Goal: Task Accomplishment & Management: Use online tool/utility

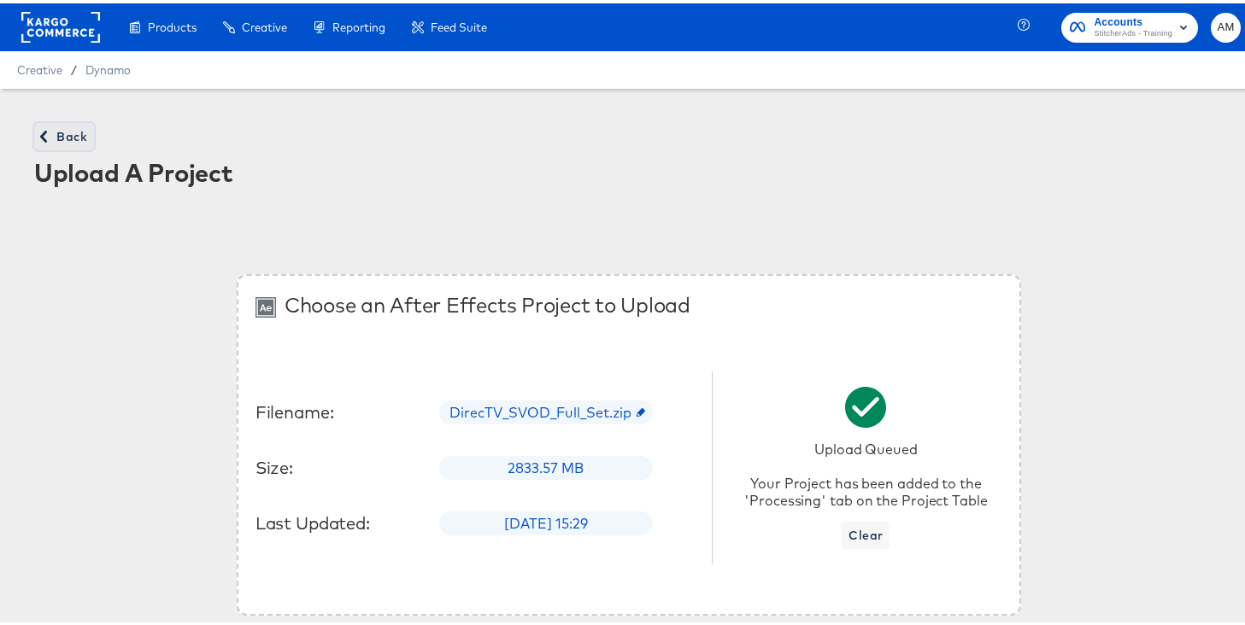
click at [76, 133] on span "Back" at bounding box center [64, 133] width 46 height 21
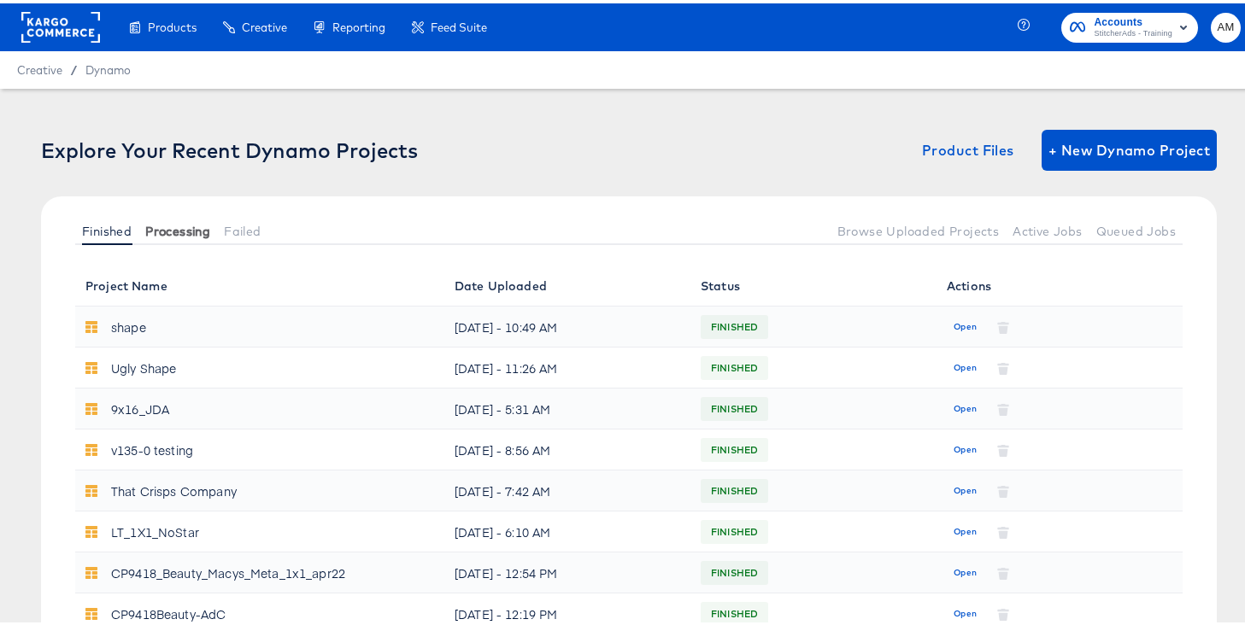
click at [164, 231] on span "Processing" at bounding box center [177, 228] width 65 height 14
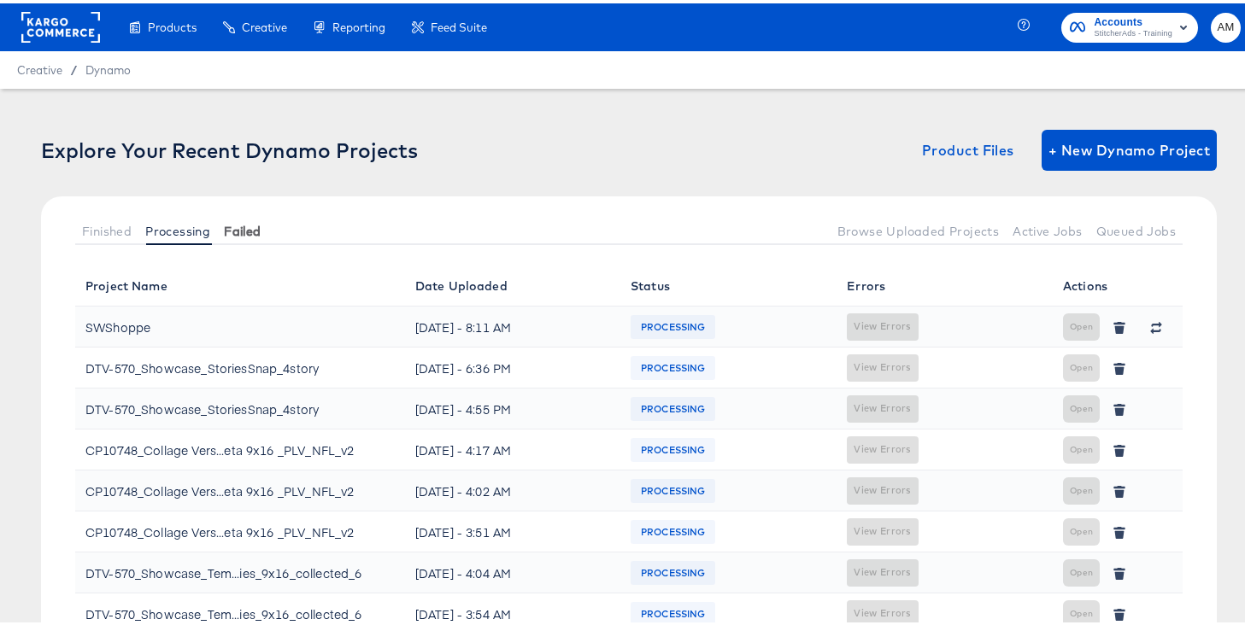
click at [249, 221] on span "Failed" at bounding box center [242, 228] width 37 height 14
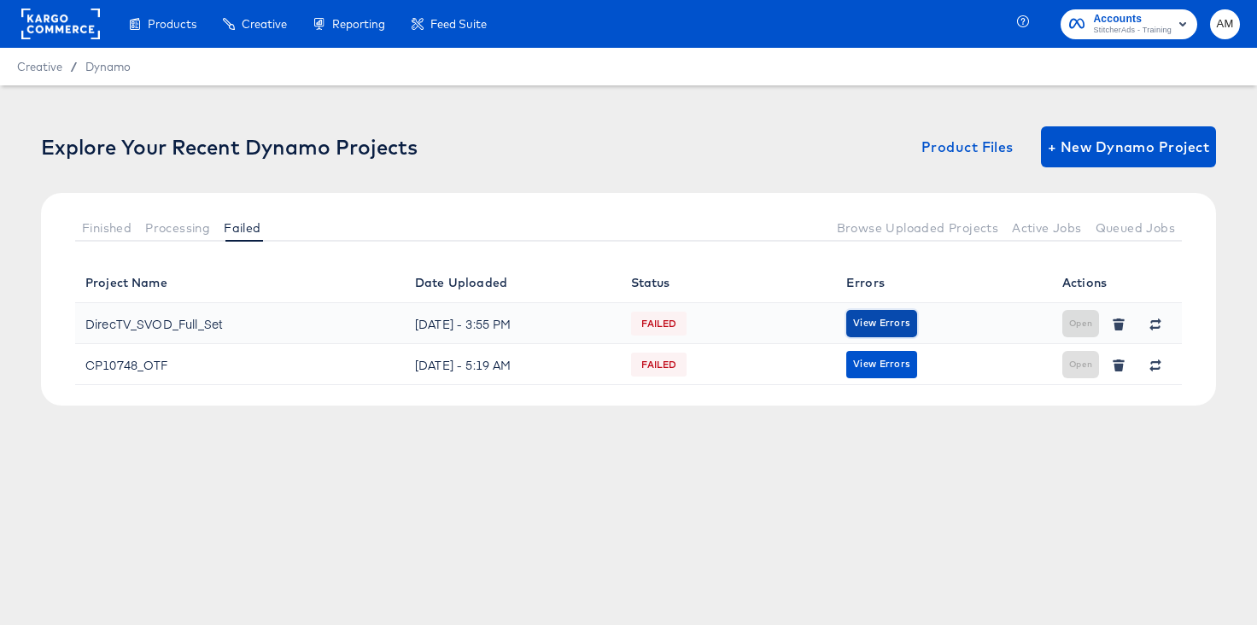
click at [901, 324] on span "View Errors" at bounding box center [881, 323] width 57 height 16
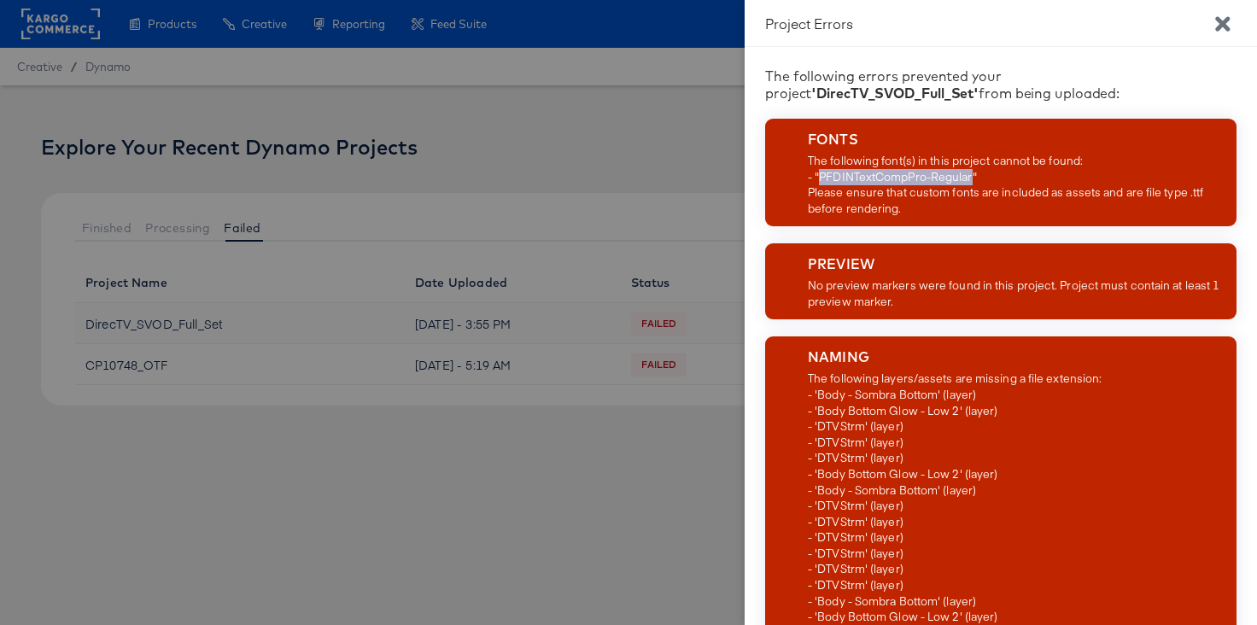
drag, startPoint x: 972, startPoint y: 179, endPoint x: 822, endPoint y: 180, distance: 150.4
click at [822, 180] on div "The following font(s) in this project cannot be found: - "PFDINTextCompPro-Regu…" at bounding box center [1019, 184] width 422 height 63
copy div "PFDINTextCompPro-Regular"
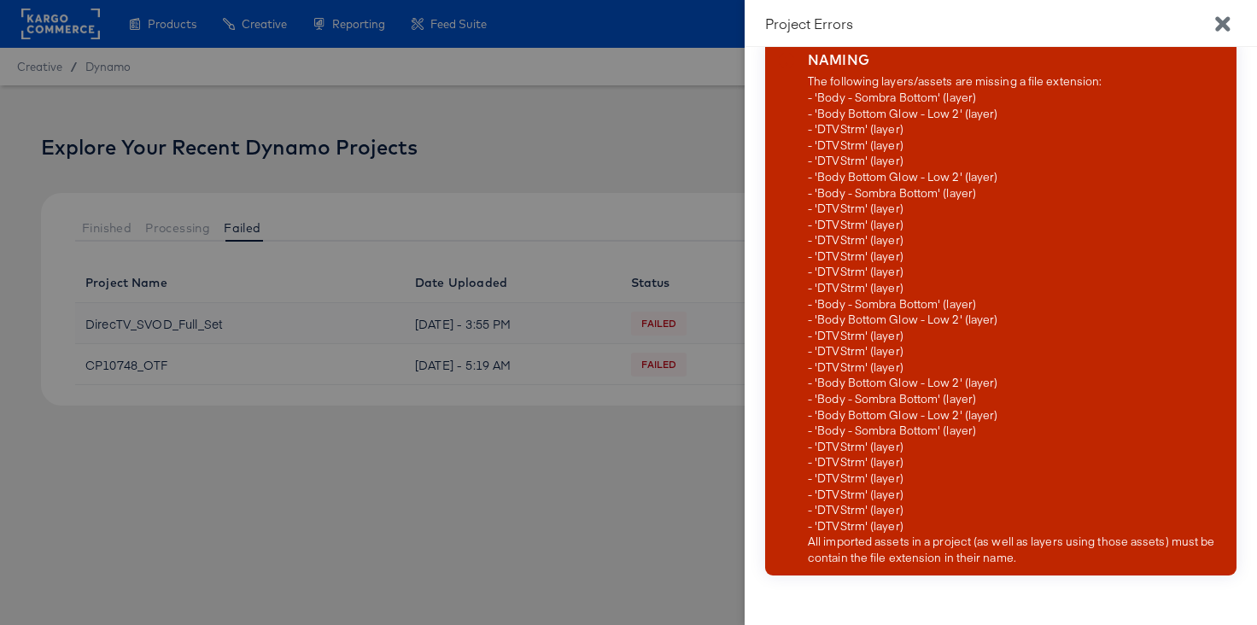
scroll to position [333, 0]
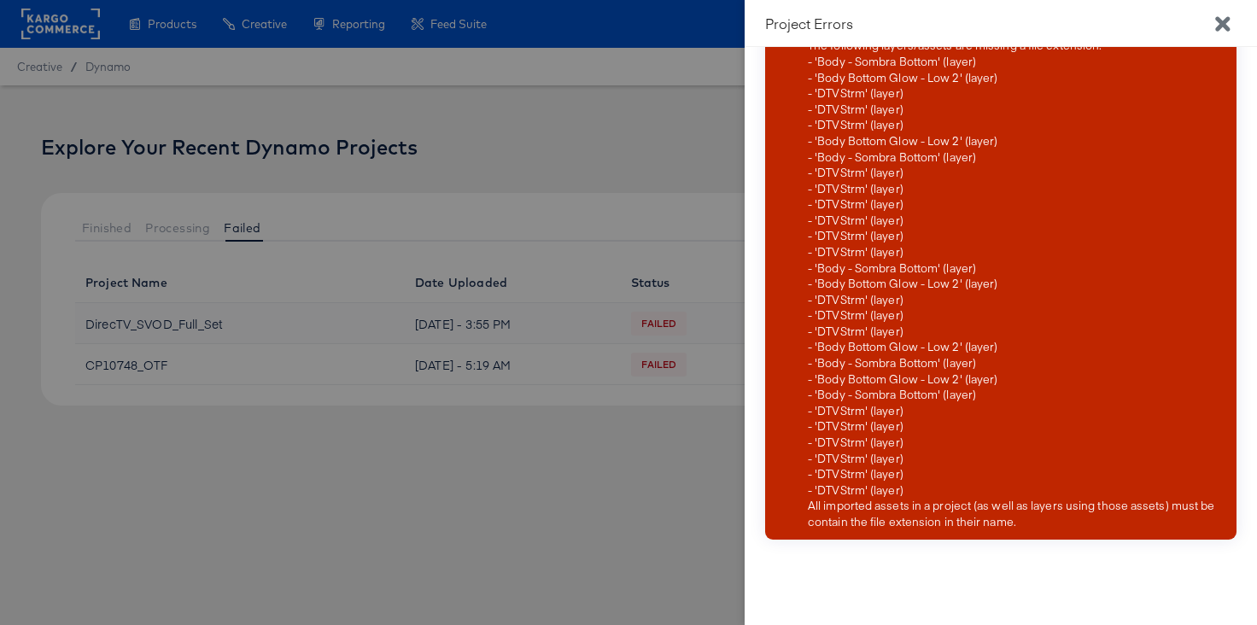
click at [1215, 19] on icon "Close" at bounding box center [1223, 24] width 21 height 21
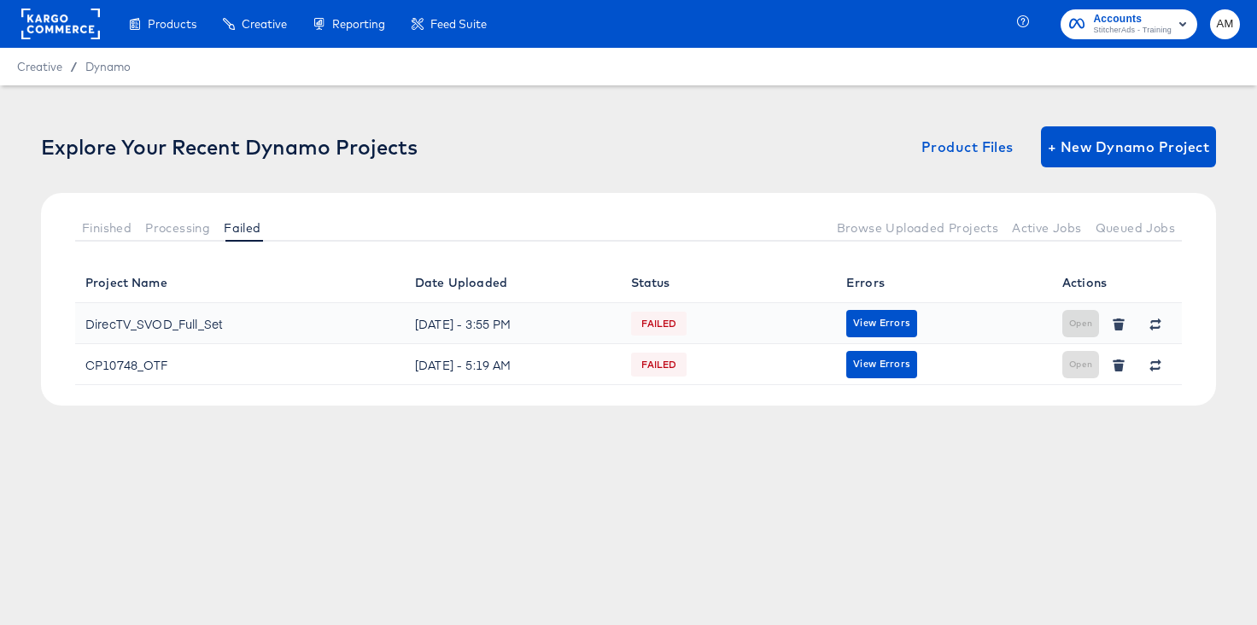
click at [821, 321] on div "FAILED" at bounding box center [728, 324] width 195 height 24
click at [866, 321] on span "View Errors" at bounding box center [881, 323] width 57 height 16
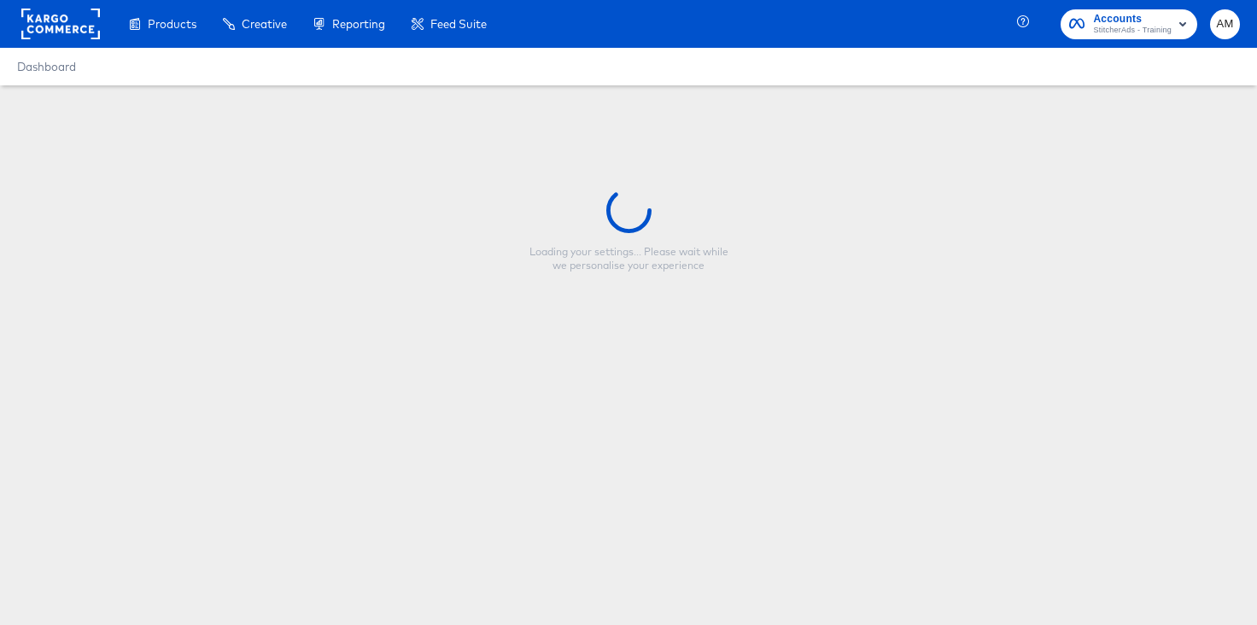
type input "[PERSON_NAME] simple test"
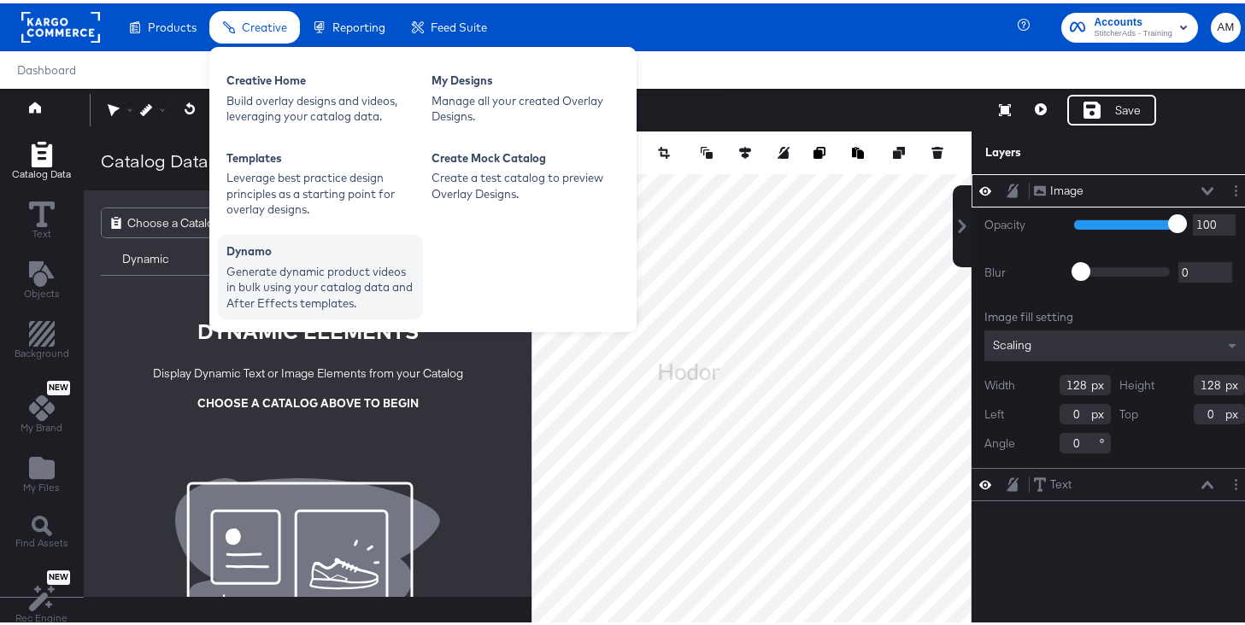
click at [302, 269] on div "Generate dynamic product videos in bulk using your catalog data and After Effec…" at bounding box center [320, 285] width 188 height 48
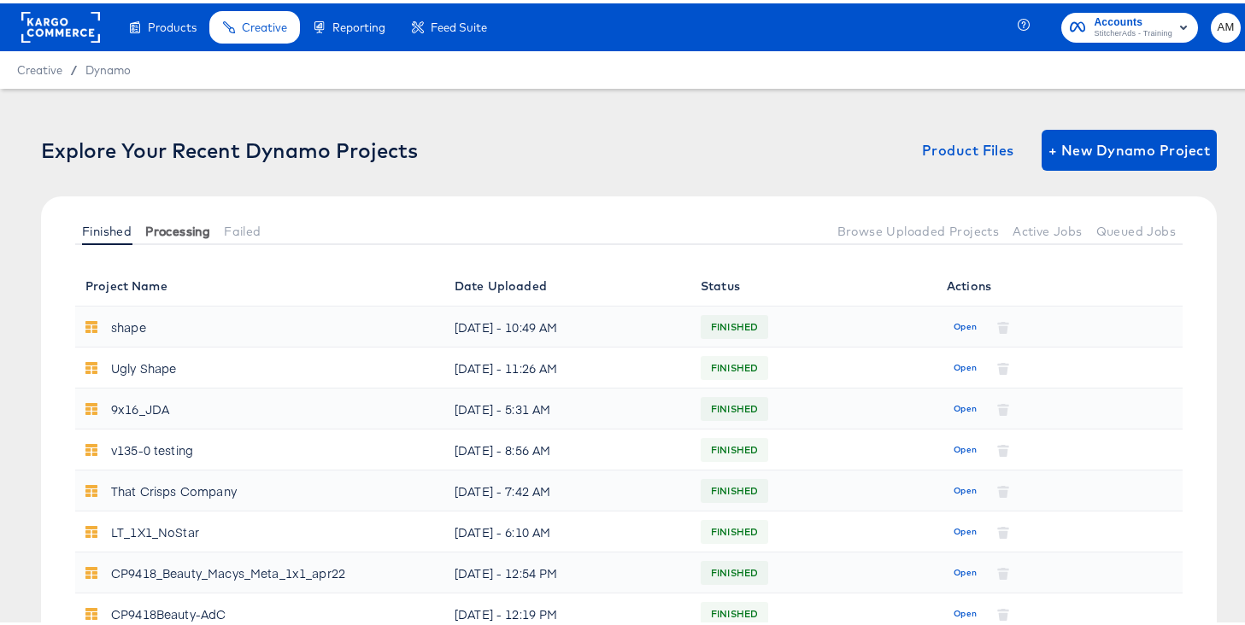
click at [179, 230] on span "Processing" at bounding box center [177, 228] width 65 height 14
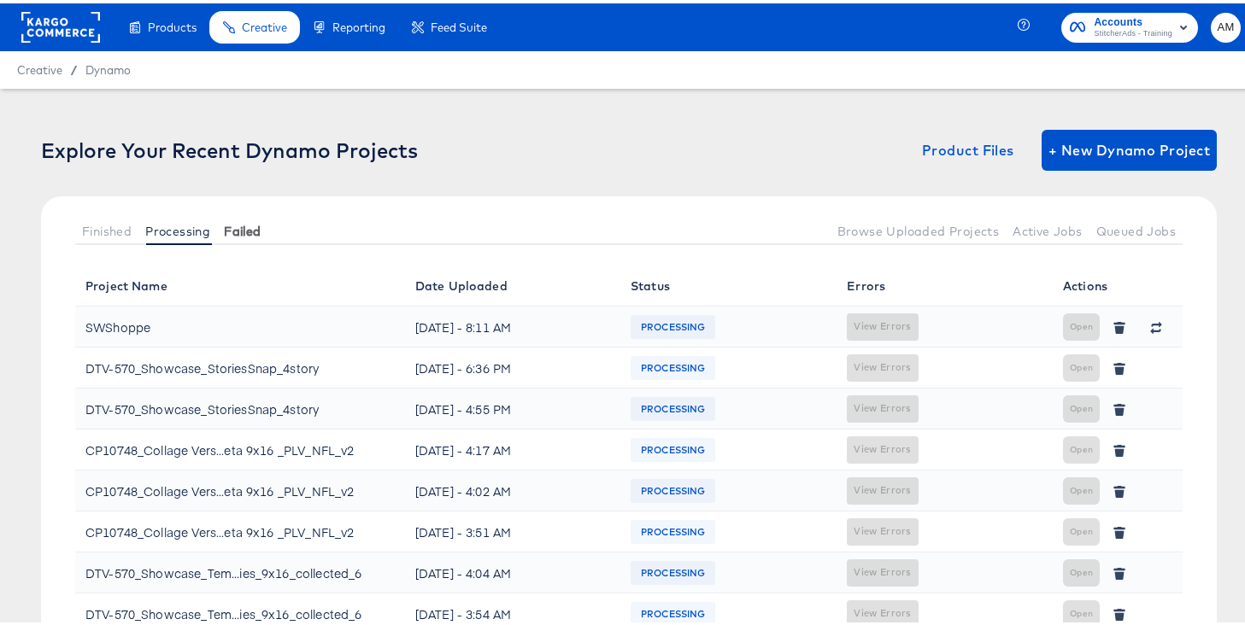
click at [243, 231] on span "Failed" at bounding box center [242, 228] width 37 height 14
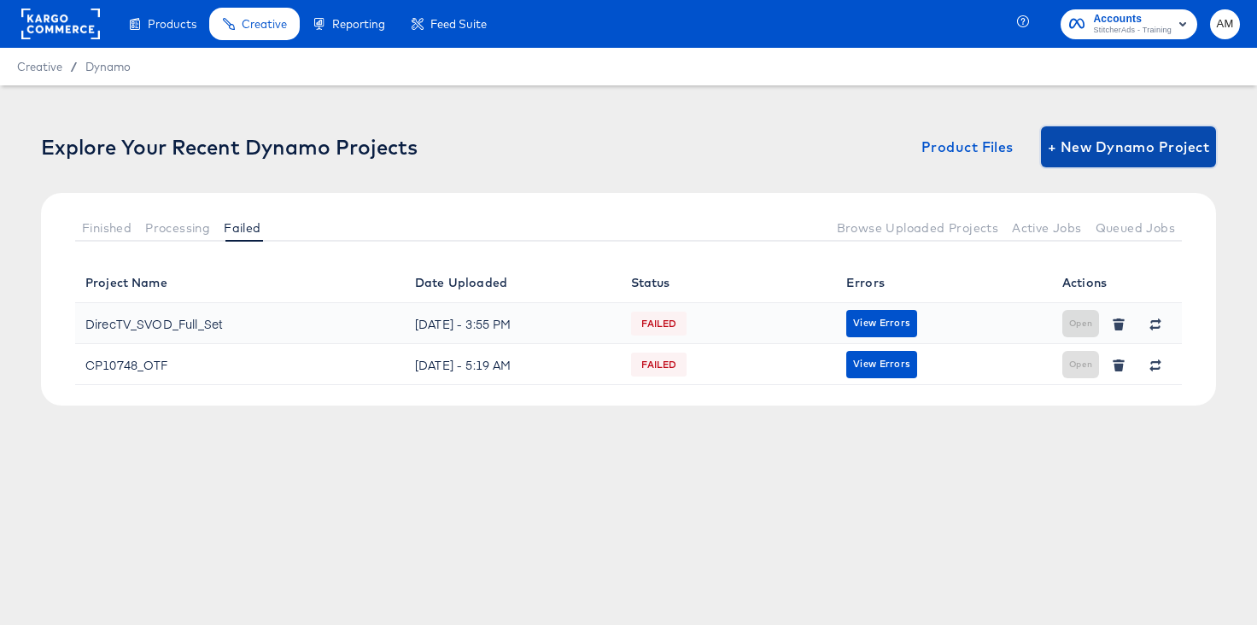
click at [1149, 141] on span "+ New Dynamo Project" at bounding box center [1128, 147] width 161 height 24
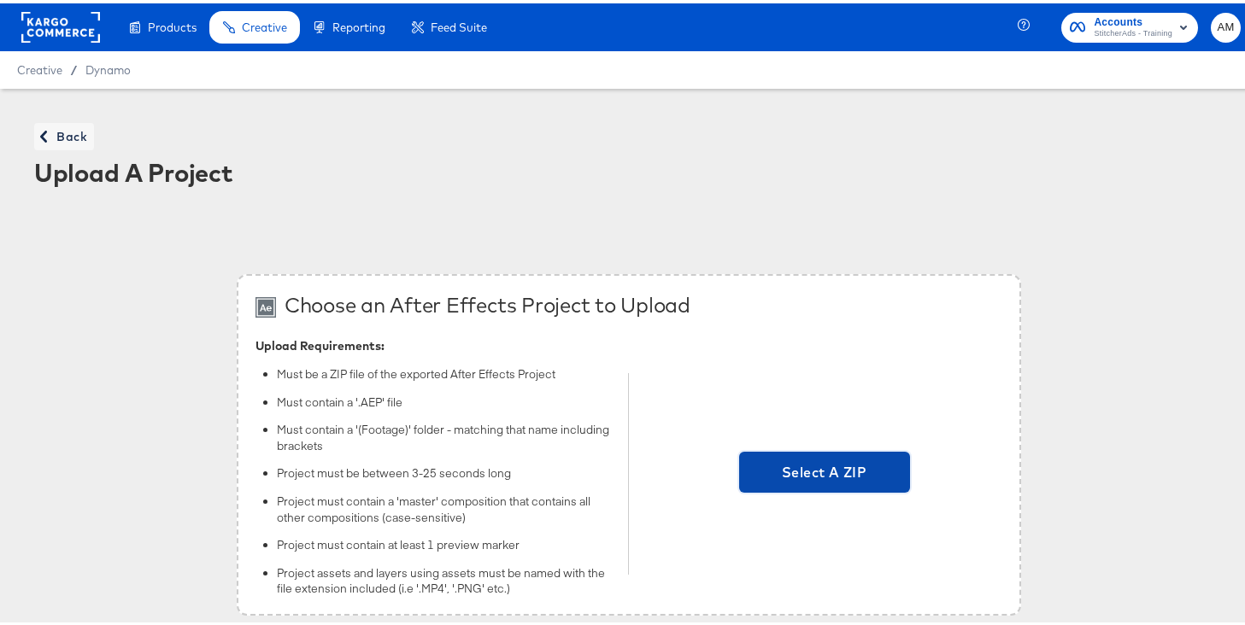
click at [795, 480] on span "Select A ZIP" at bounding box center [824, 469] width 157 height 24
click at [824, 471] on input "Select A ZIP" at bounding box center [824, 471] width 0 height 0
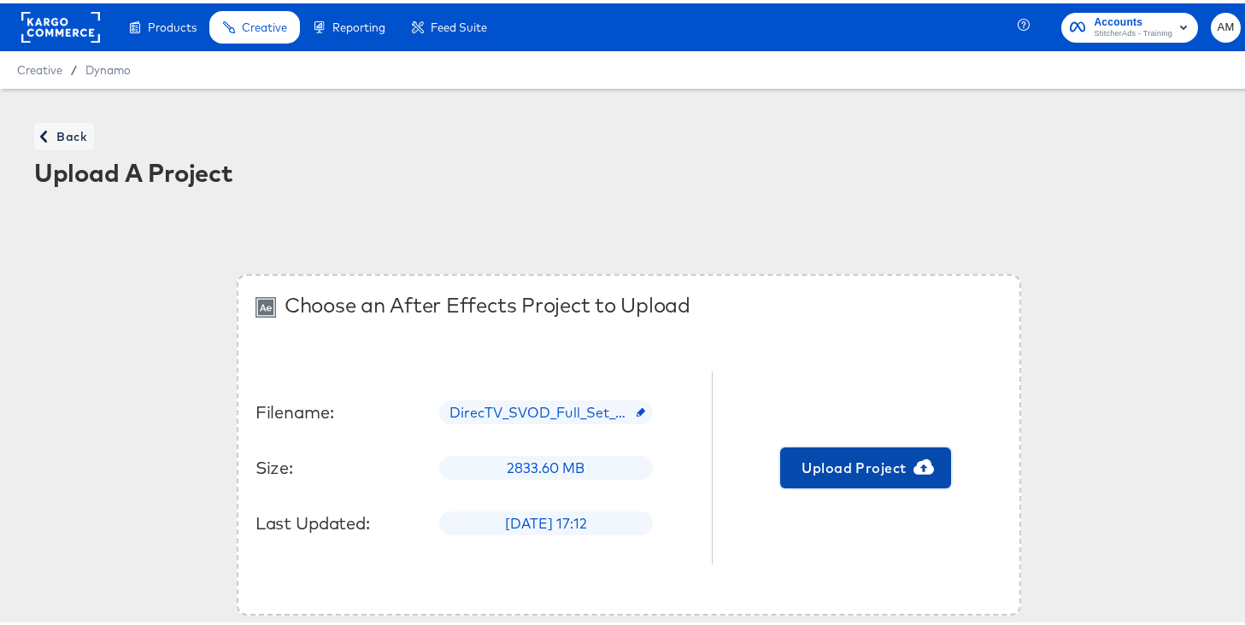
click at [866, 466] on span "Upload Project" at bounding box center [865, 465] width 157 height 24
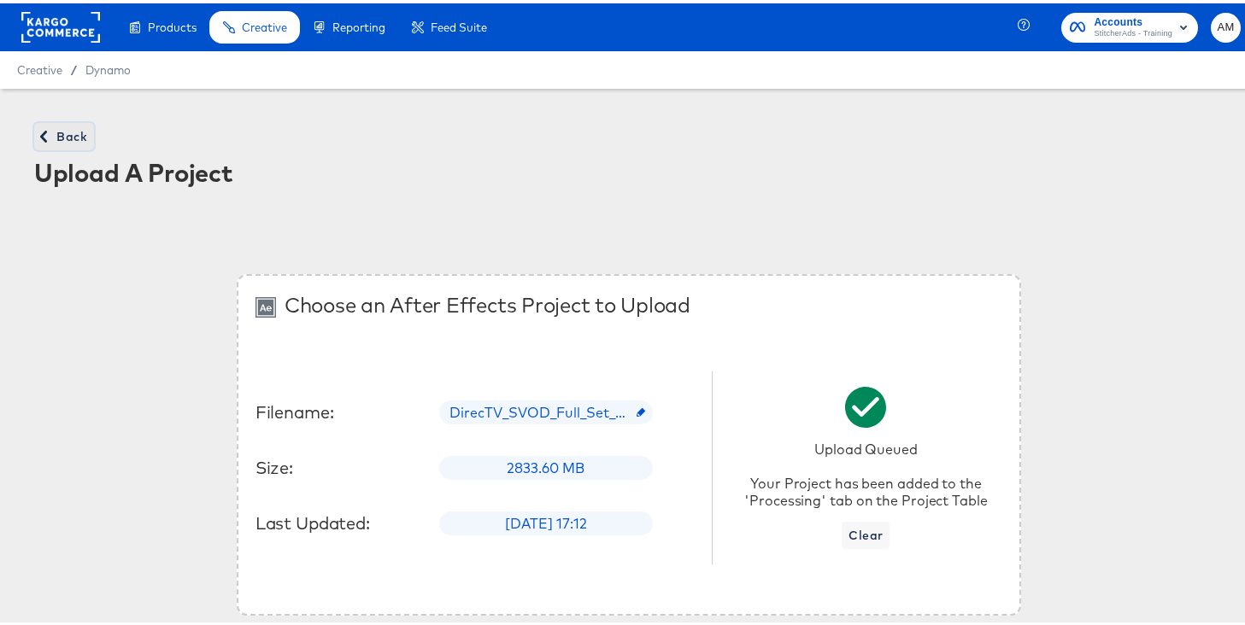
click at [77, 134] on span "Back" at bounding box center [64, 133] width 46 height 21
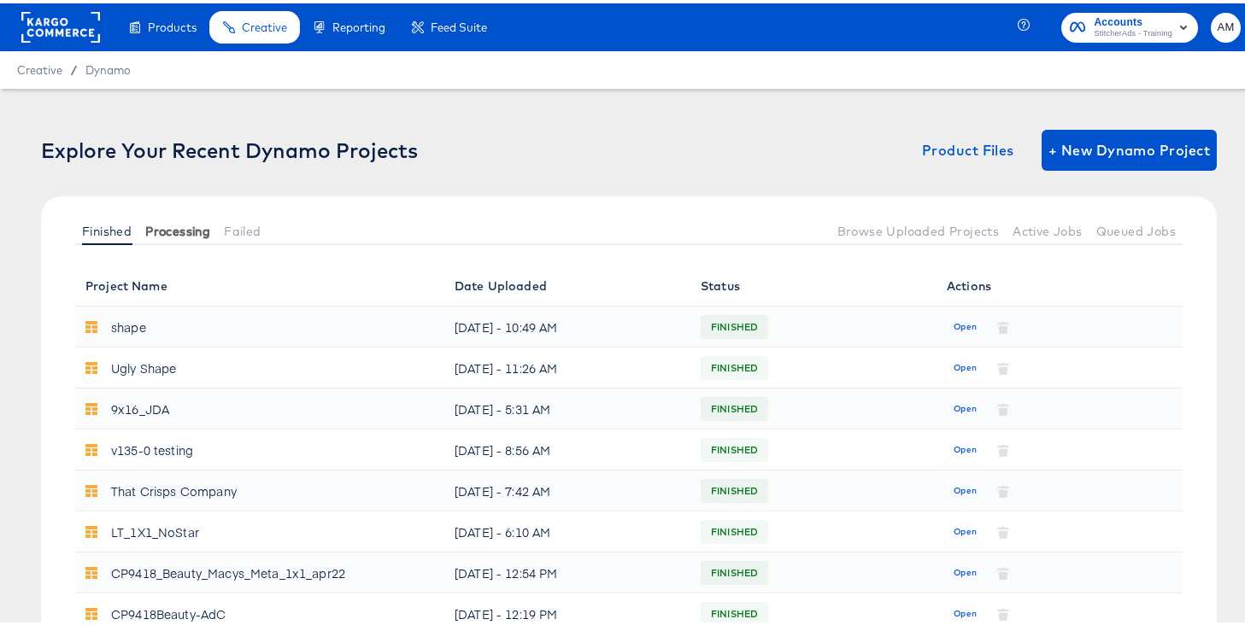
click at [185, 229] on span "Processing" at bounding box center [177, 228] width 65 height 14
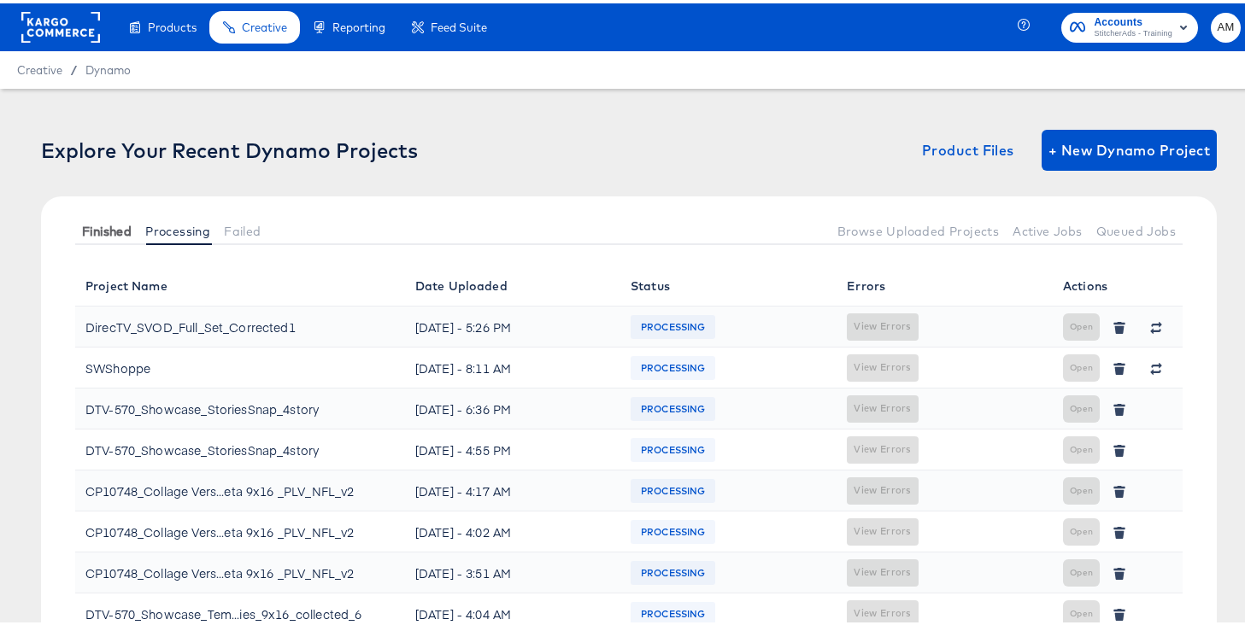
click at [103, 227] on span "Finished" at bounding box center [107, 228] width 50 height 14
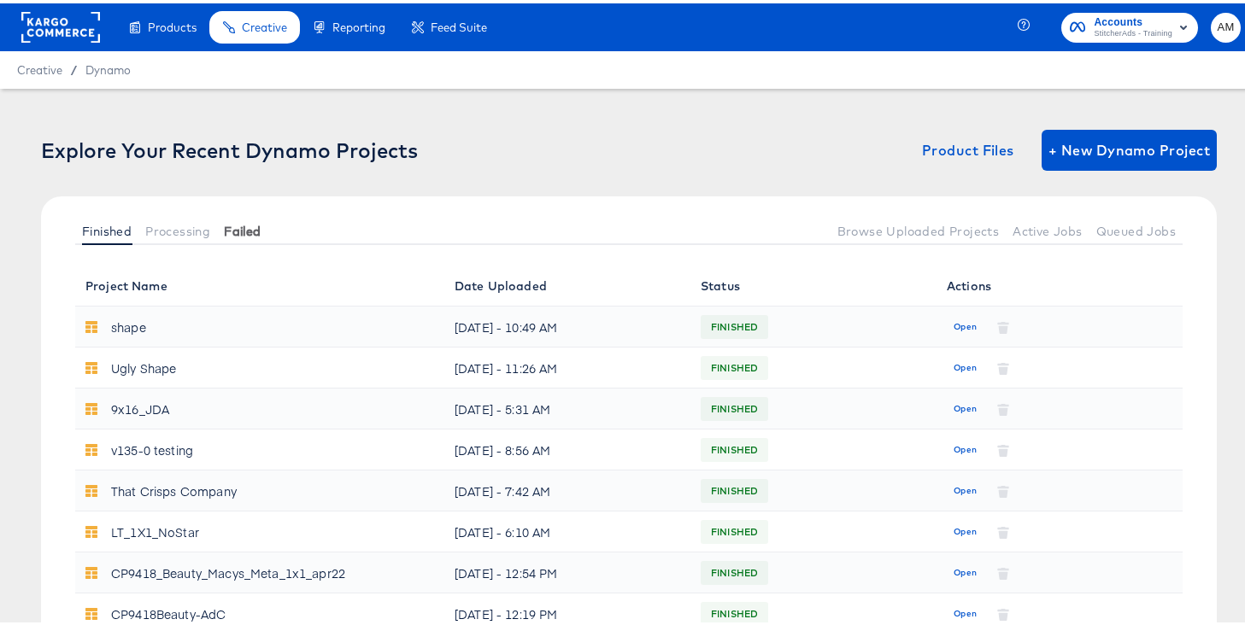
click at [250, 226] on span "Failed" at bounding box center [242, 228] width 37 height 14
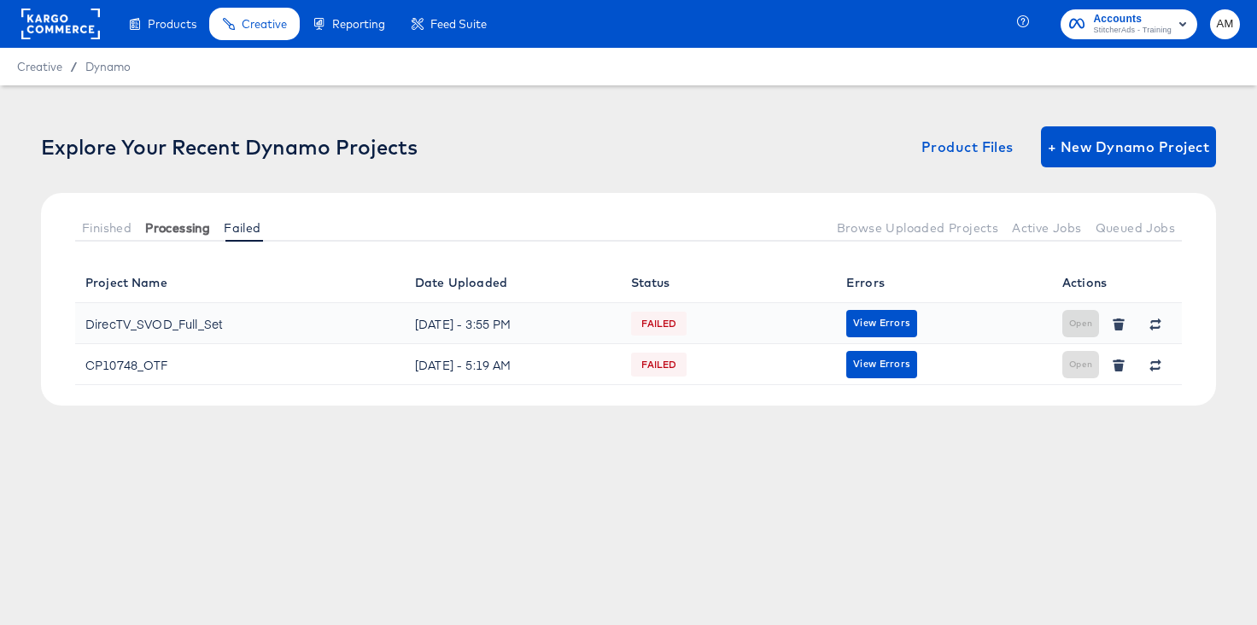
click at [175, 228] on span "Processing" at bounding box center [177, 228] width 65 height 14
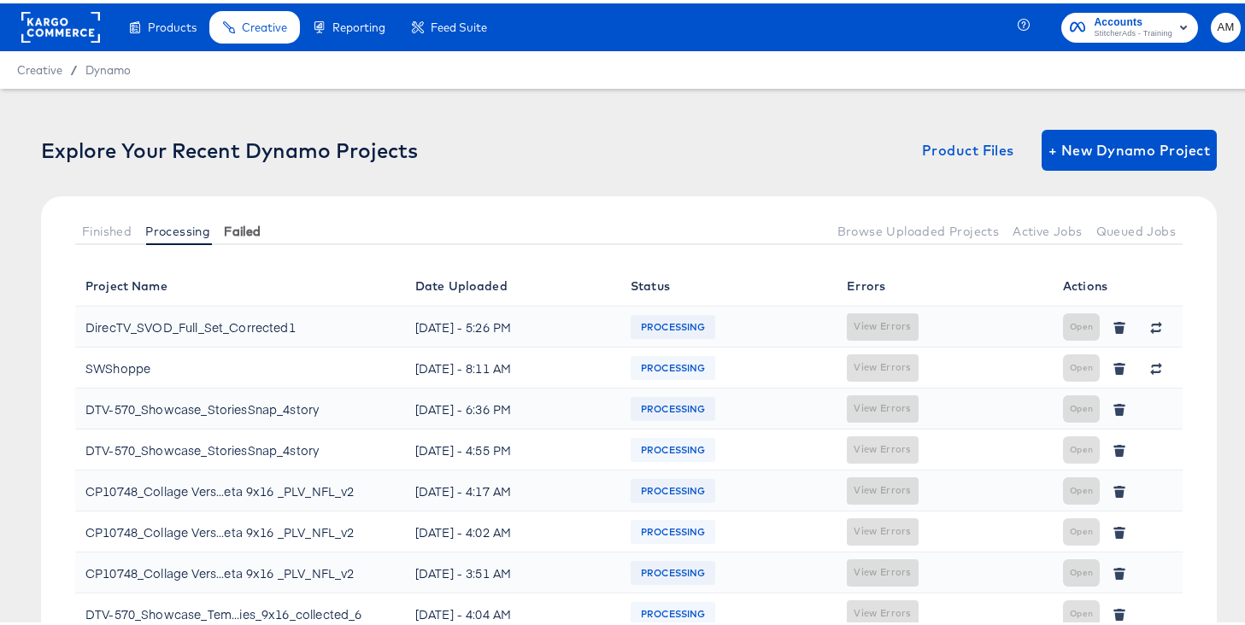
click at [243, 226] on span "Failed" at bounding box center [242, 228] width 37 height 14
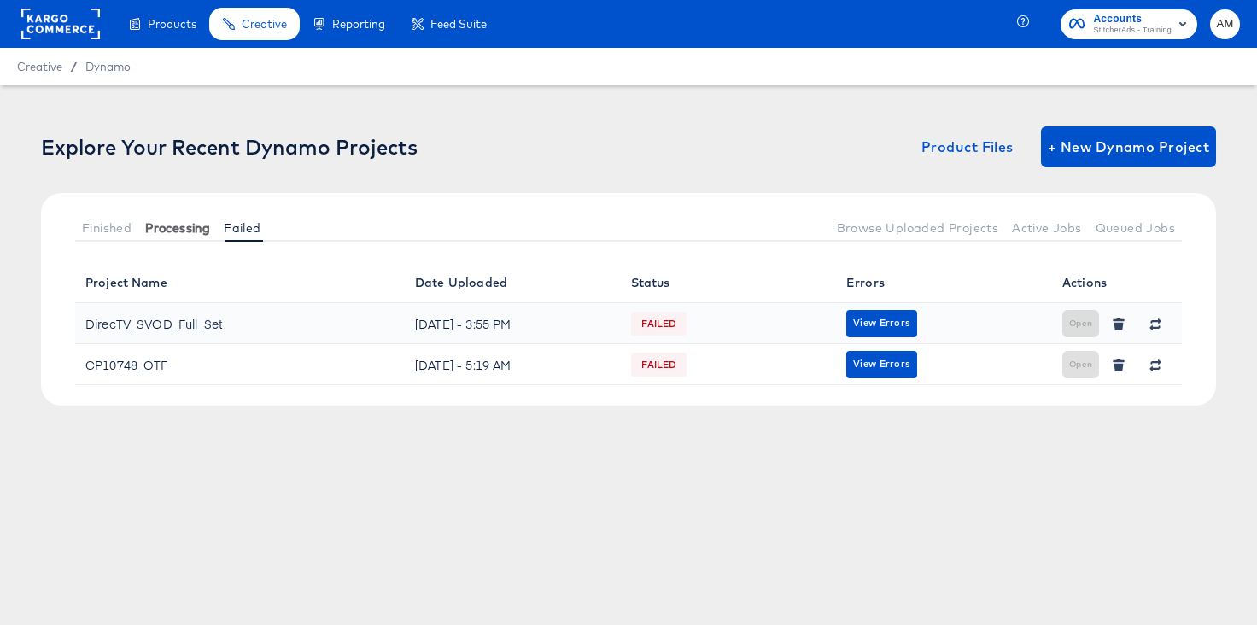
click at [179, 225] on span "Processing" at bounding box center [177, 228] width 65 height 14
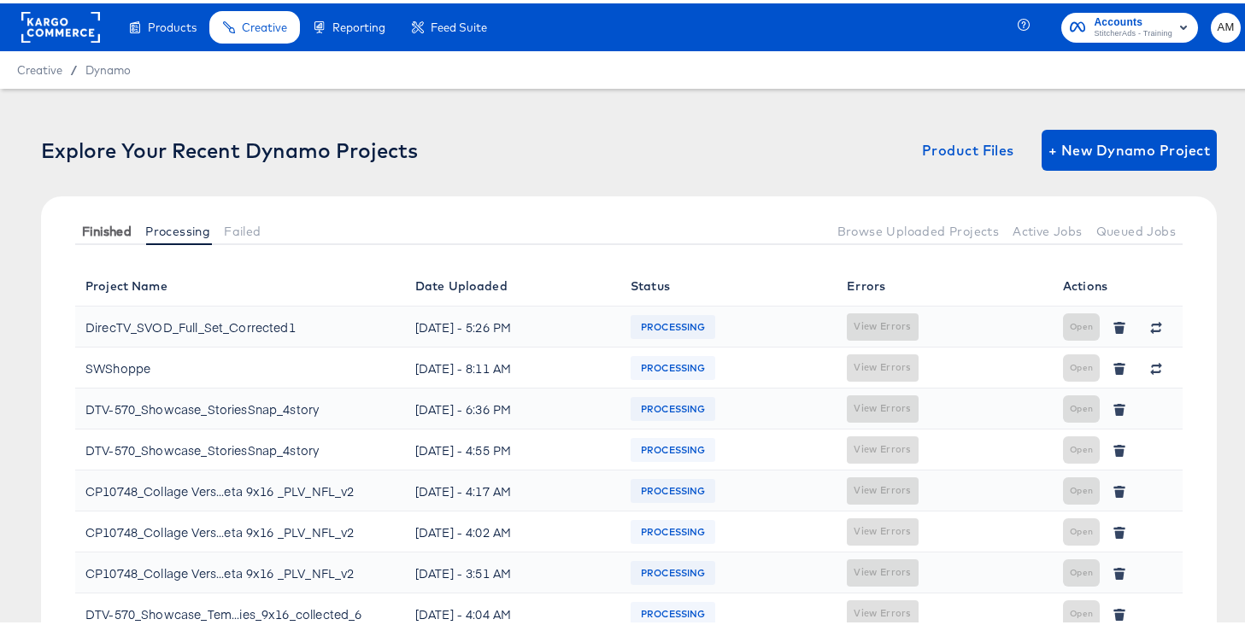
click at [98, 226] on span "Finished" at bounding box center [107, 228] width 50 height 14
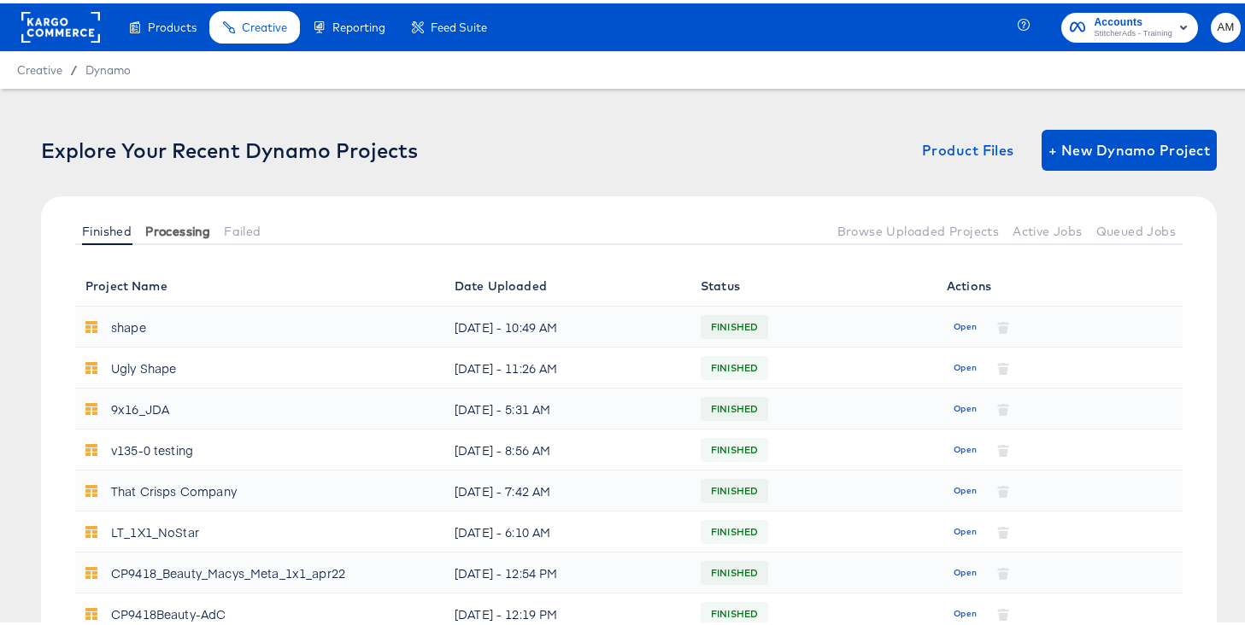
click at [155, 226] on span "Processing" at bounding box center [177, 228] width 65 height 14
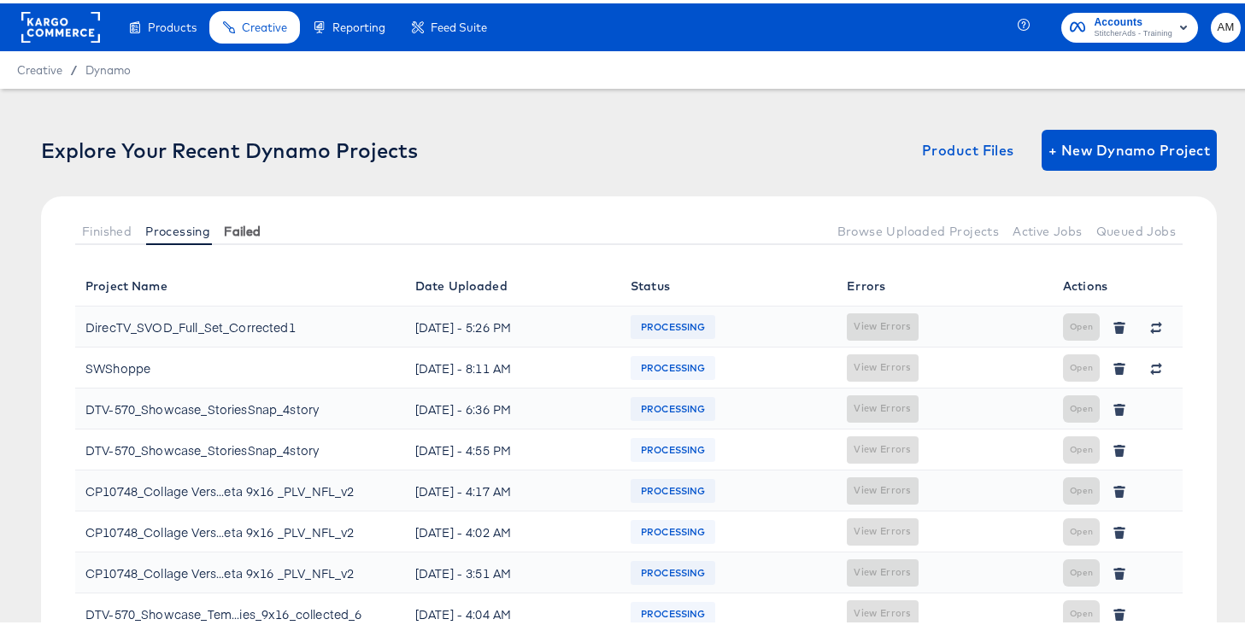
click at [248, 226] on span "Failed" at bounding box center [242, 228] width 37 height 14
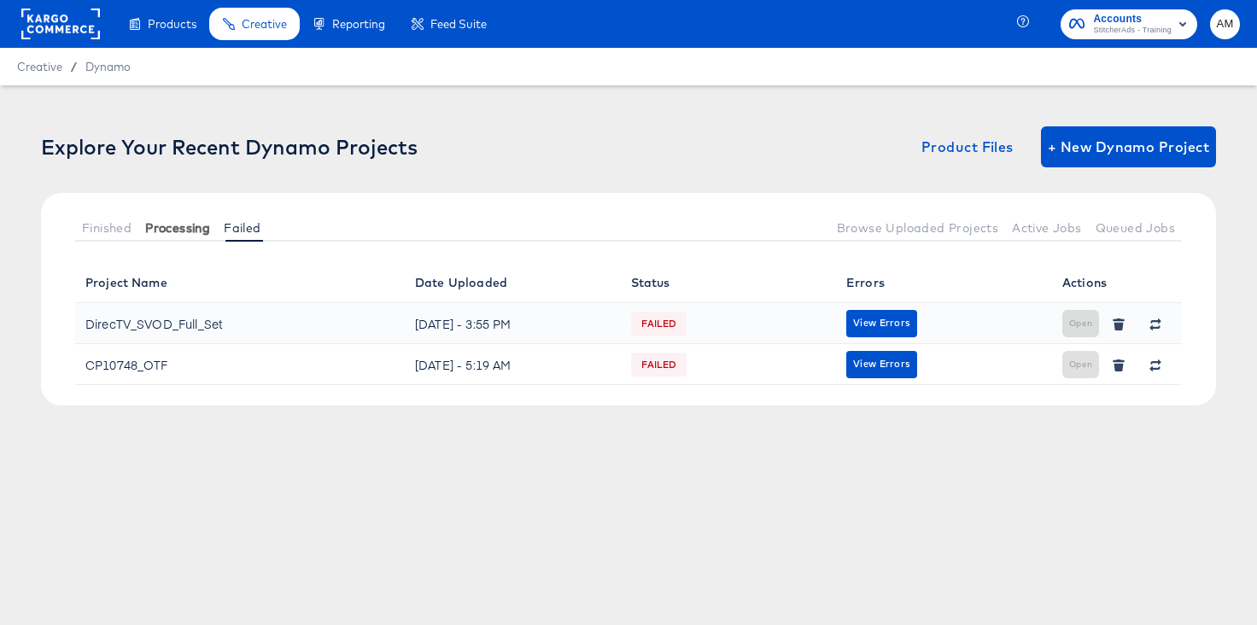
click at [165, 226] on span "Processing" at bounding box center [177, 228] width 65 height 14
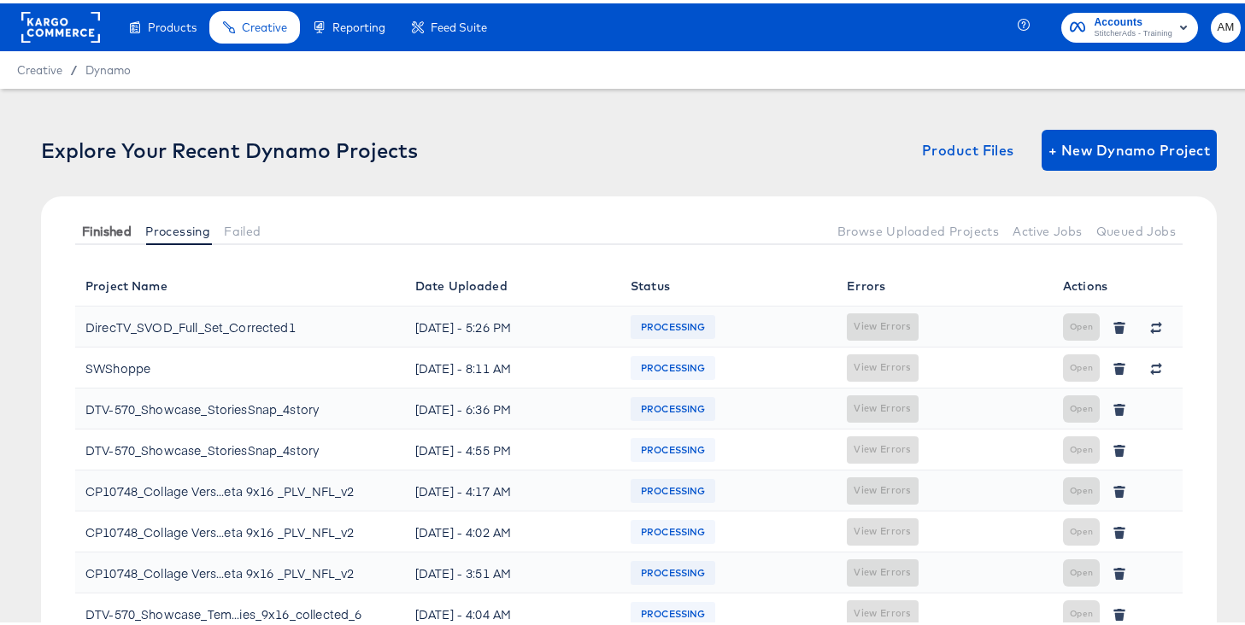
click at [104, 224] on span "Finished" at bounding box center [107, 228] width 50 height 14
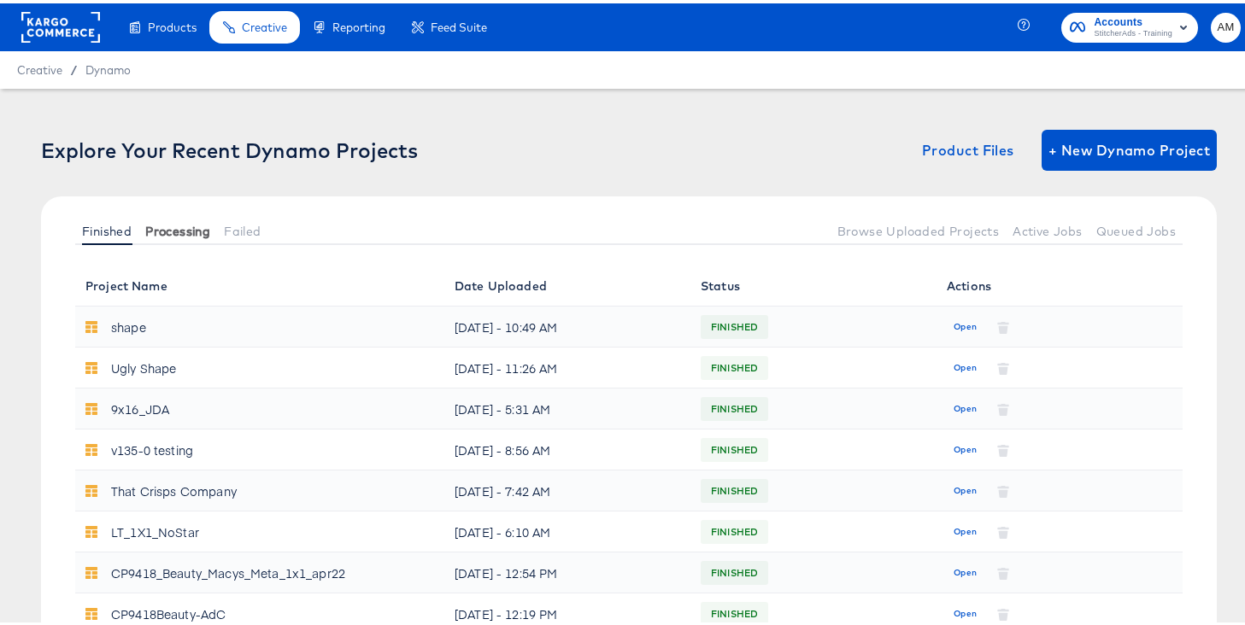
click at [164, 226] on span "Processing" at bounding box center [177, 228] width 65 height 14
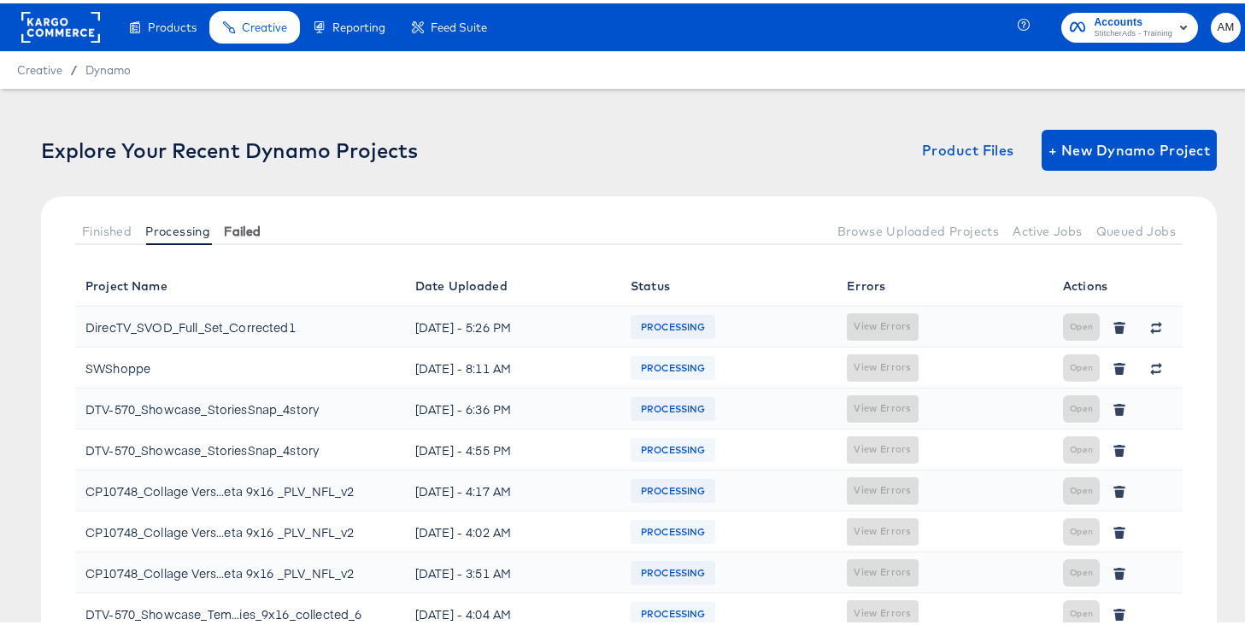
click at [243, 227] on span "Failed" at bounding box center [242, 228] width 37 height 14
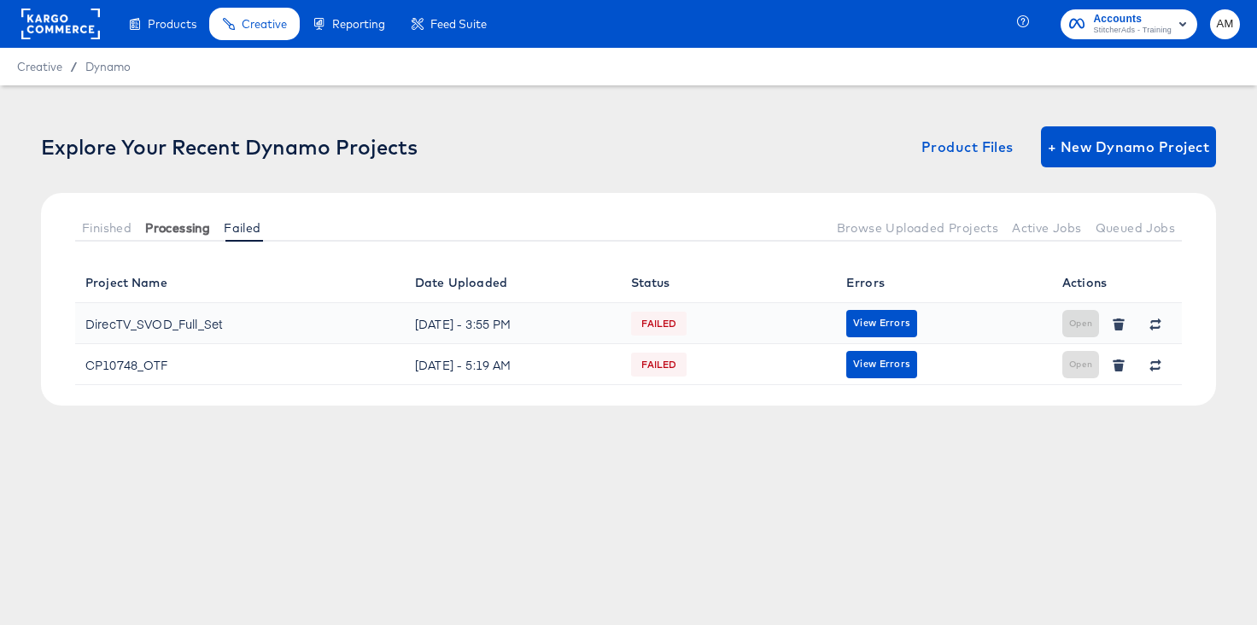
click at [174, 226] on span "Processing" at bounding box center [177, 228] width 65 height 14
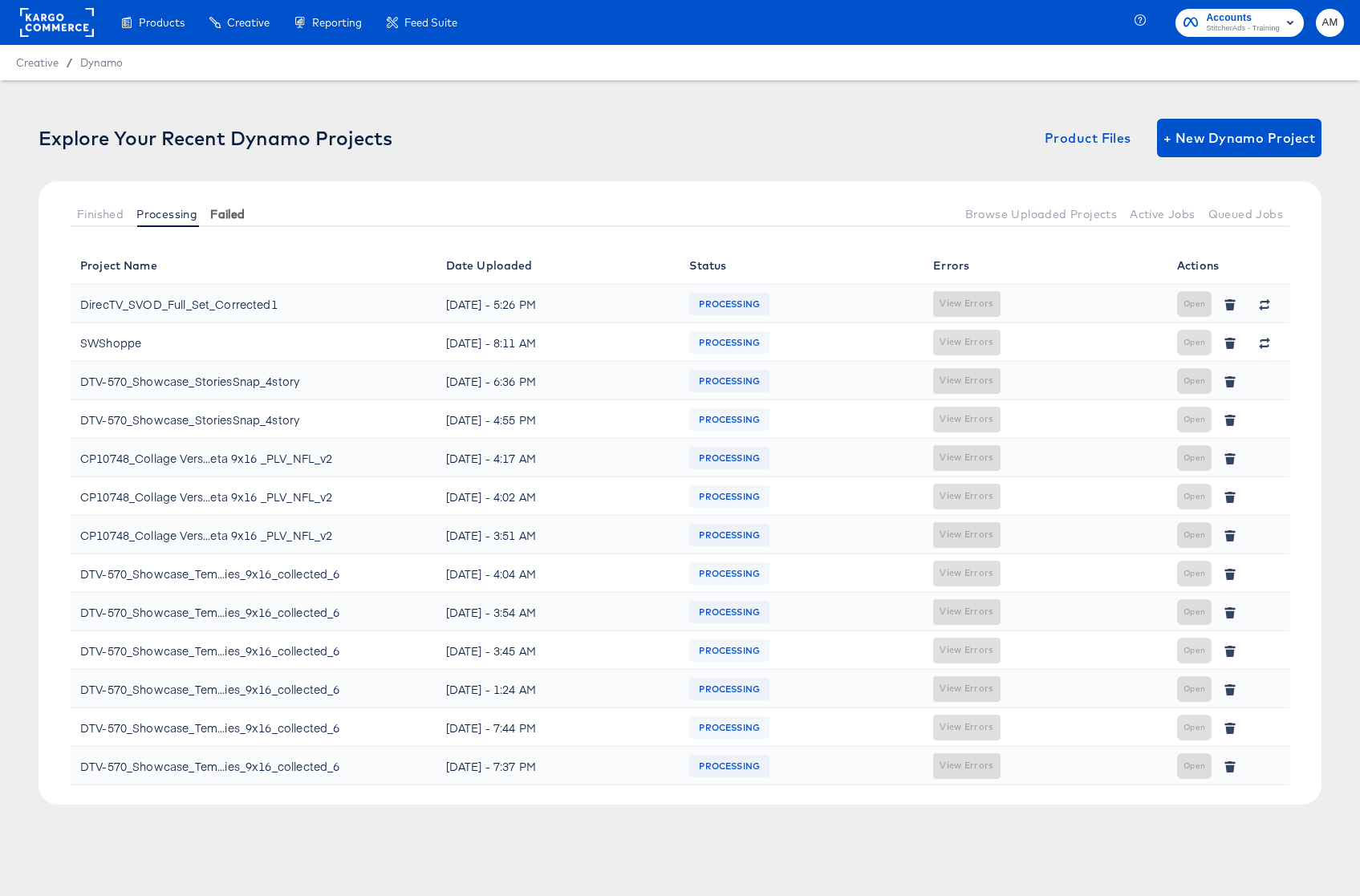
click at [223, 204] on button "Failed" at bounding box center [227, 214] width 47 height 26
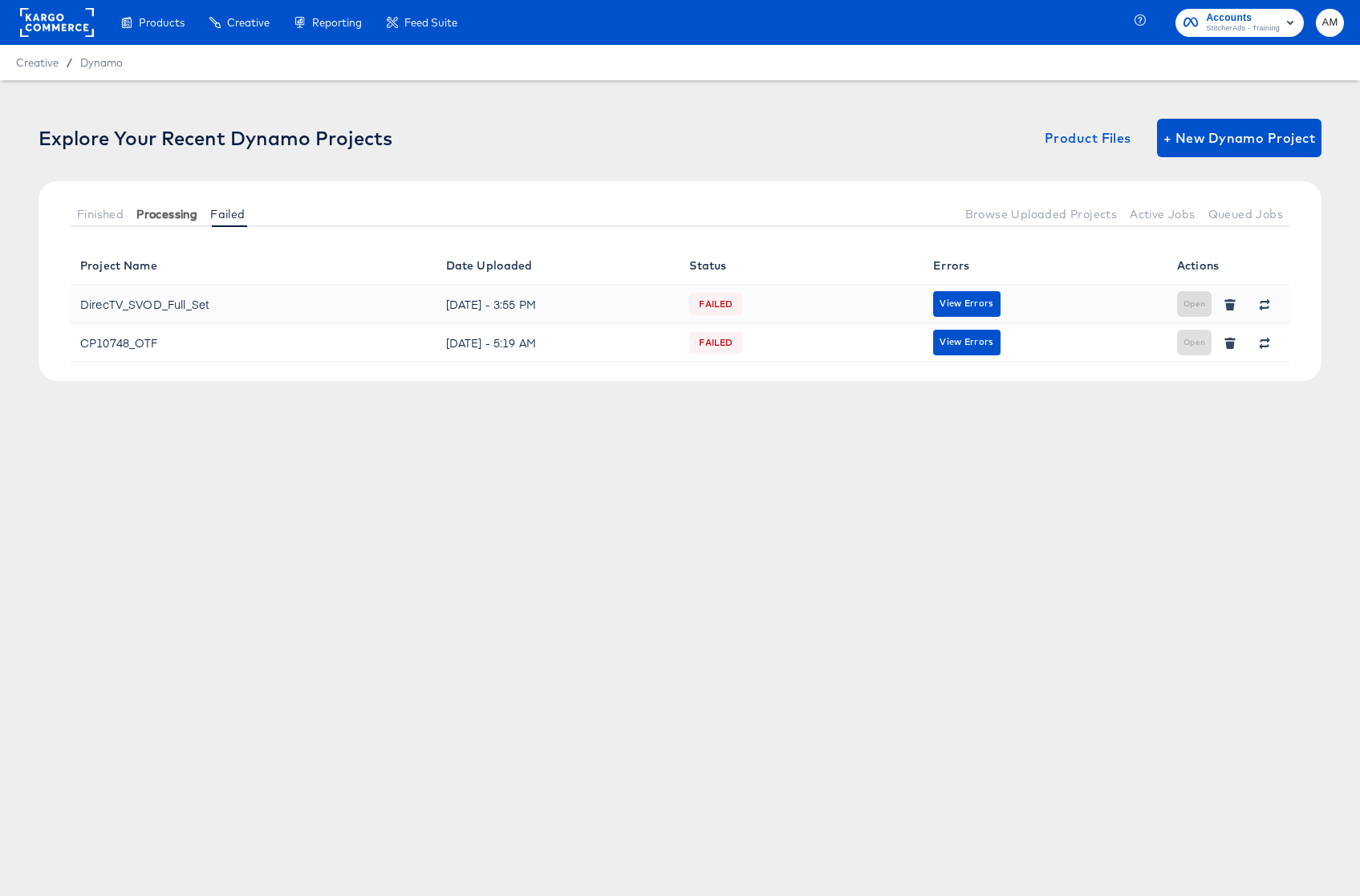
click at [170, 210] on span "Processing" at bounding box center [166, 214] width 61 height 13
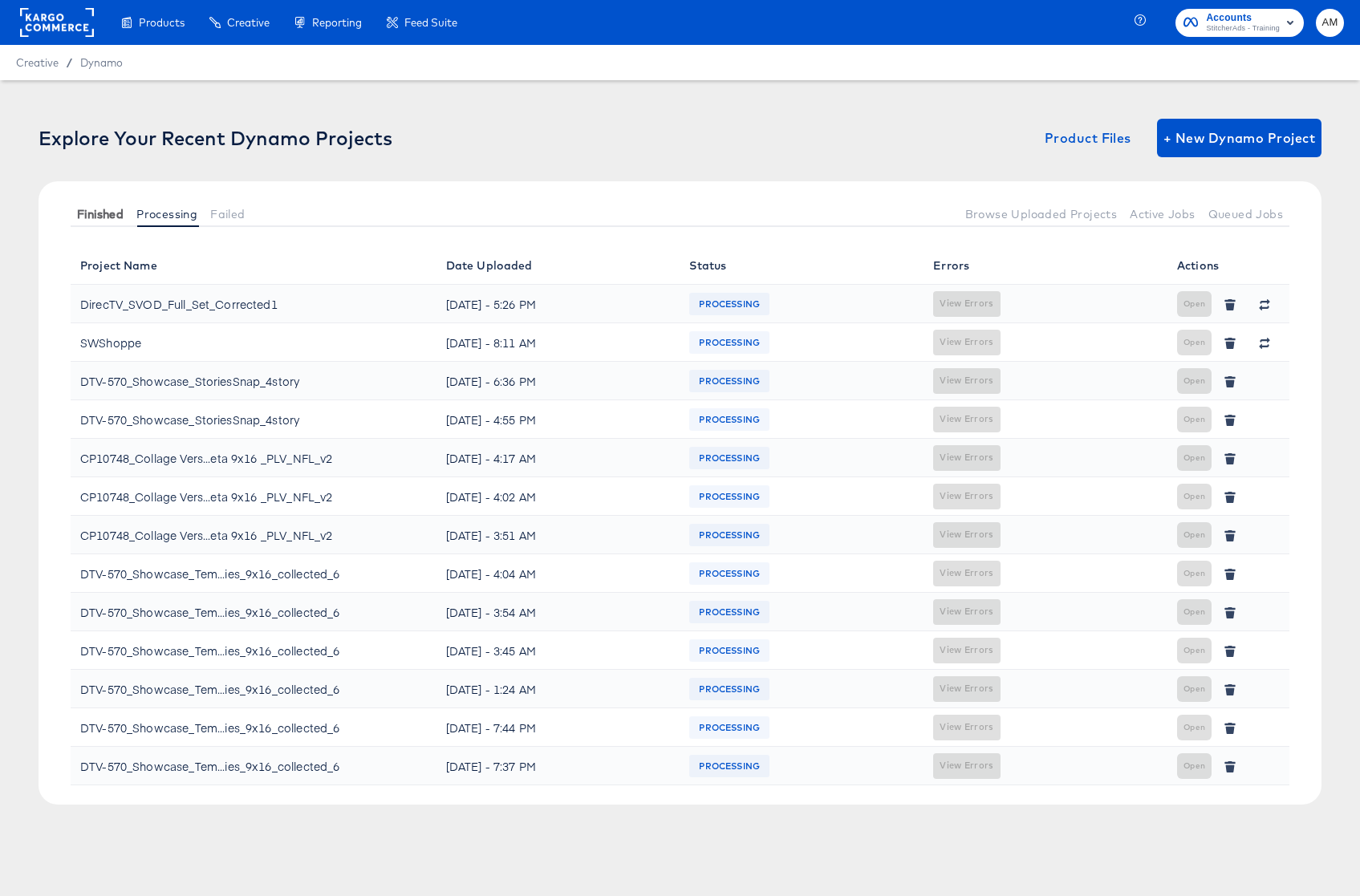
click at [106, 212] on span "Finished" at bounding box center [100, 214] width 47 height 13
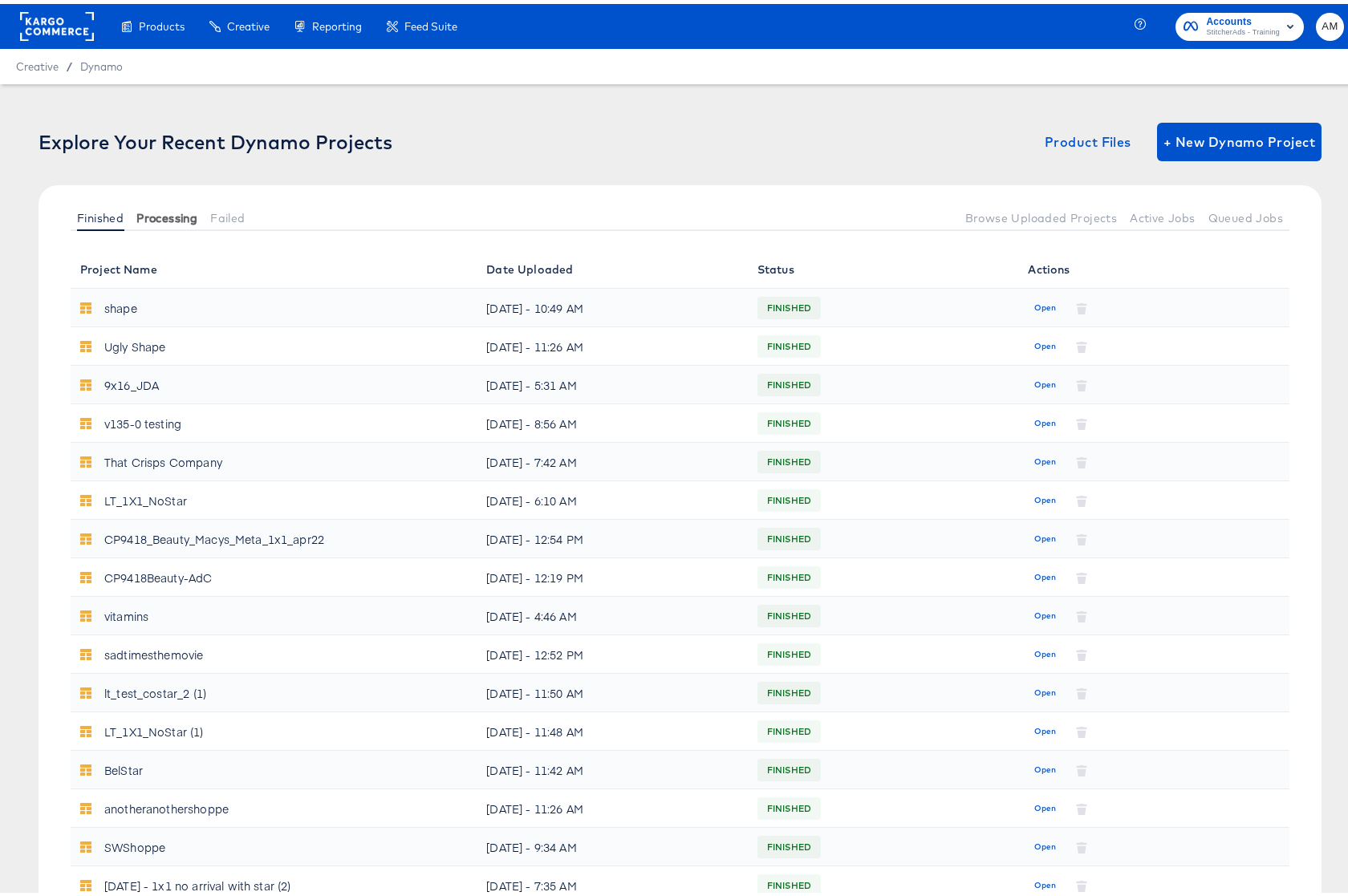
click at [173, 208] on span "Processing" at bounding box center [166, 214] width 61 height 13
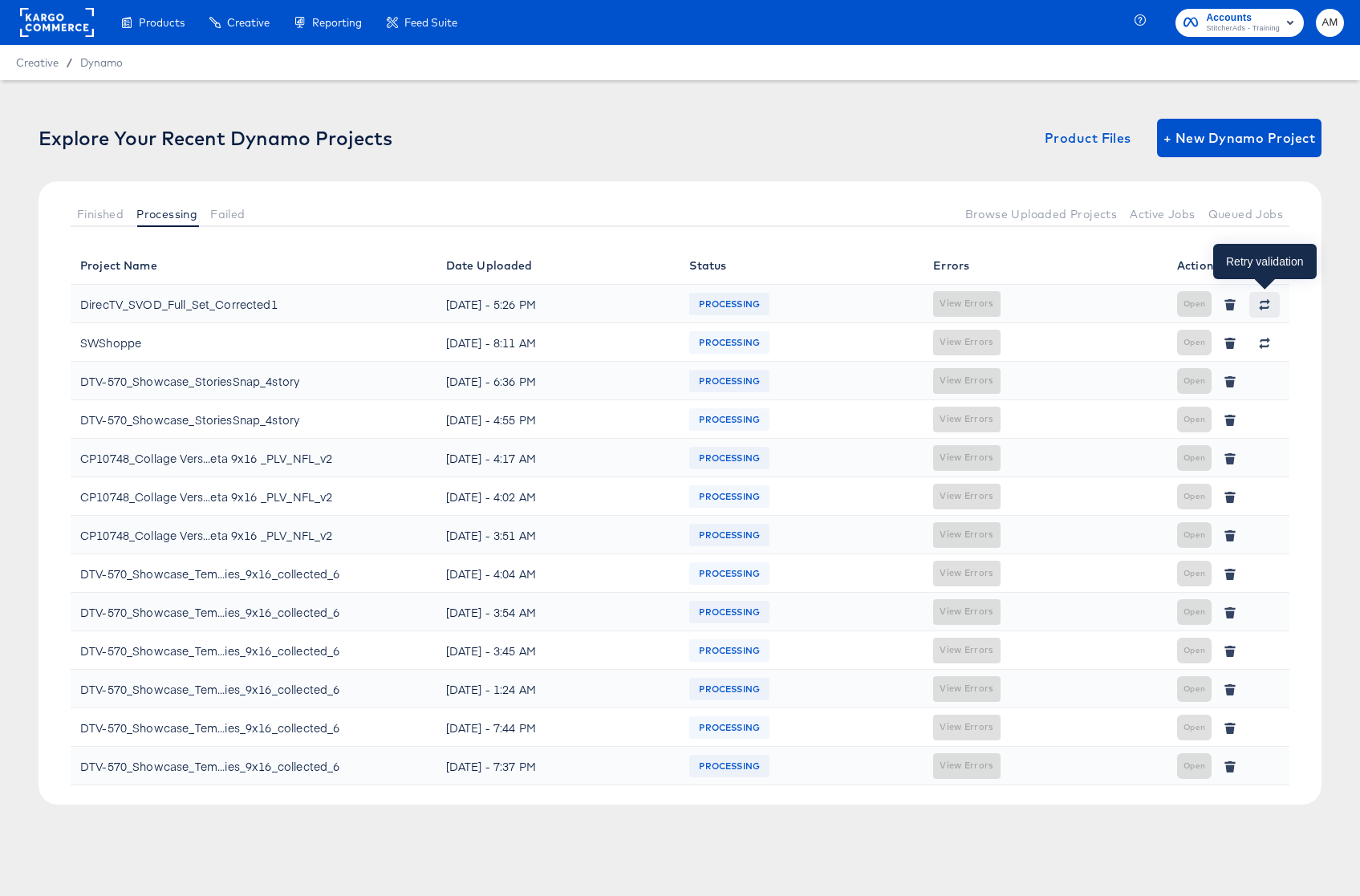
click at [1181, 303] on icon "button" at bounding box center [1264, 305] width 11 height 11
click at [224, 217] on span "Failed" at bounding box center [227, 214] width 35 height 13
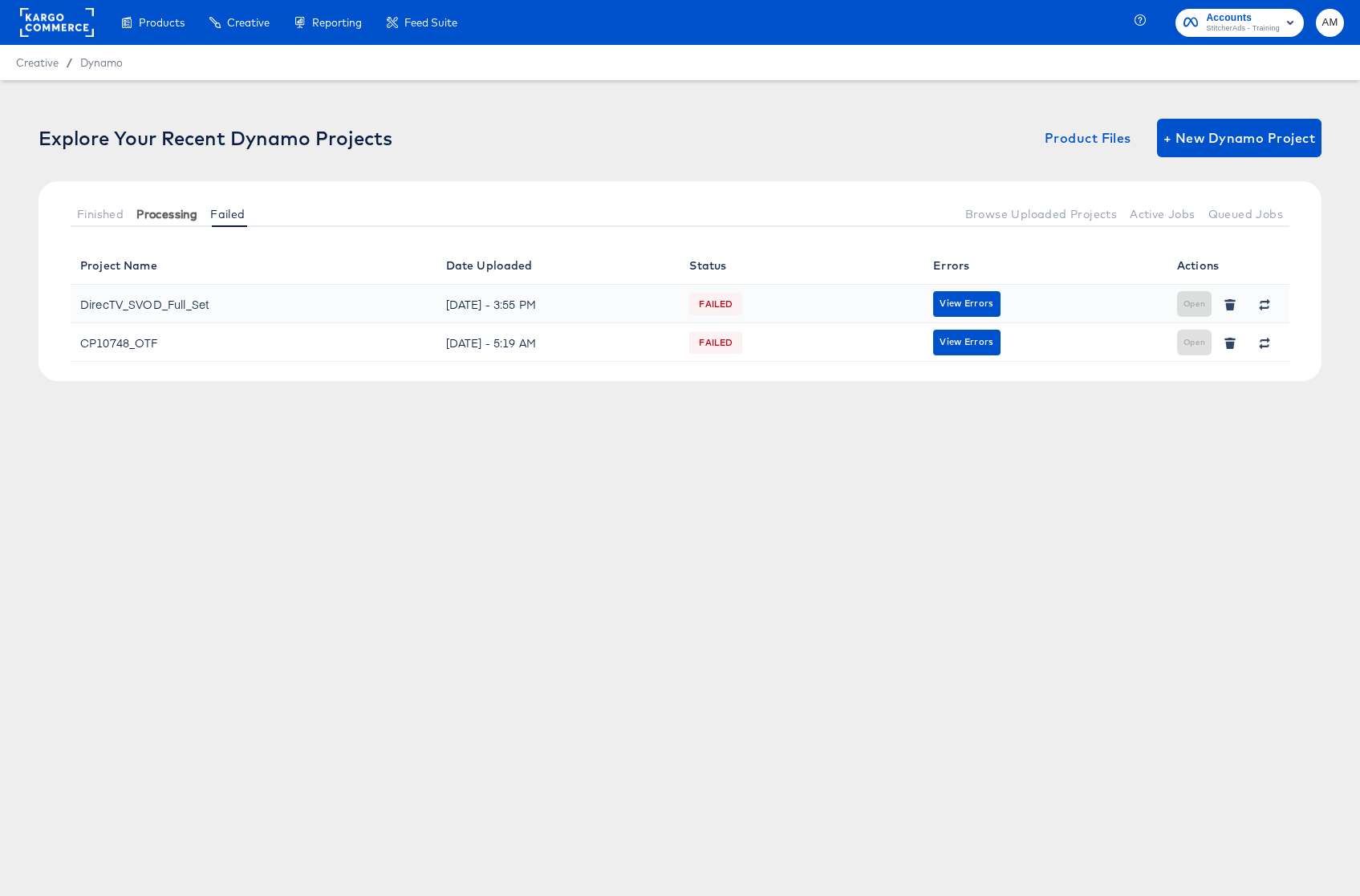
click at [185, 212] on span "Processing" at bounding box center [166, 214] width 61 height 13
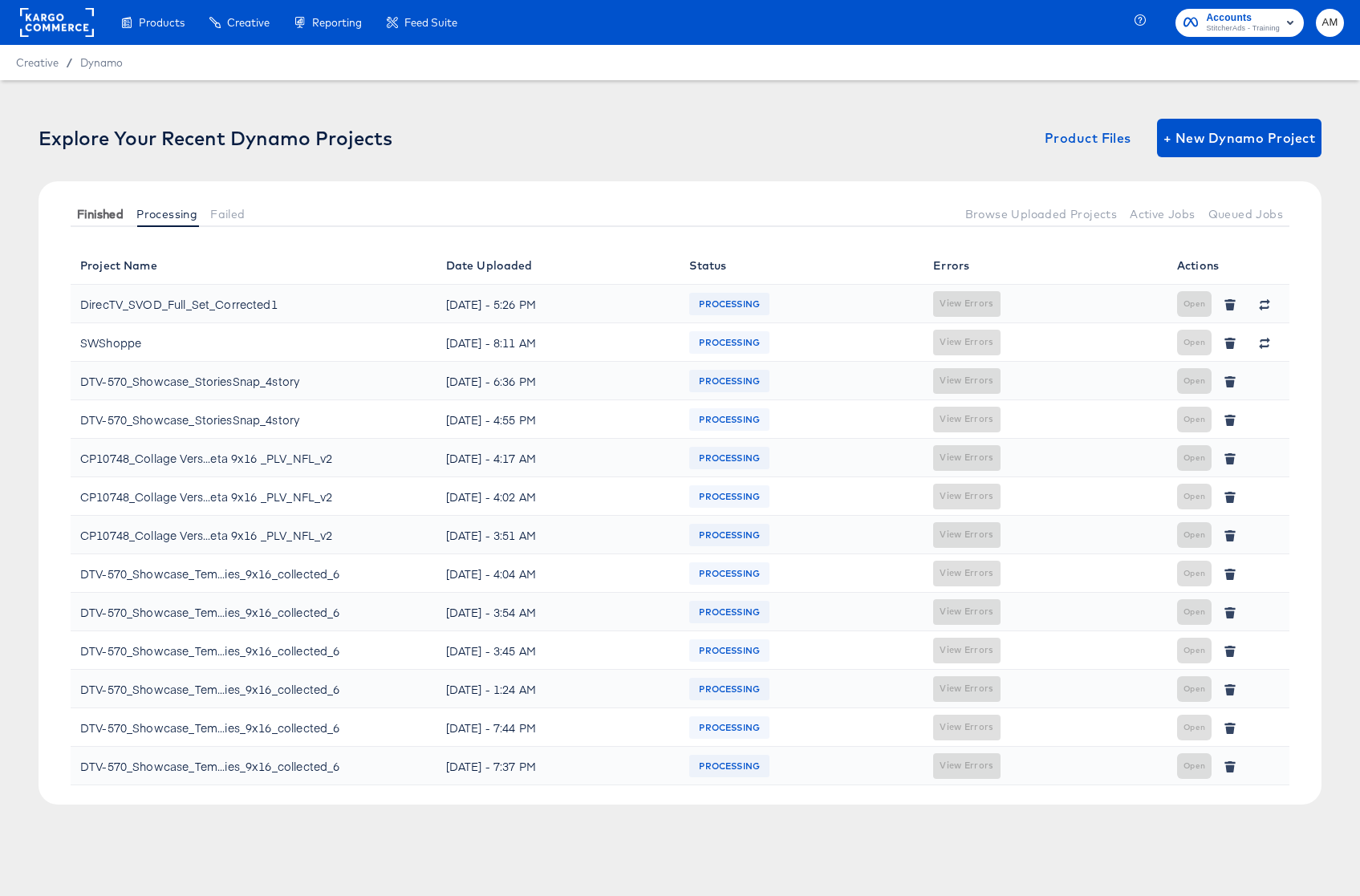
click at [109, 209] on span "Finished" at bounding box center [100, 214] width 47 height 13
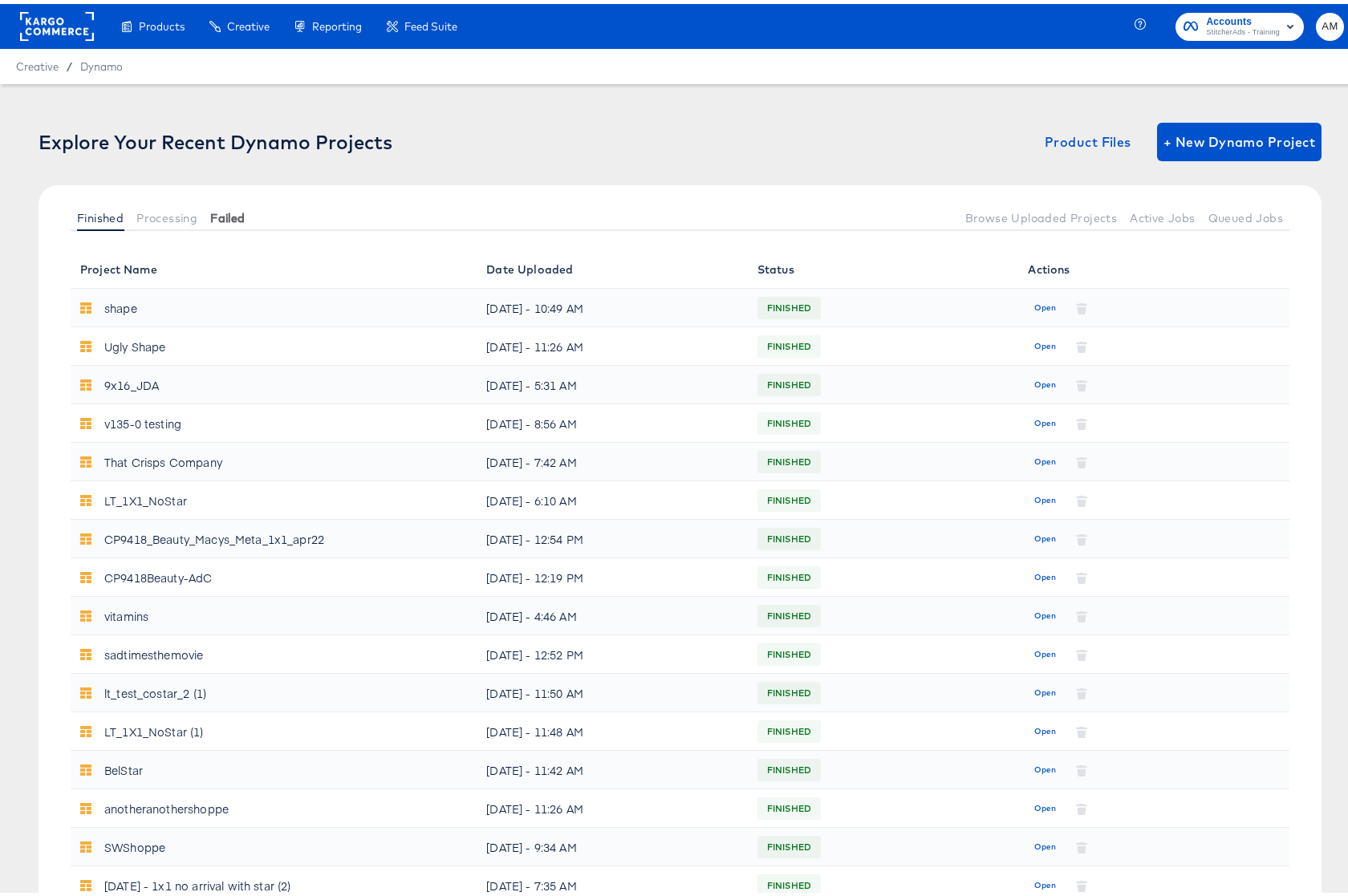
click at [219, 210] on span "Failed" at bounding box center [227, 214] width 35 height 13
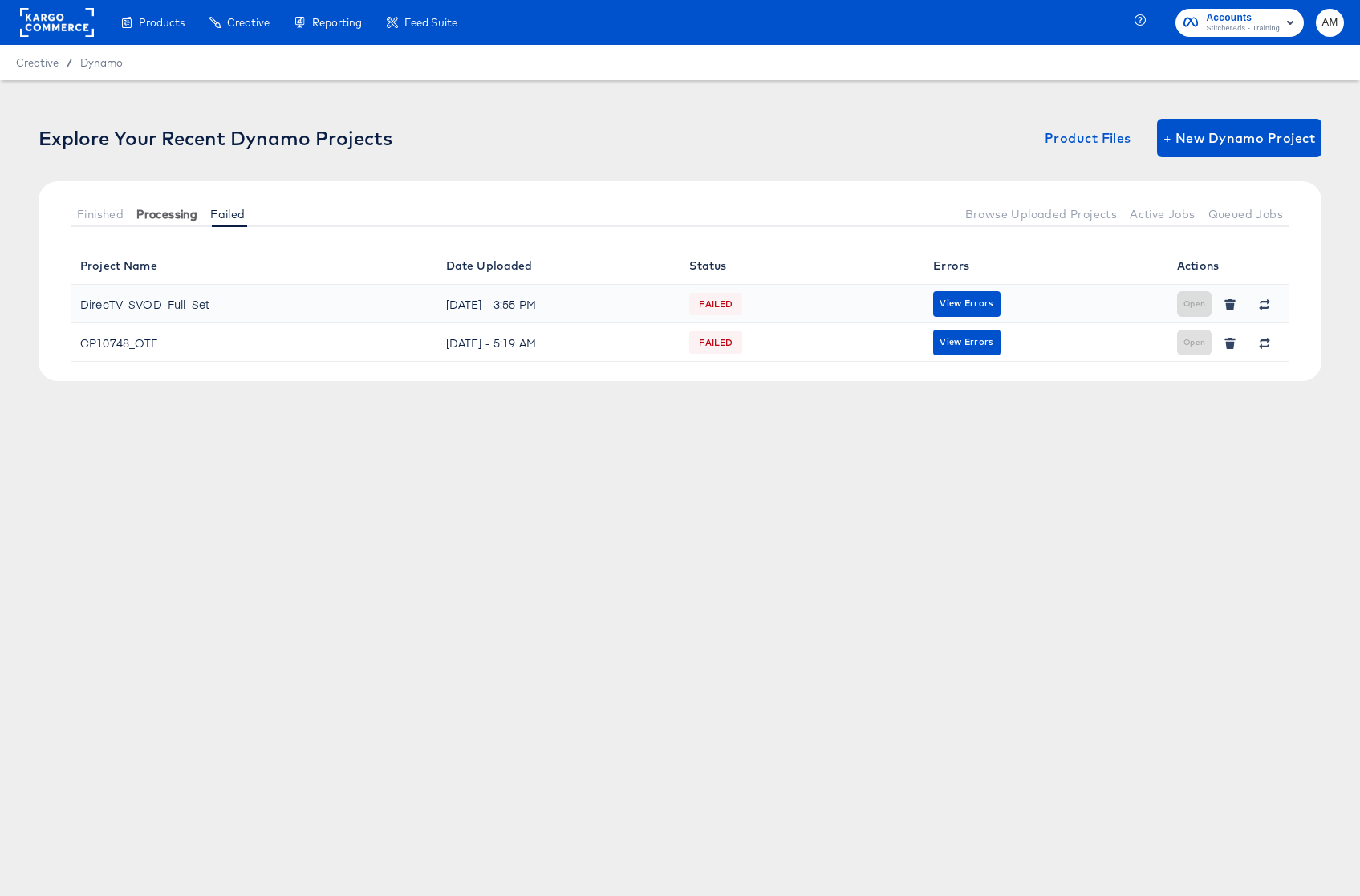
click at [174, 213] on span "Processing" at bounding box center [166, 214] width 61 height 13
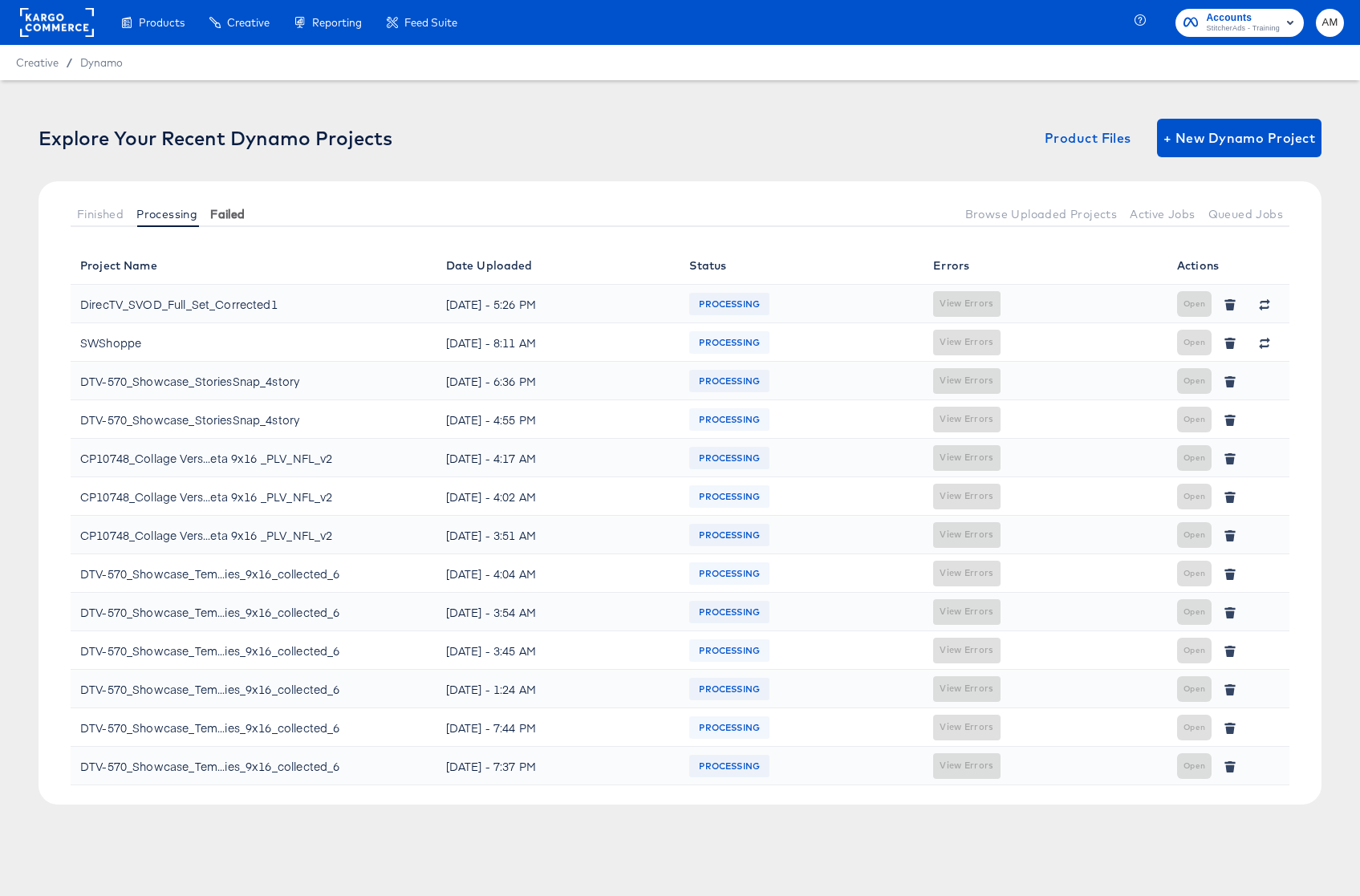
click at [240, 210] on span "Failed" at bounding box center [227, 214] width 35 height 13
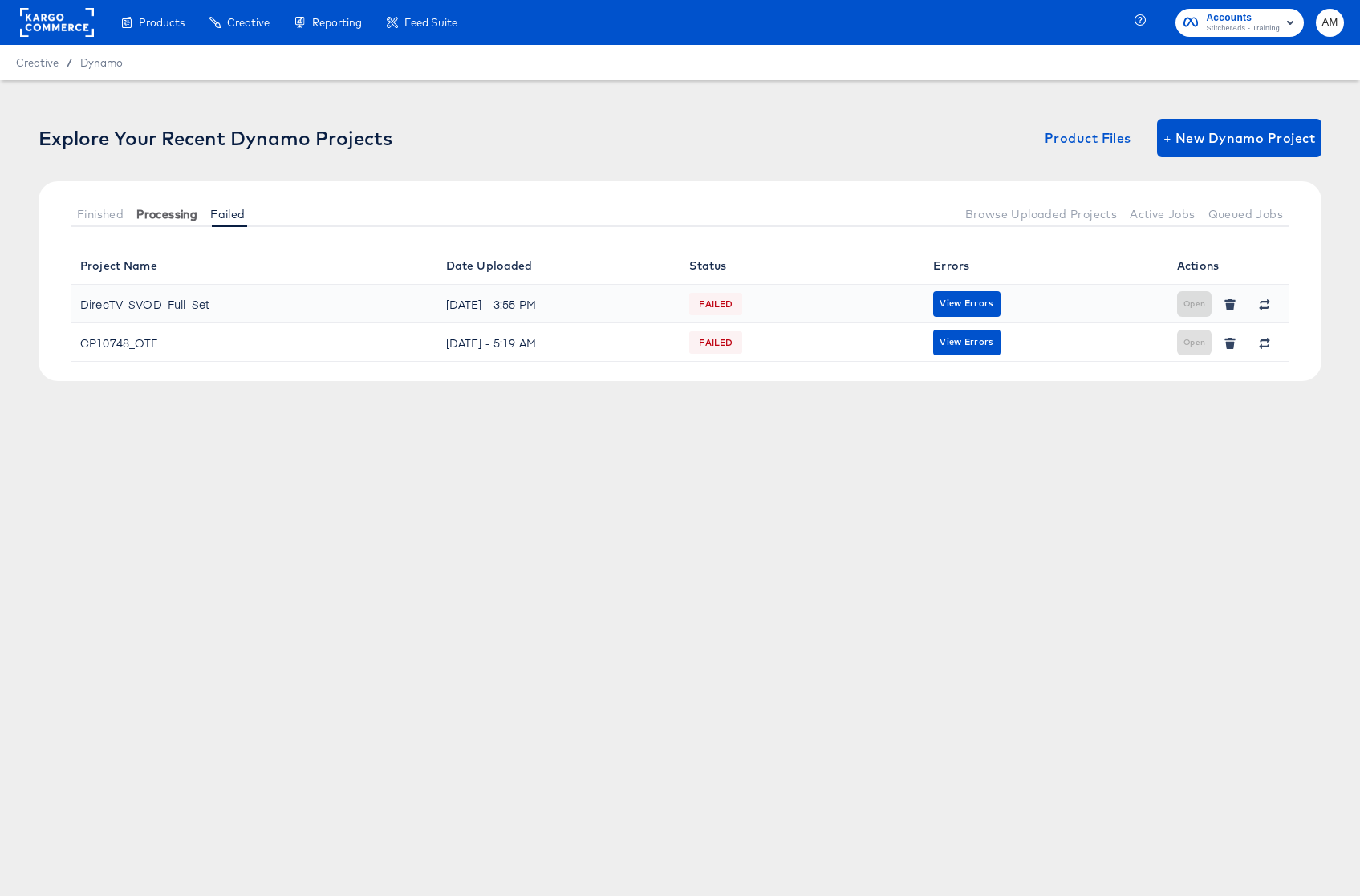
click at [183, 209] on span "Processing" at bounding box center [166, 214] width 61 height 13
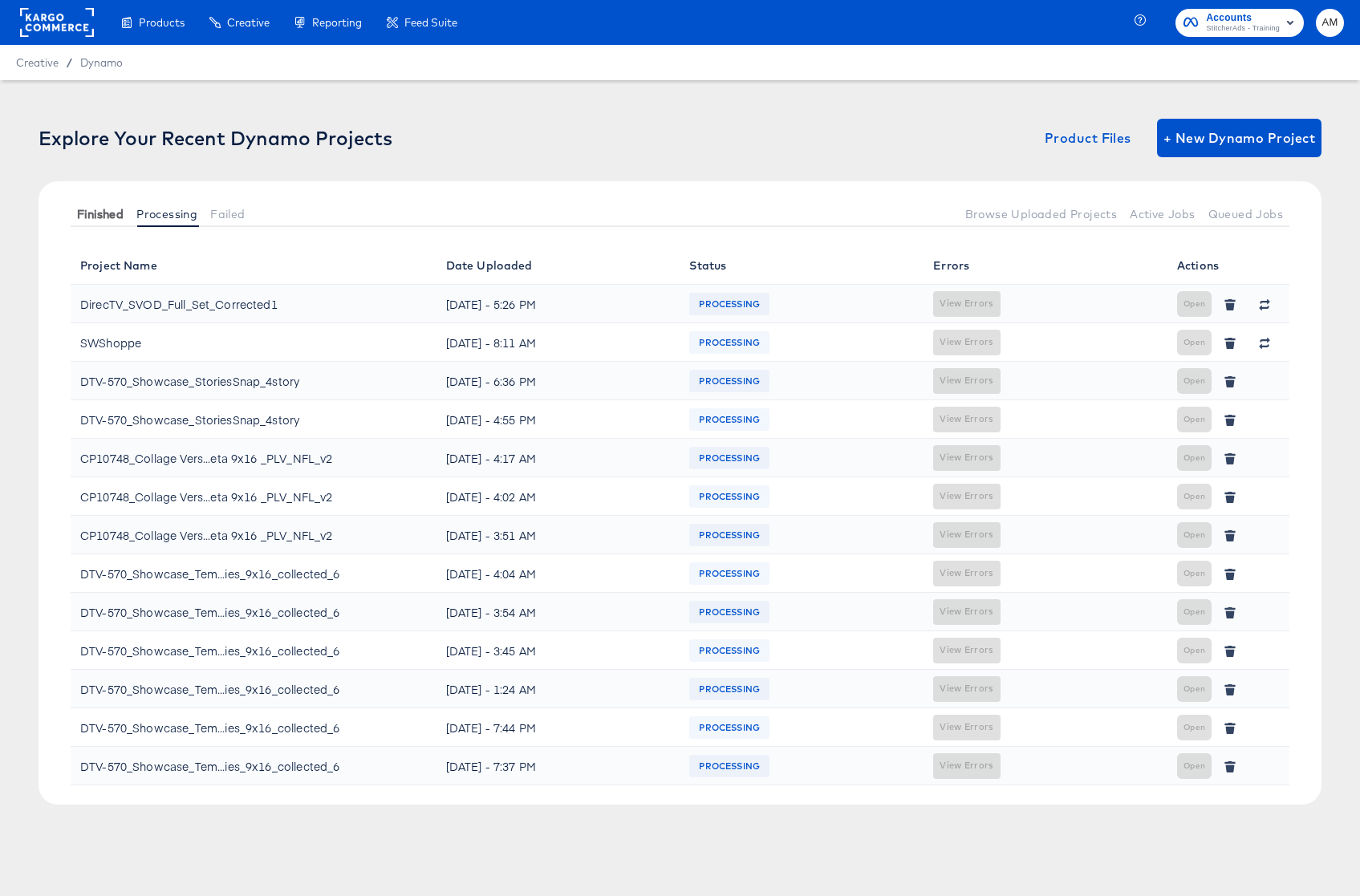
click at [102, 211] on span "Finished" at bounding box center [100, 214] width 47 height 13
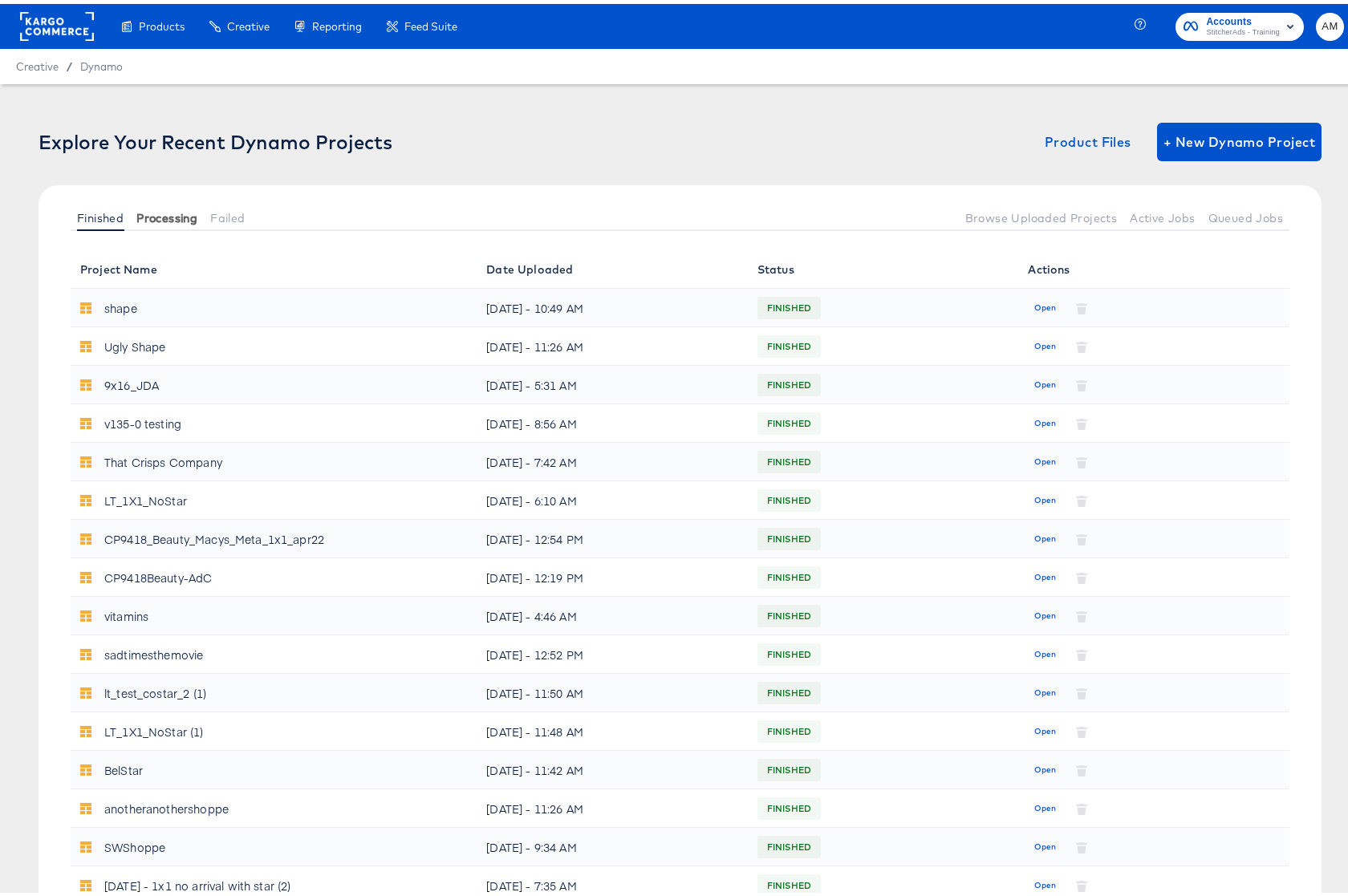
click at [167, 210] on span "Processing" at bounding box center [166, 214] width 61 height 13
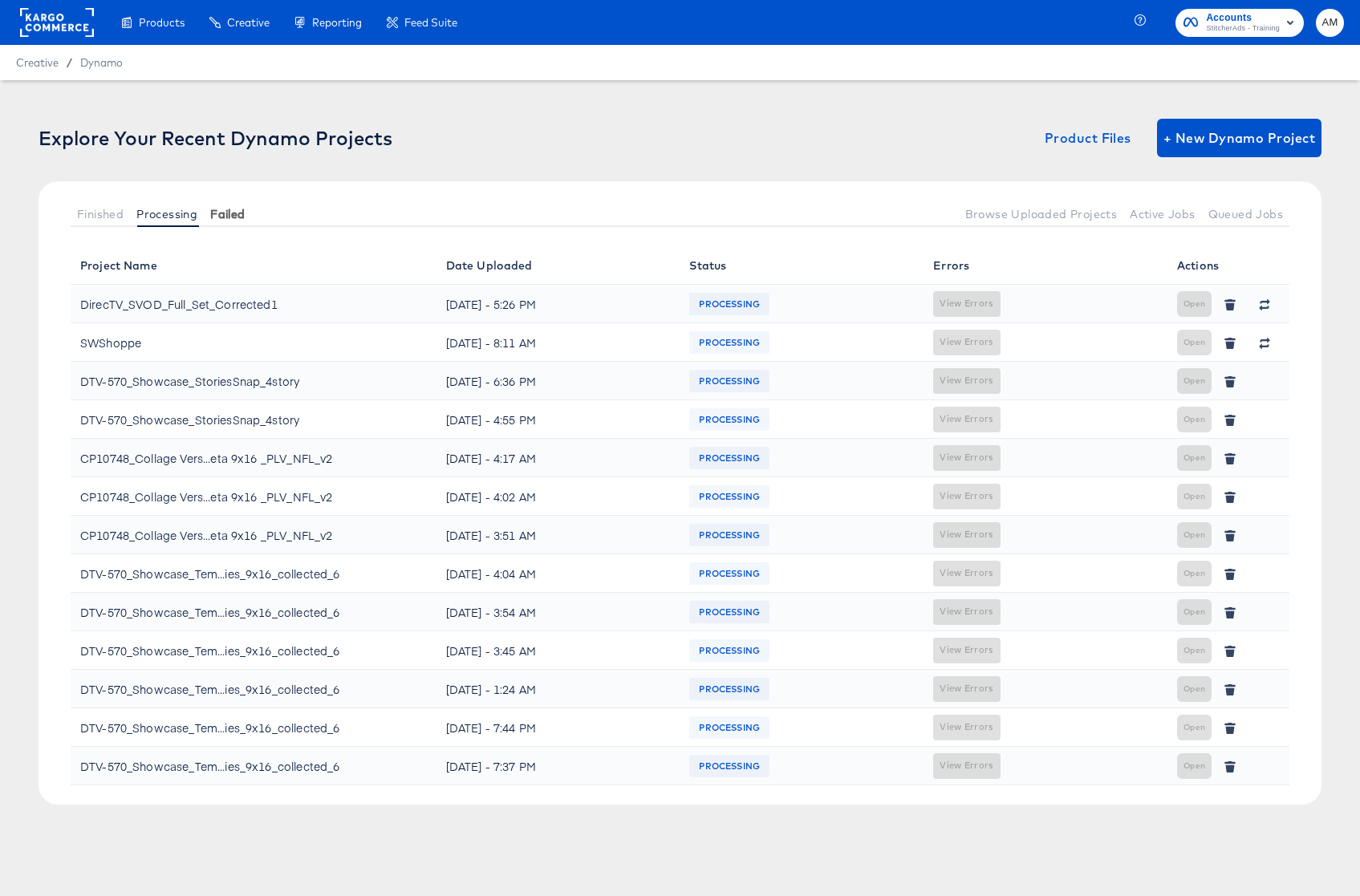
click at [233, 219] on span "Failed" at bounding box center [227, 214] width 35 height 13
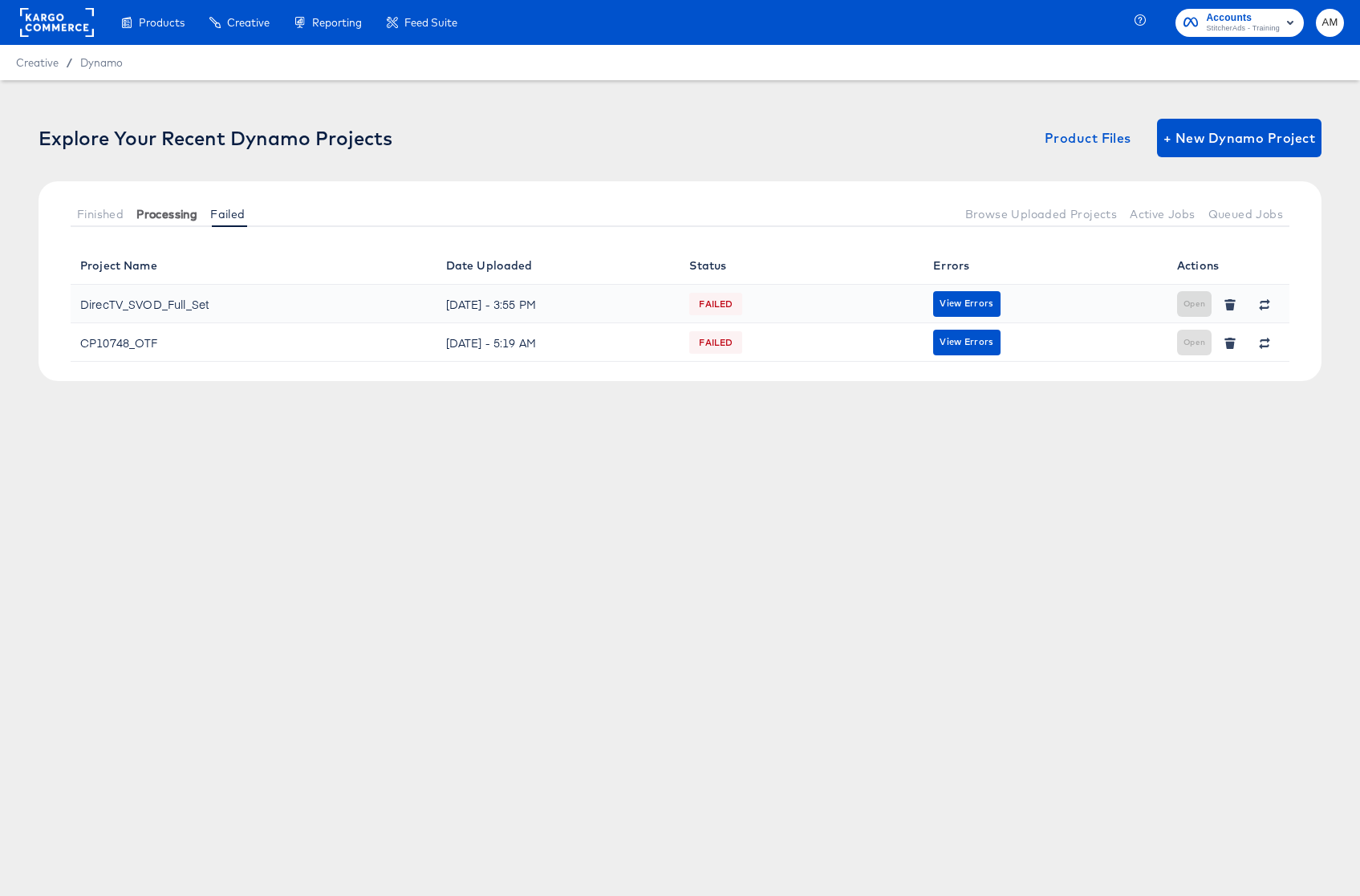
click at [180, 215] on span "Processing" at bounding box center [166, 214] width 61 height 13
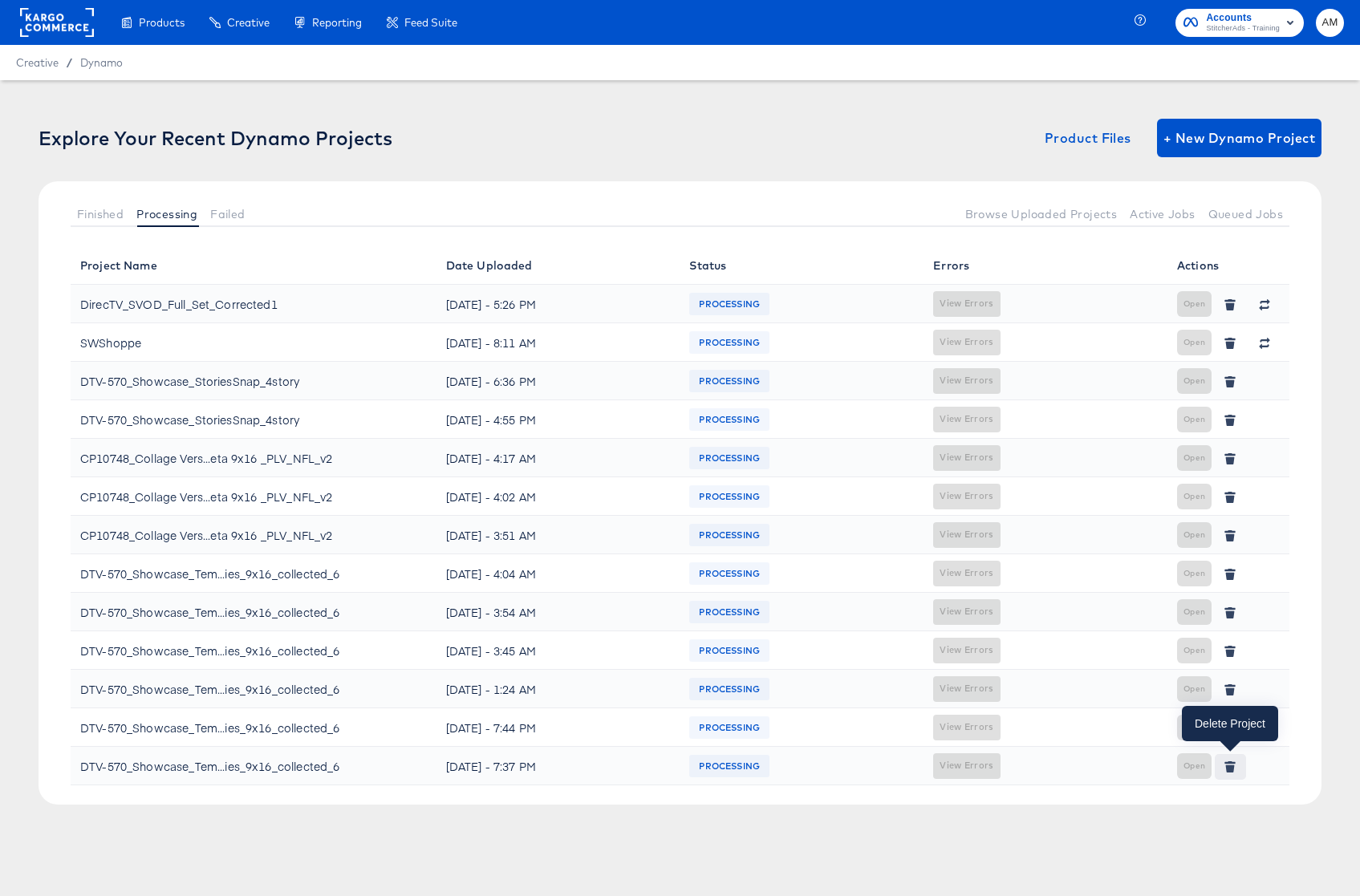
click at [1181, 586] on icon "button" at bounding box center [1230, 767] width 11 height 11
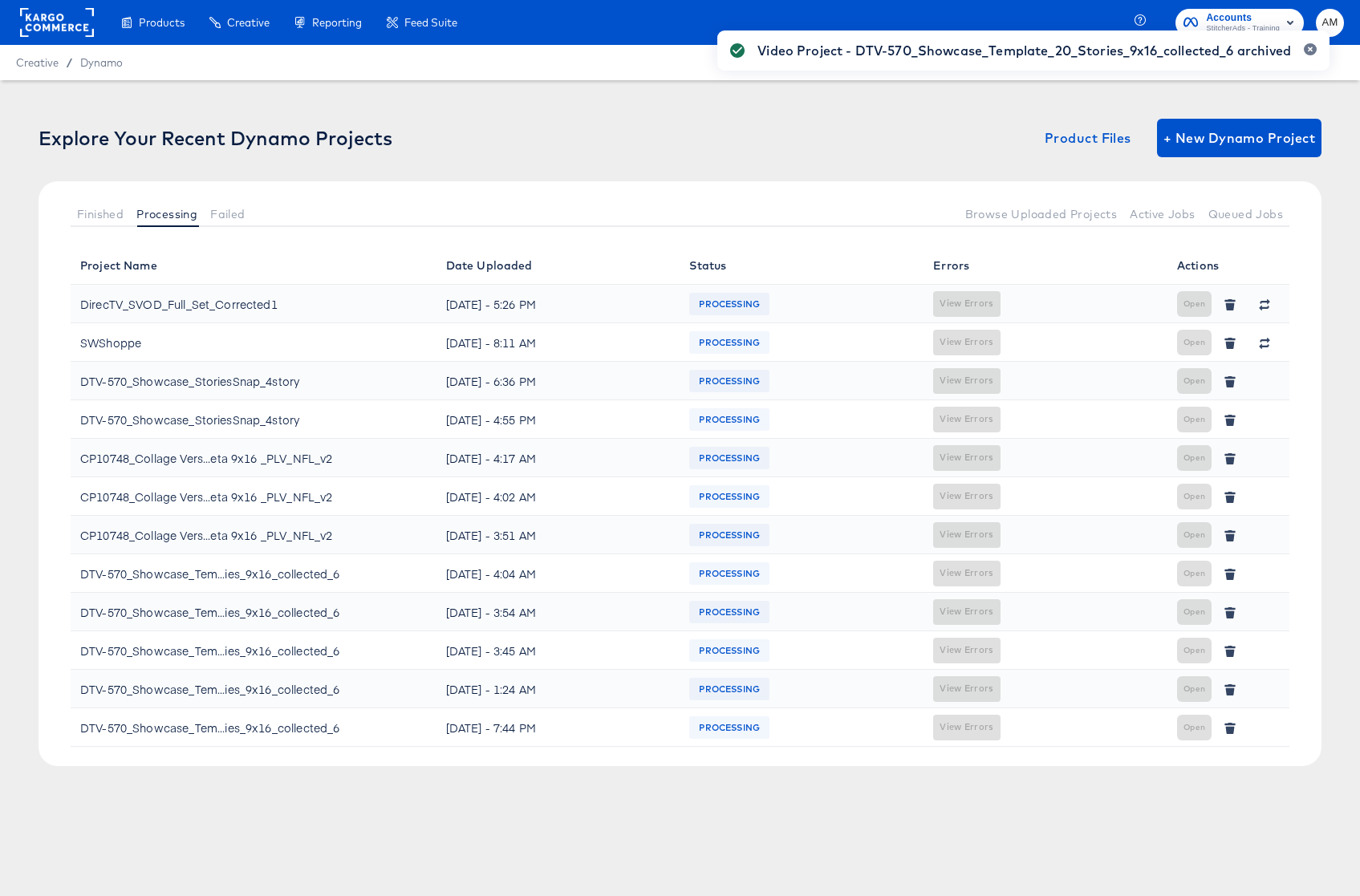
click at [1181, 586] on div "Video Project - DTV-570_Showcase_Template_20_Stories_9x16_collected_6 archived" at bounding box center [1024, 419] width 644 height 810
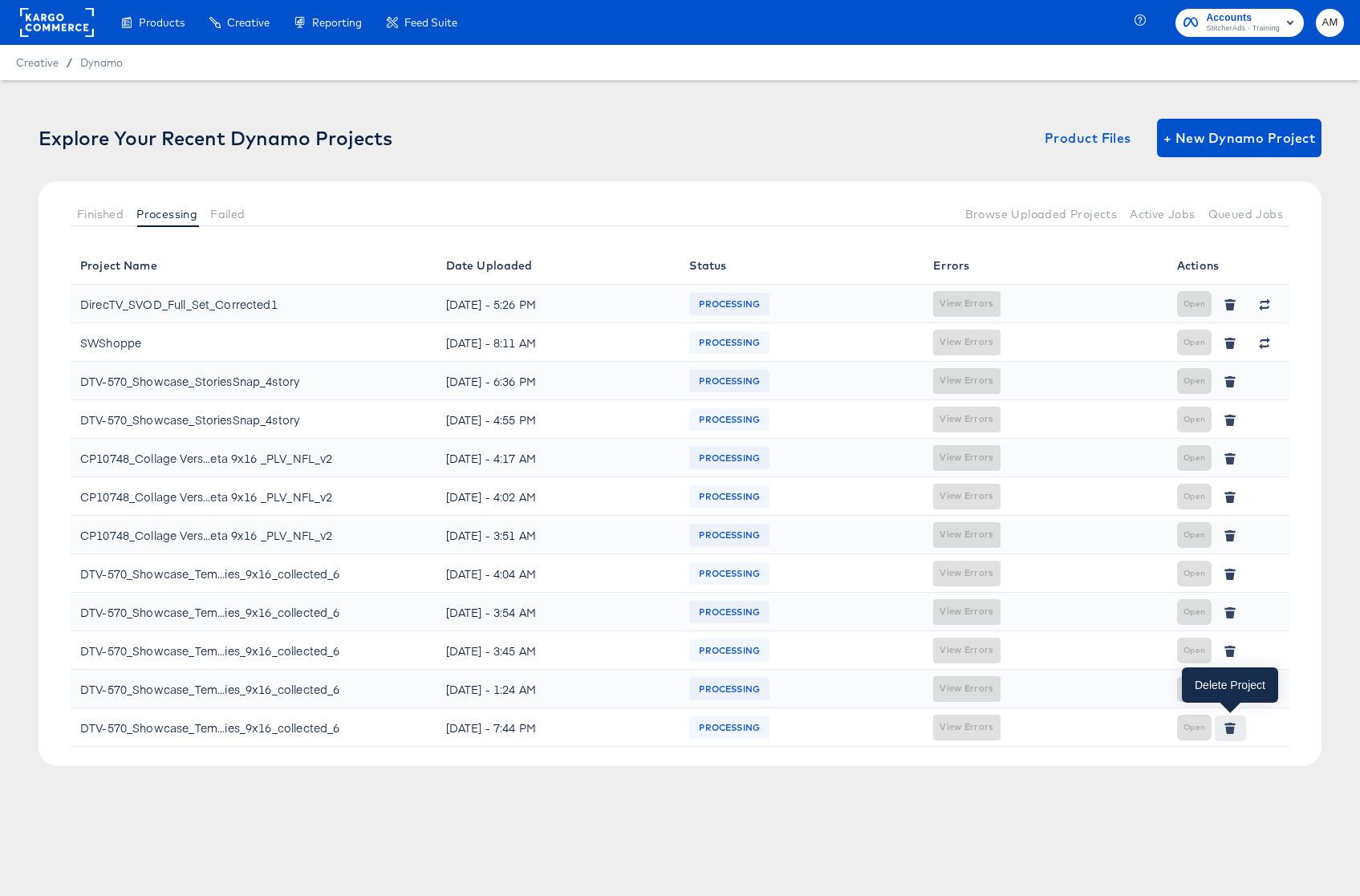
click at [1181, 586] on icon "button" at bounding box center [1229, 730] width 8 height 8
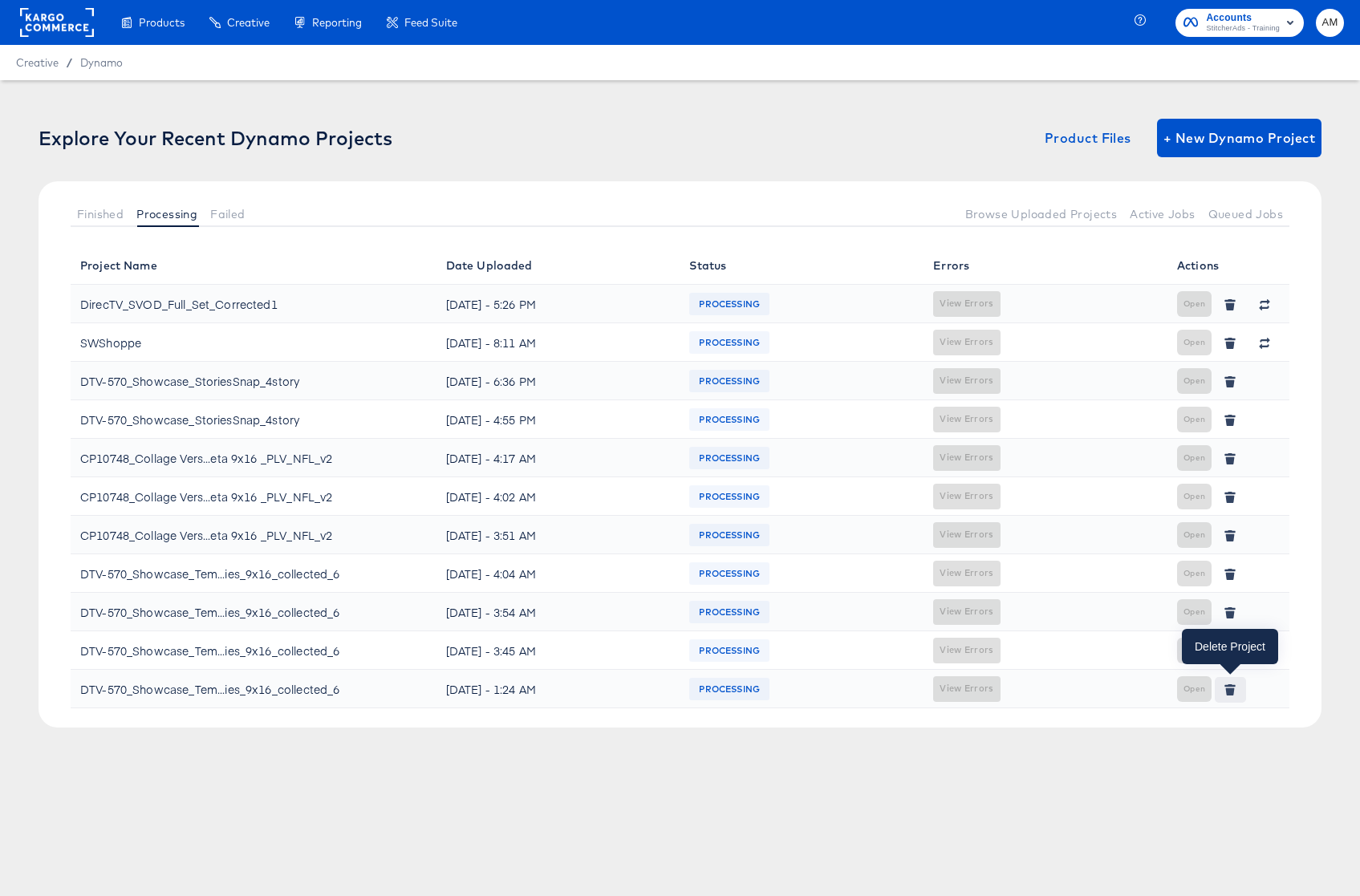
click at [1181, 586] on icon "button" at bounding box center [1229, 691] width 8 height 8
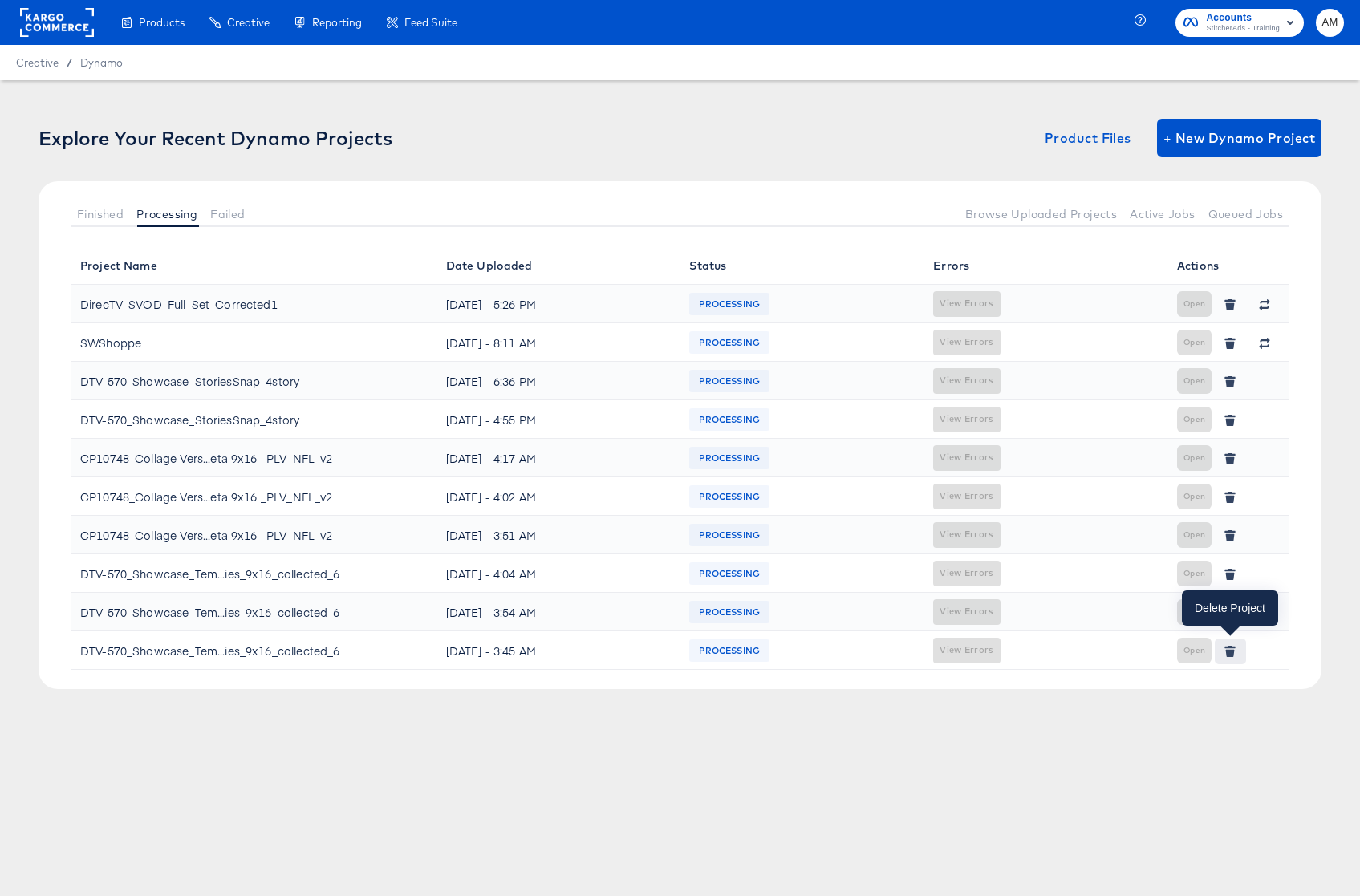
click at [1181, 586] on icon "button" at bounding box center [1229, 653] width 8 height 8
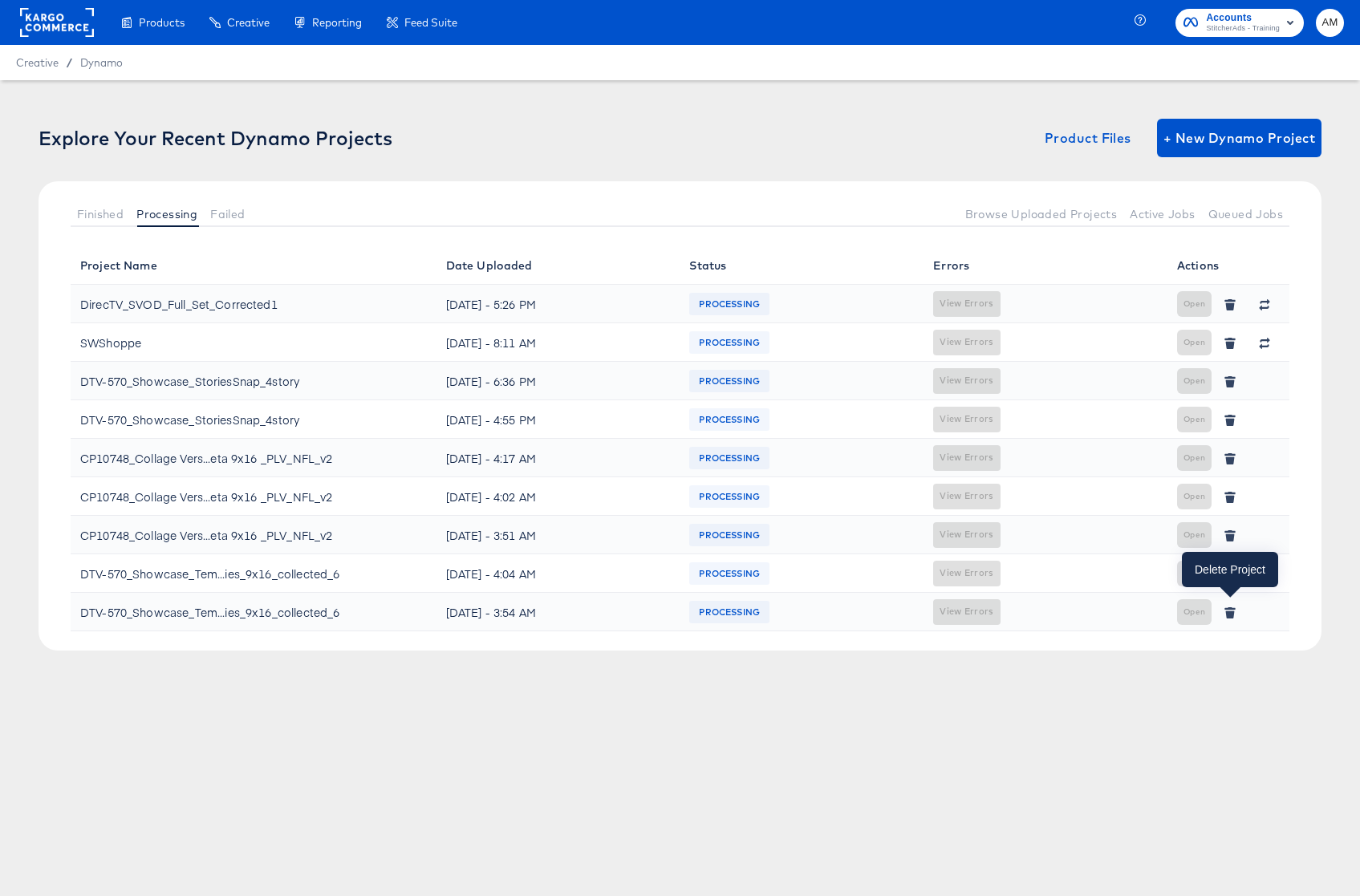
click at [1181, 586] on icon "button" at bounding box center [1229, 614] width 8 height 8
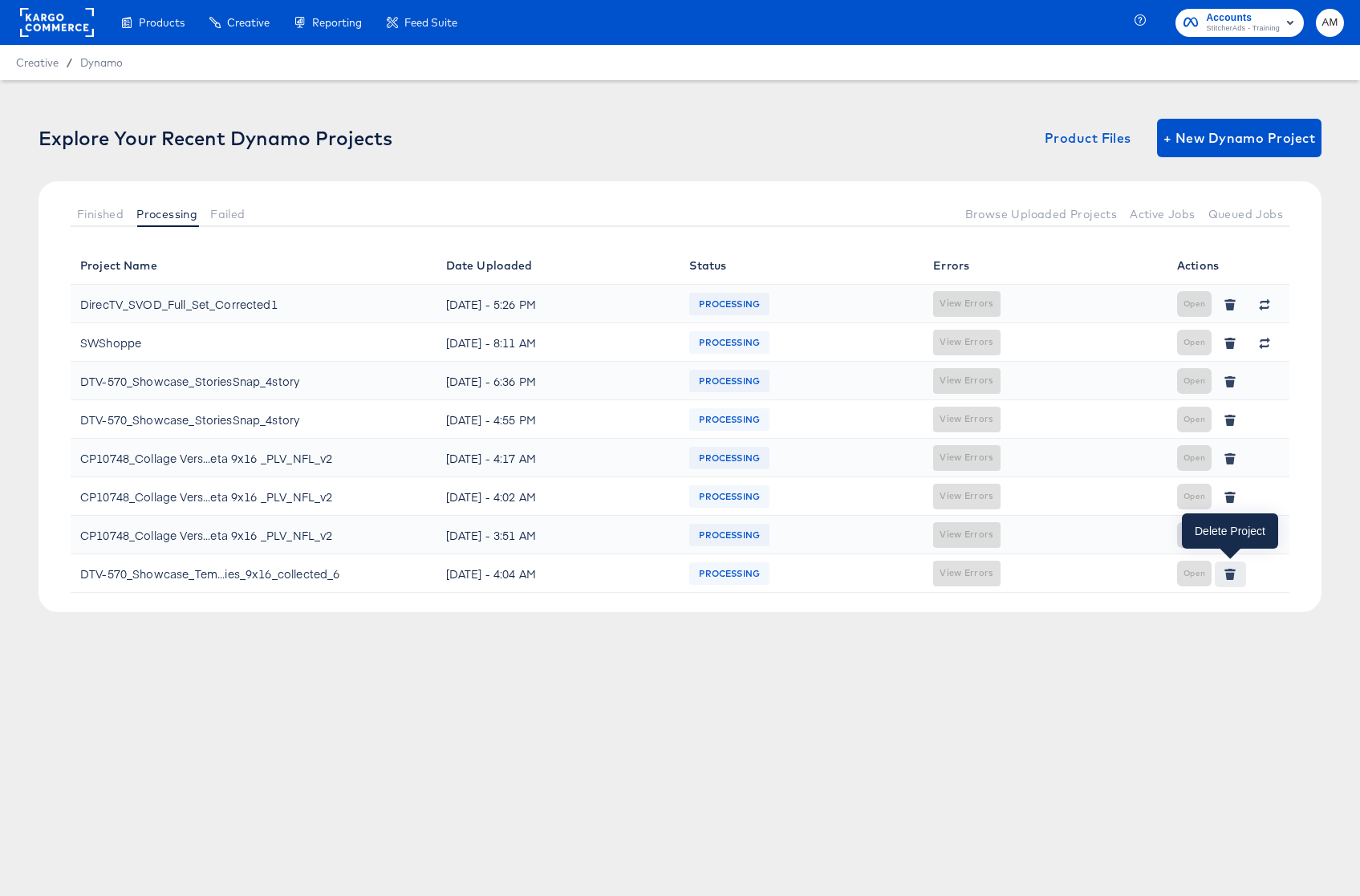
click at [1181, 571] on icon "button" at bounding box center [1230, 575] width 11 height 11
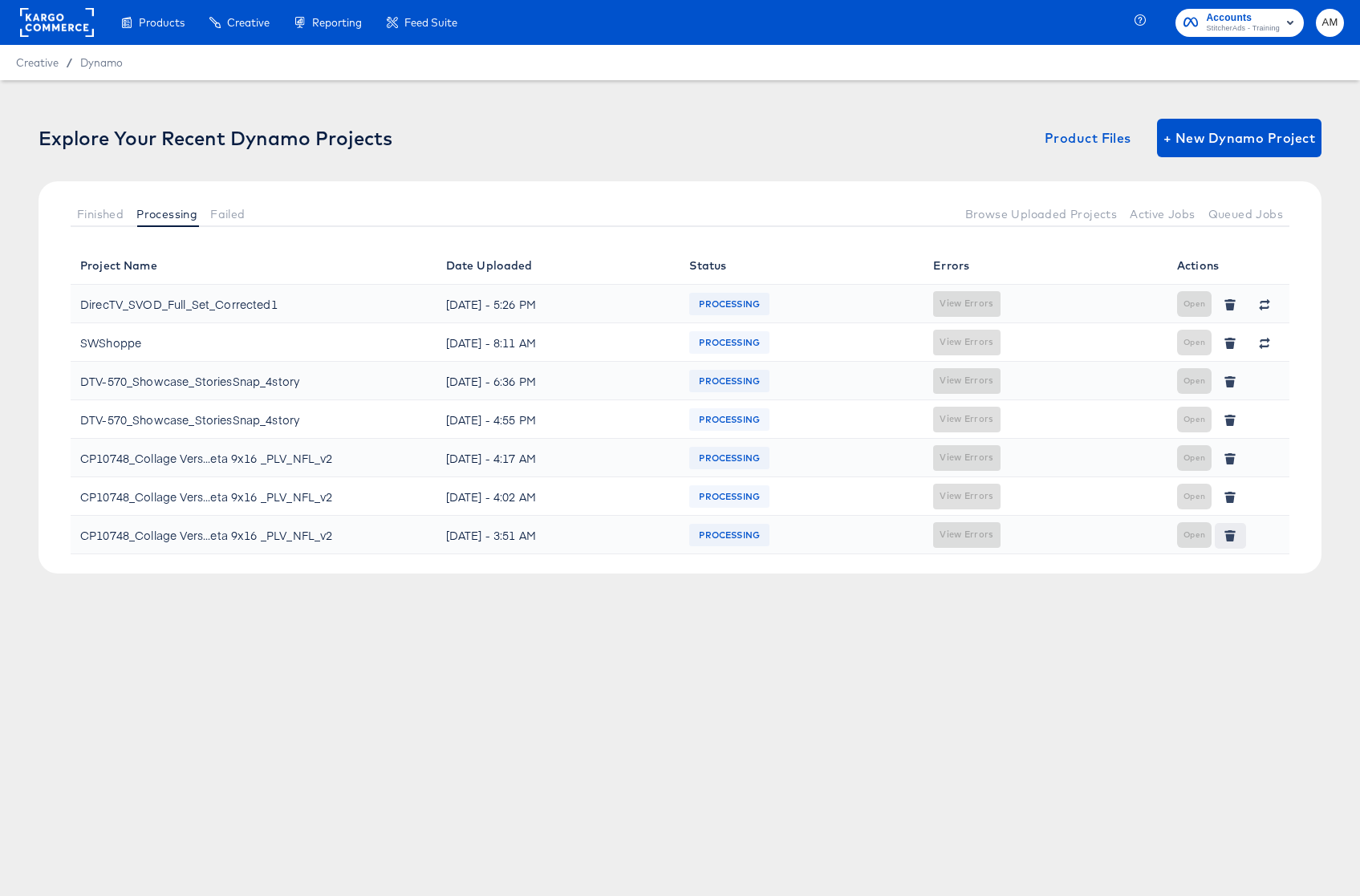
click at [1181, 532] on icon "button" at bounding box center [1230, 536] width 11 height 11
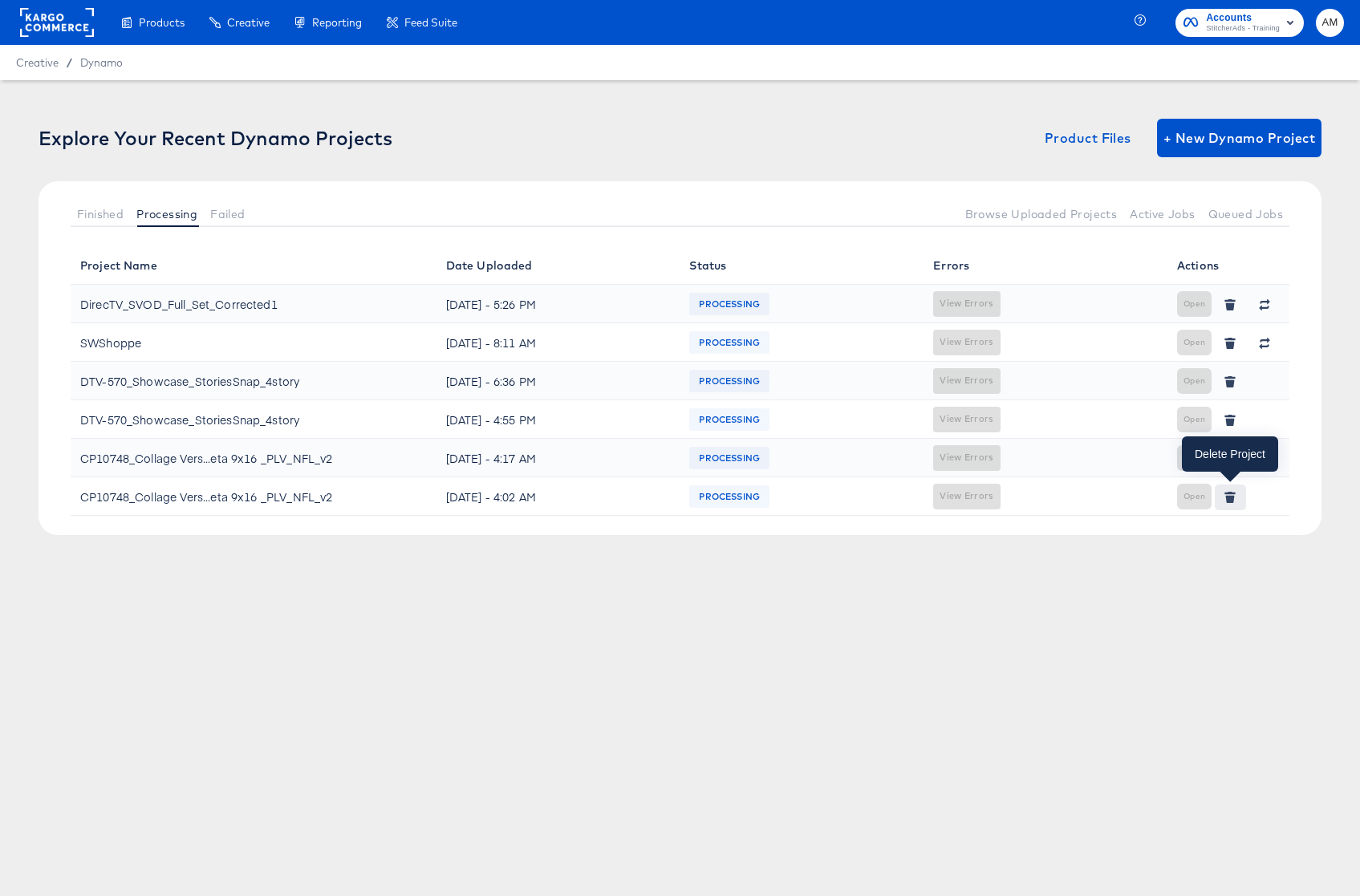
click at [1181, 495] on icon "button" at bounding box center [1229, 499] width 8 height 8
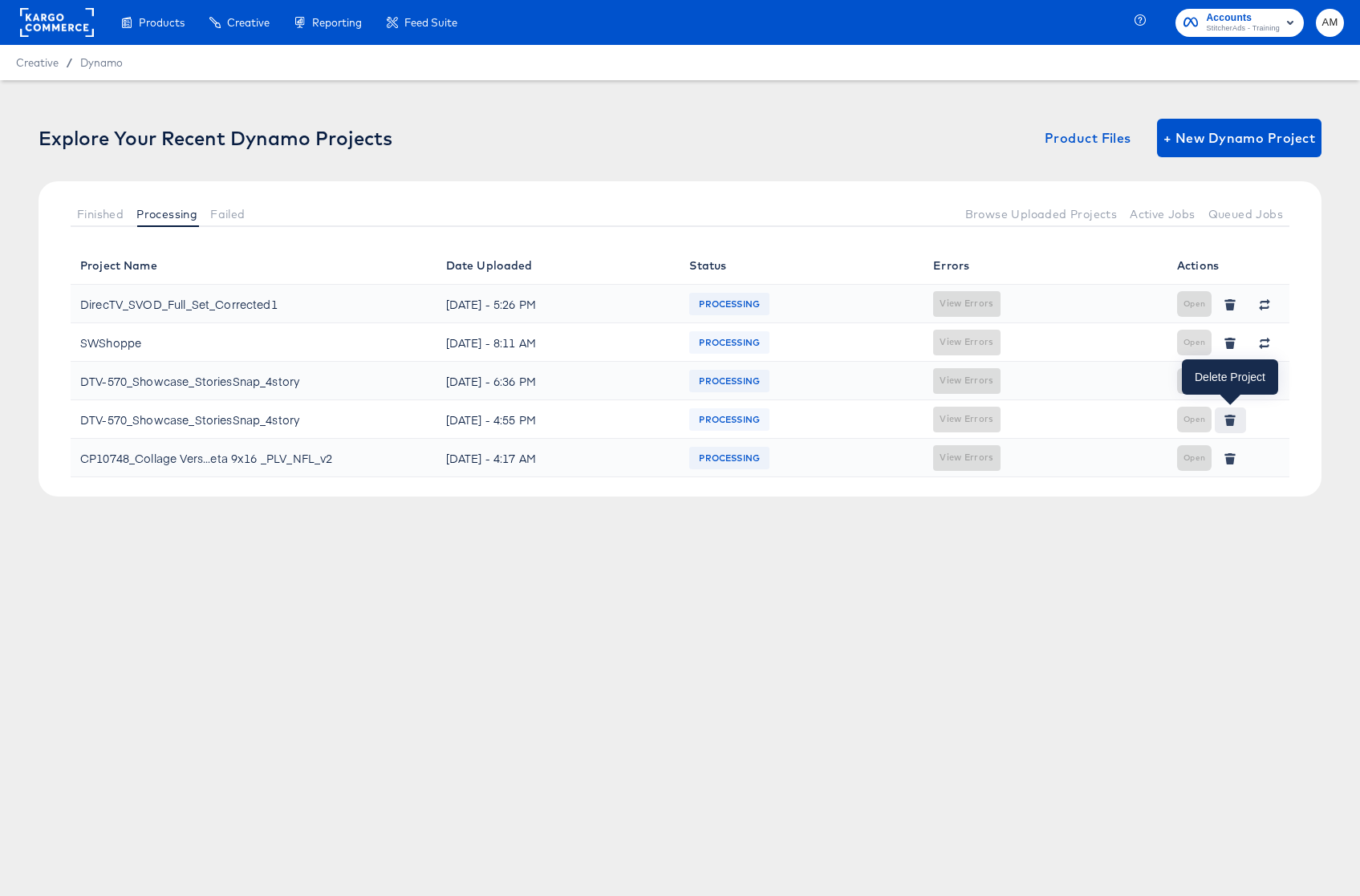
click at [1181, 416] on icon "button" at bounding box center [1230, 421] width 11 height 11
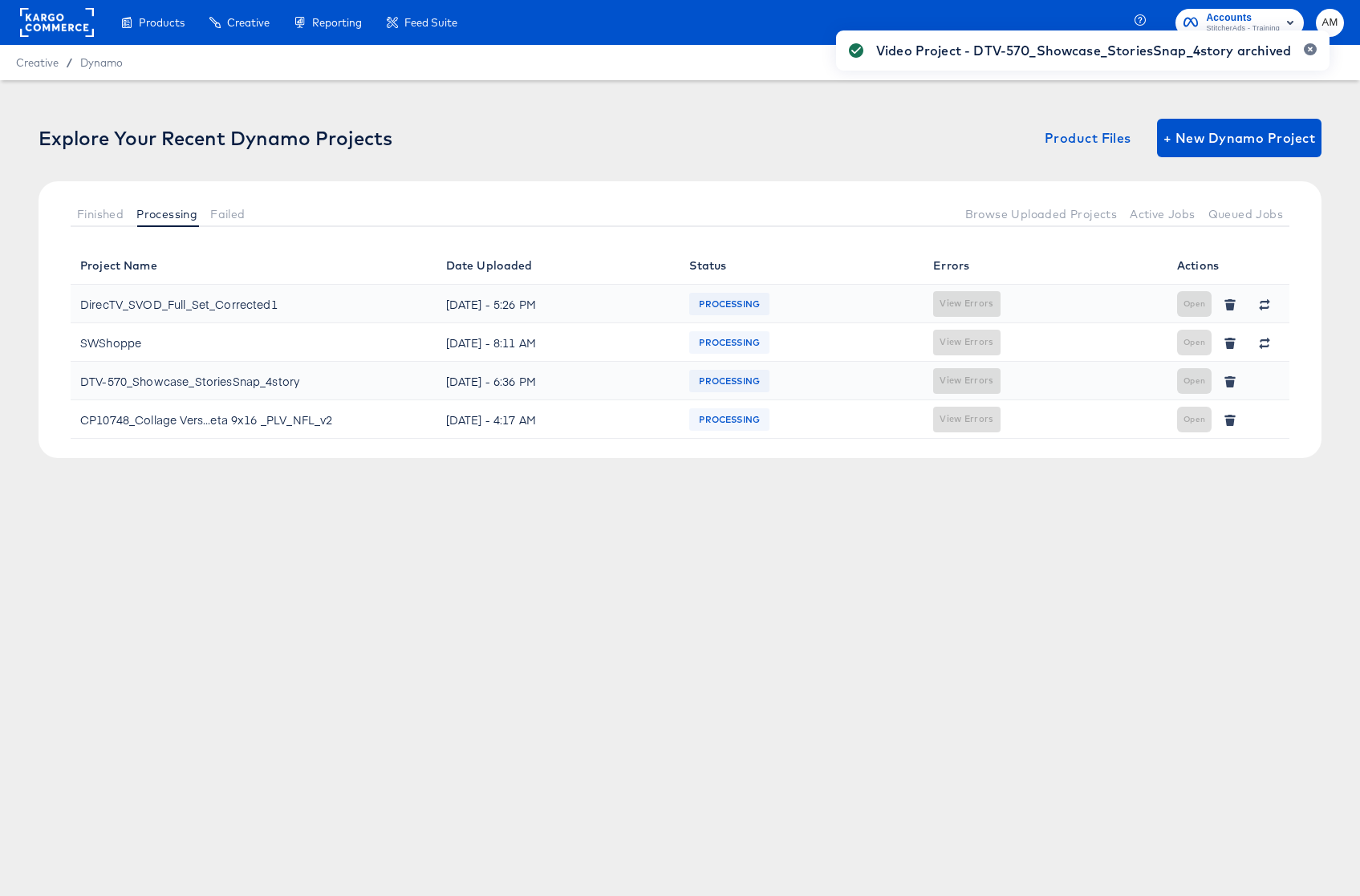
click at [1167, 213] on div "Video Project - DTV-570_Showcase_StoriesSnap_4story archived" at bounding box center [1083, 419] width 526 height 810
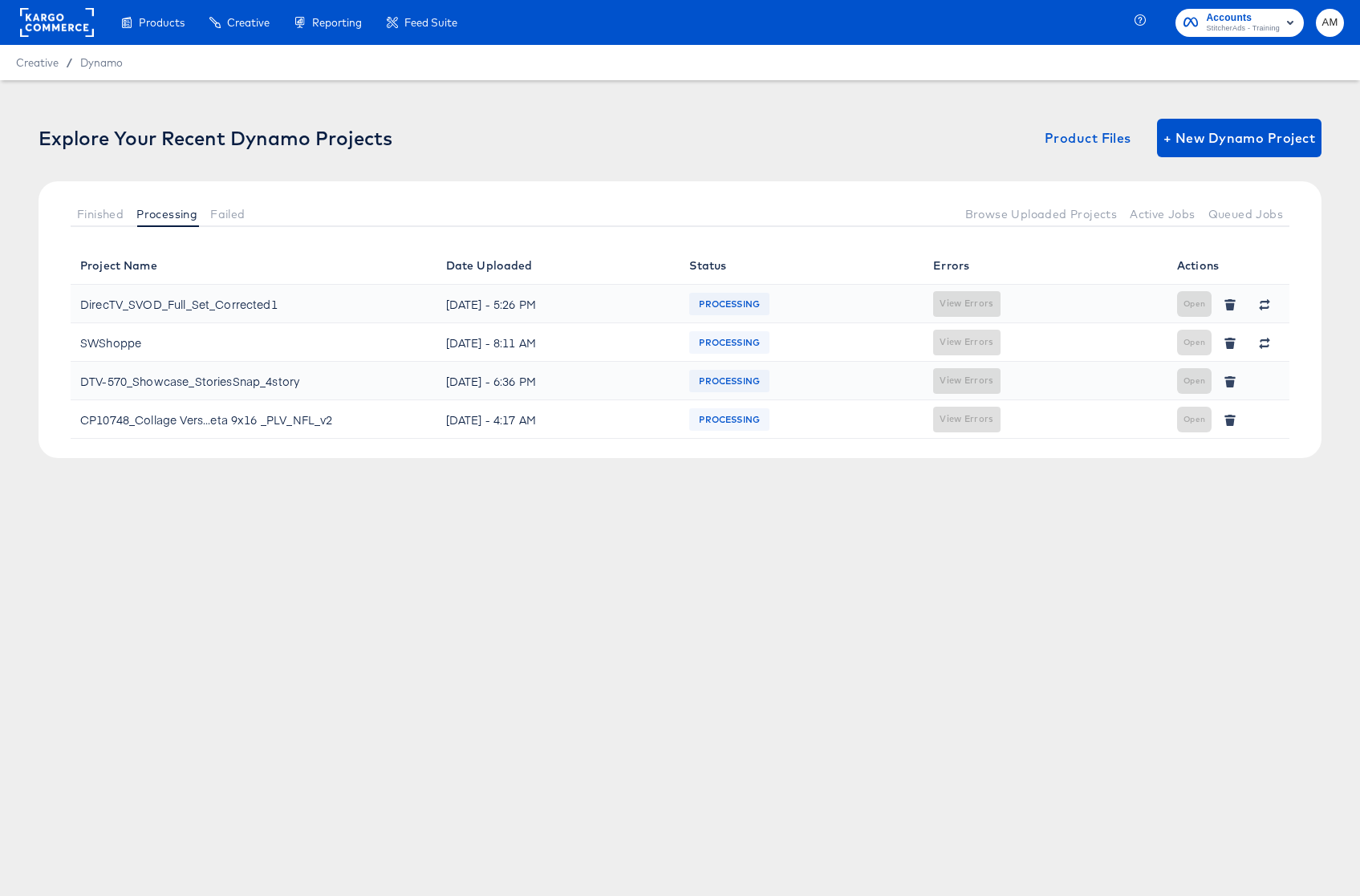
click at [1162, 214] on span "Active Jobs" at bounding box center [1162, 214] width 65 height 13
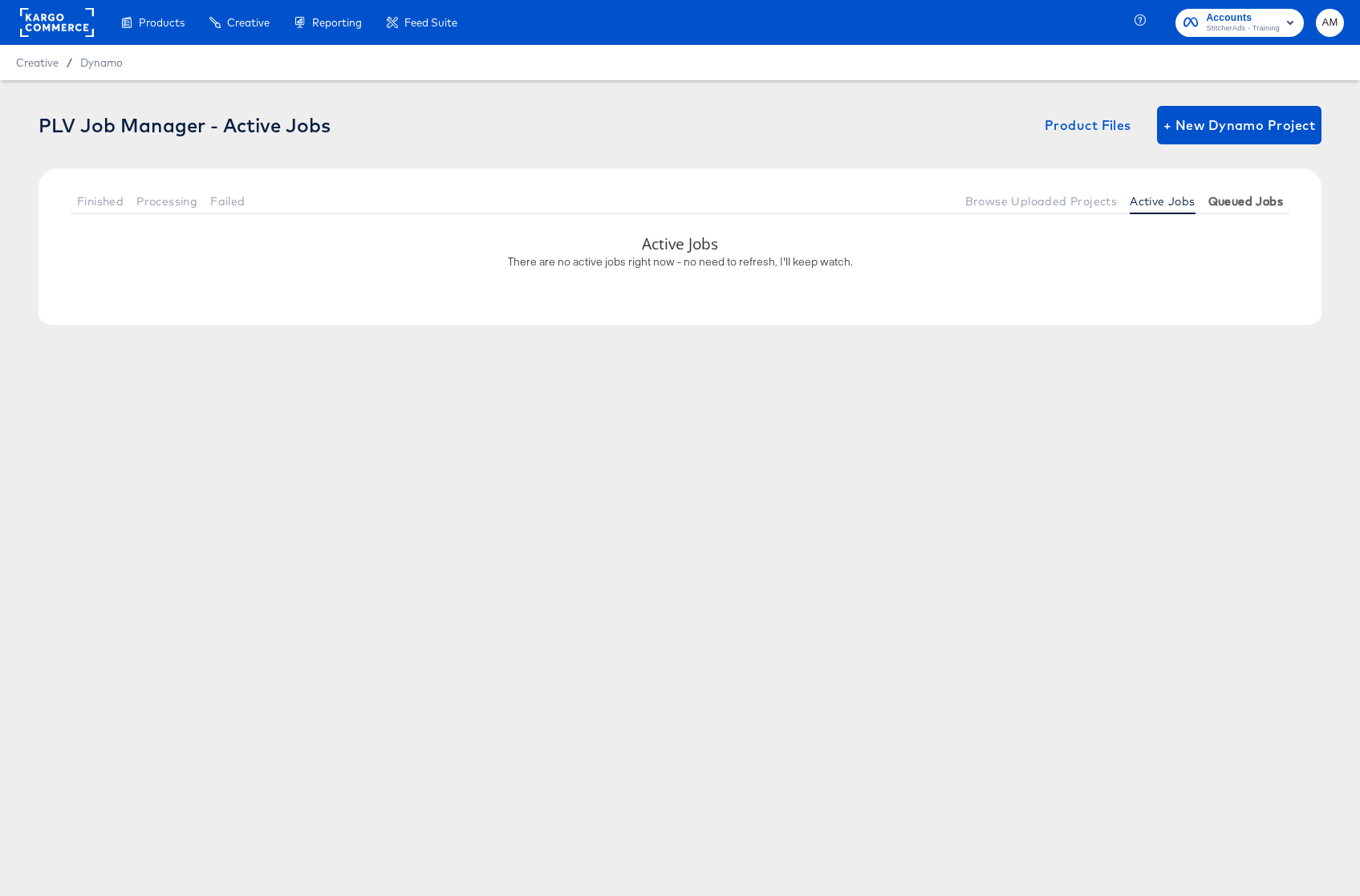
click at [1181, 200] on span "Queued Jobs" at bounding box center [1245, 202] width 74 height 13
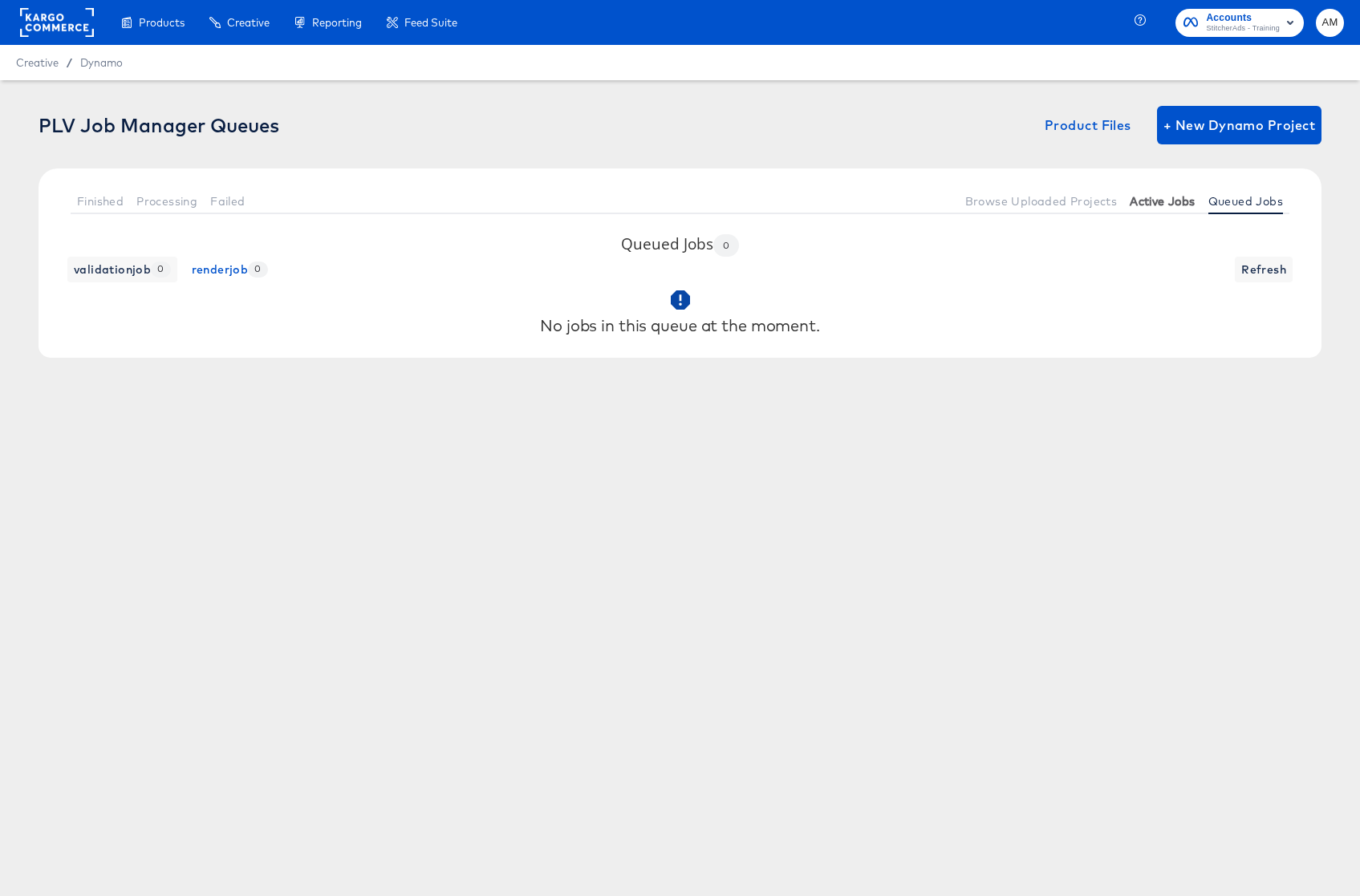
click at [1166, 201] on span "Active Jobs" at bounding box center [1162, 202] width 65 height 13
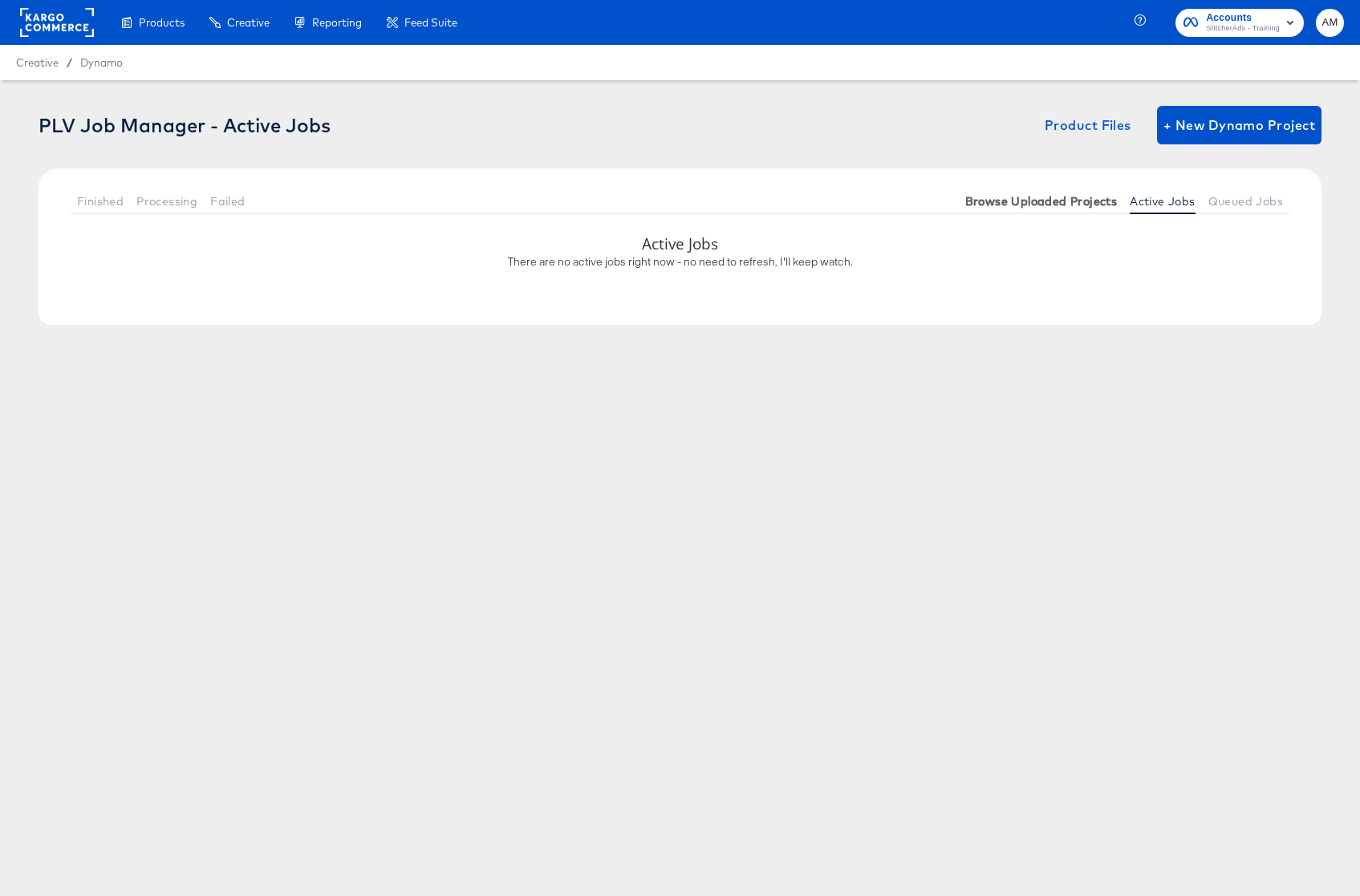
click at [1074, 201] on span "Browse Uploaded Projects" at bounding box center [1042, 202] width 152 height 13
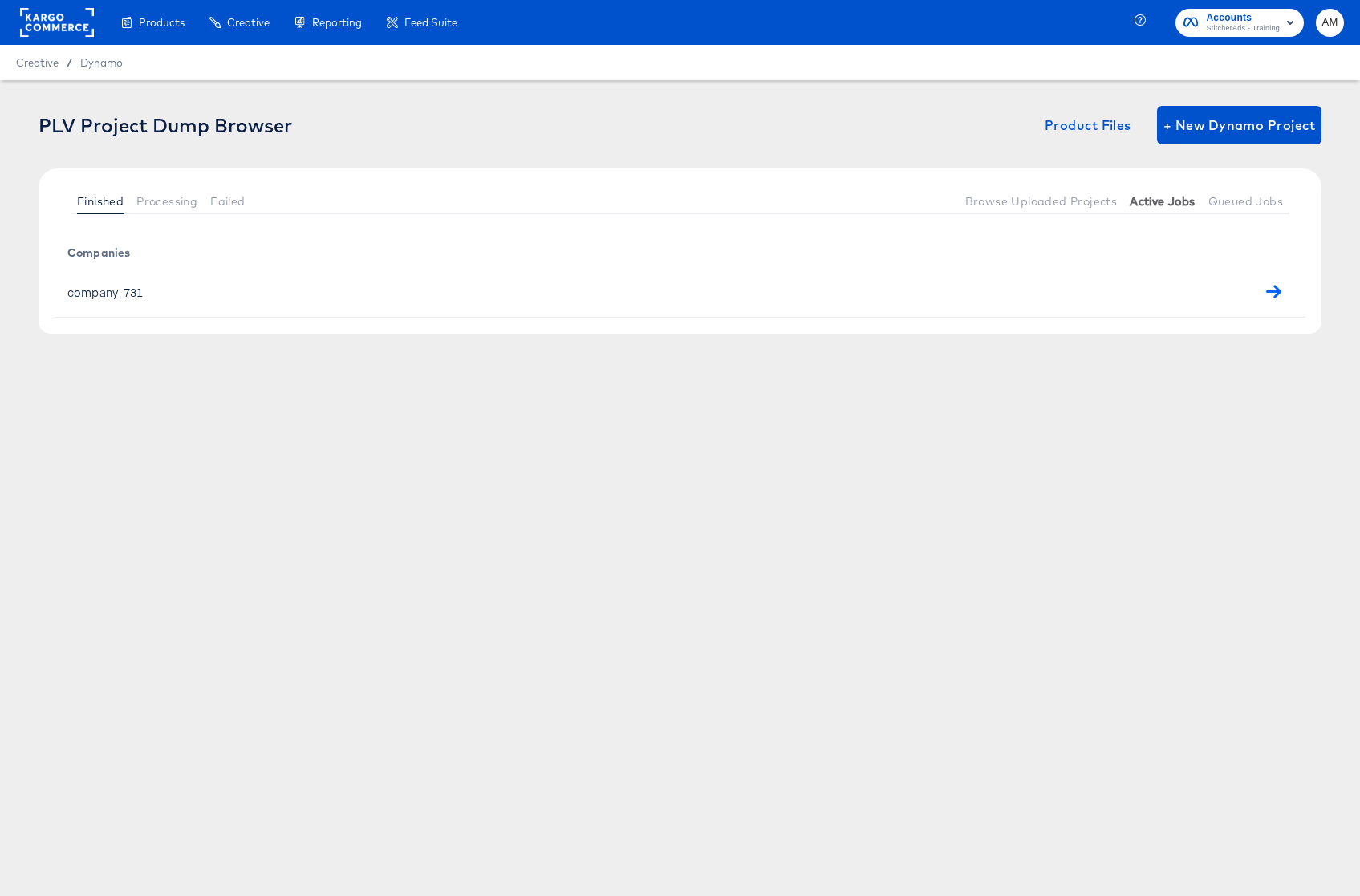
click at [1150, 200] on span "Active Jobs" at bounding box center [1162, 202] width 65 height 13
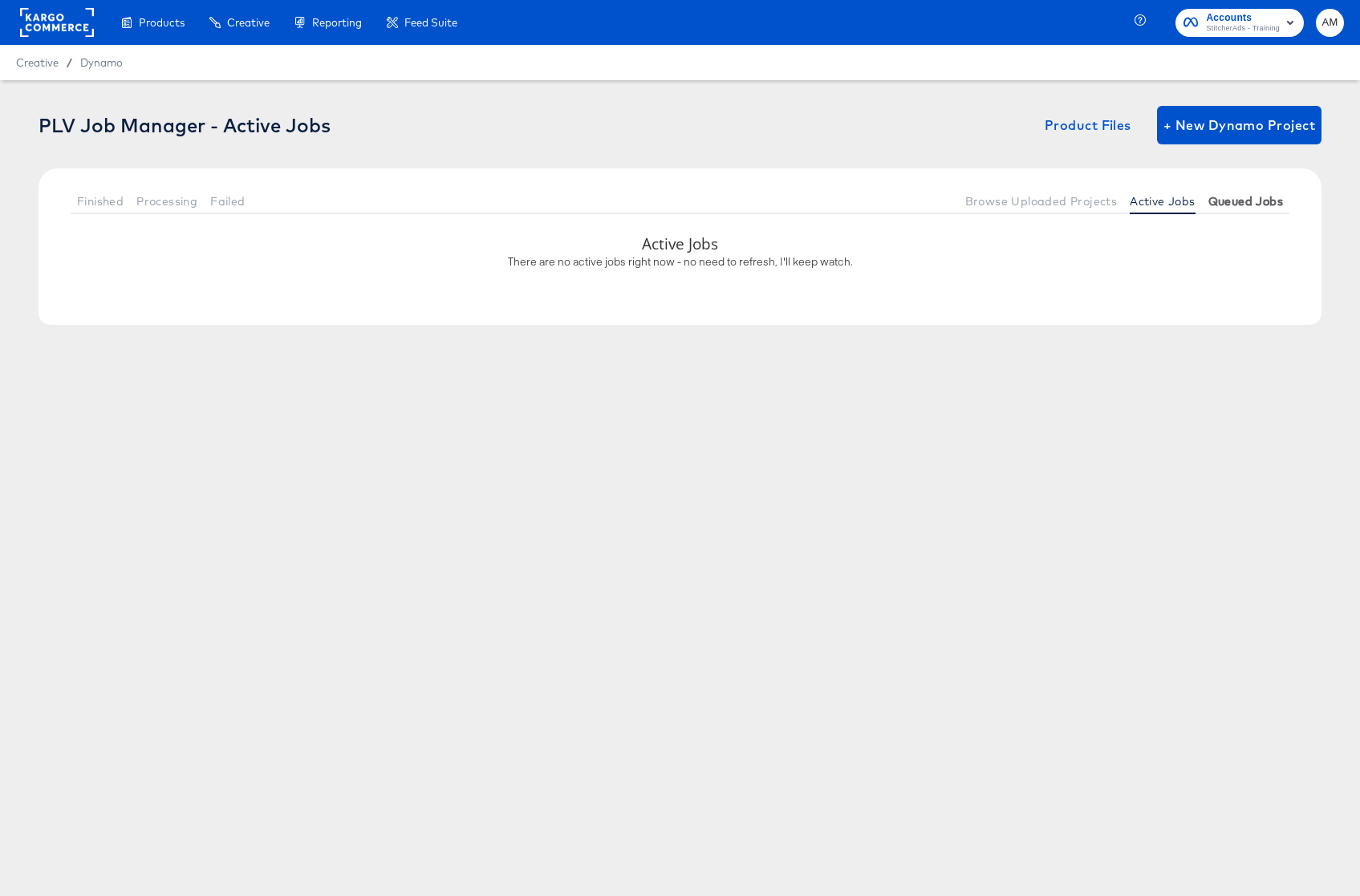
click at [1181, 200] on span "Queued Jobs" at bounding box center [1245, 202] width 74 height 13
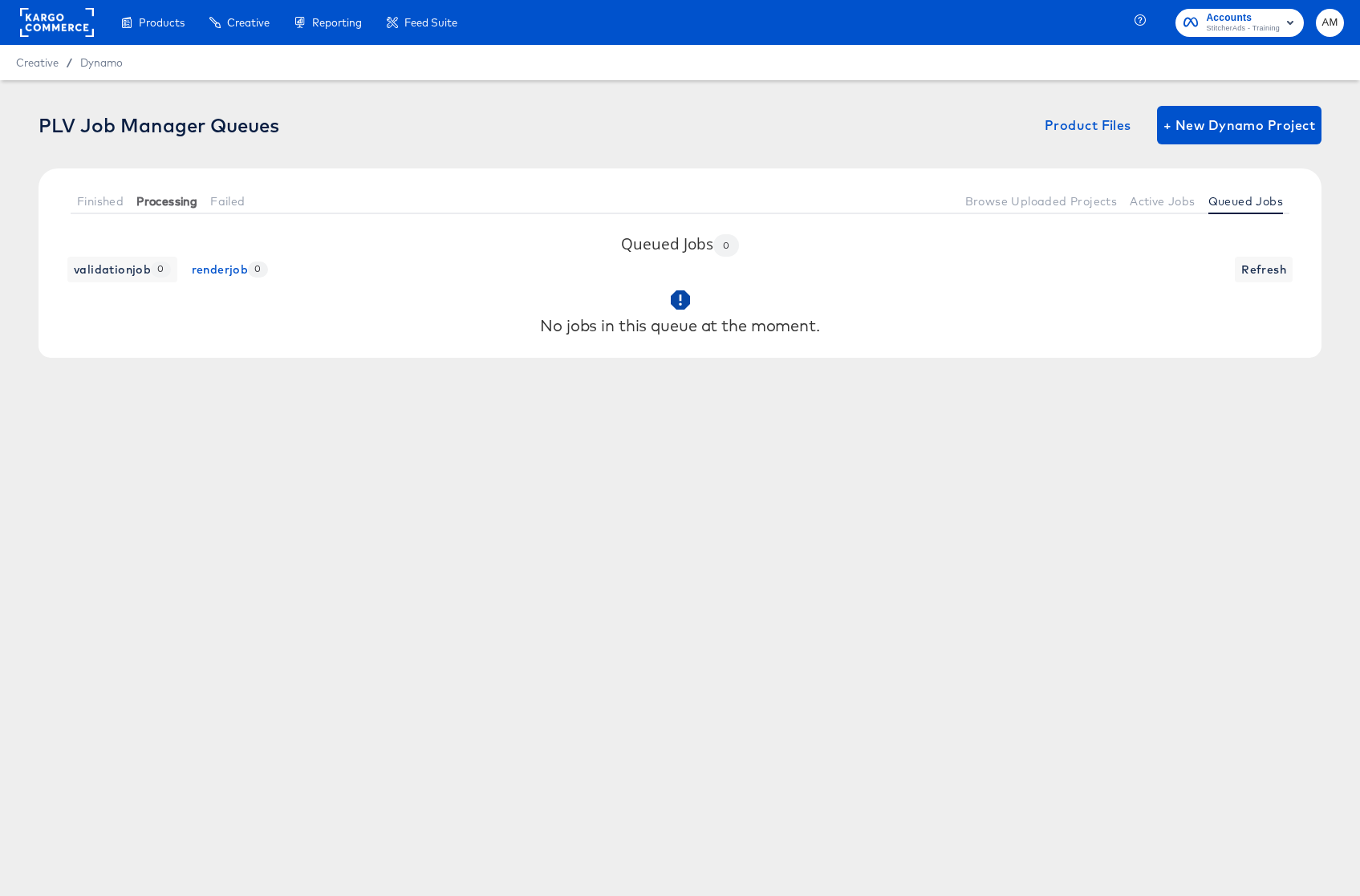
click at [169, 204] on span "Processing" at bounding box center [166, 202] width 61 height 13
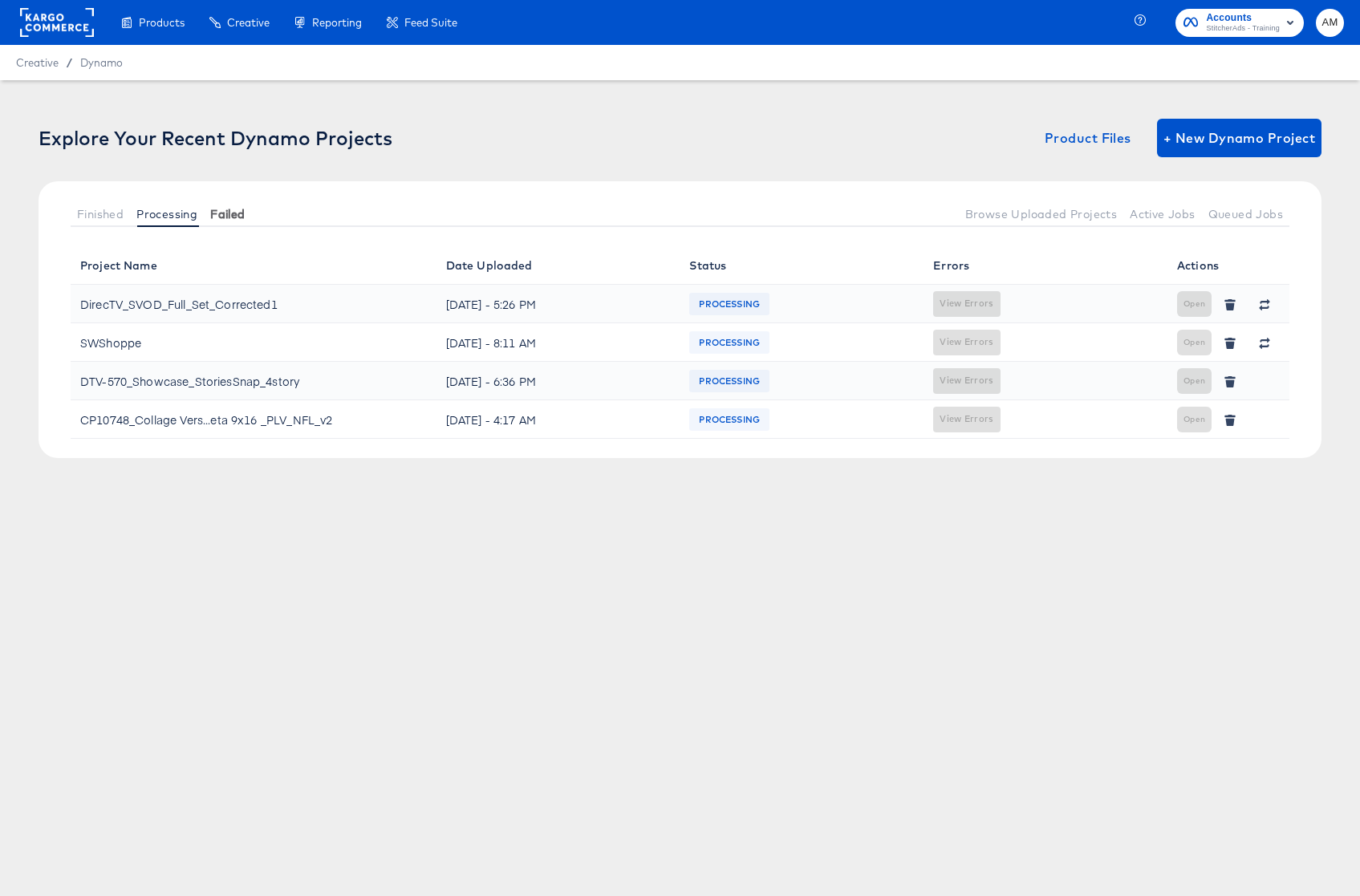
click at [234, 212] on span "Failed" at bounding box center [227, 214] width 35 height 13
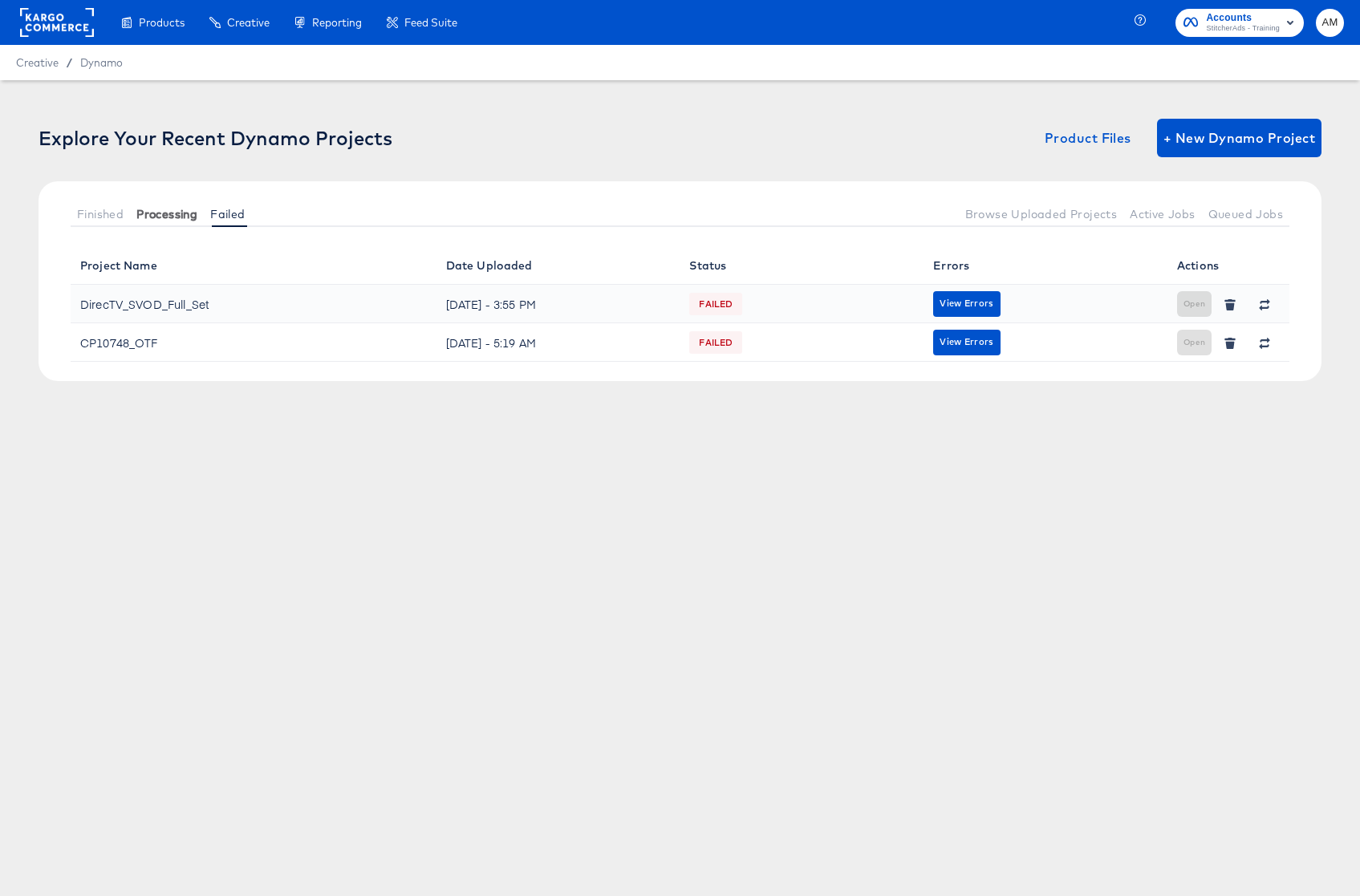
click at [174, 214] on span "Processing" at bounding box center [166, 214] width 61 height 13
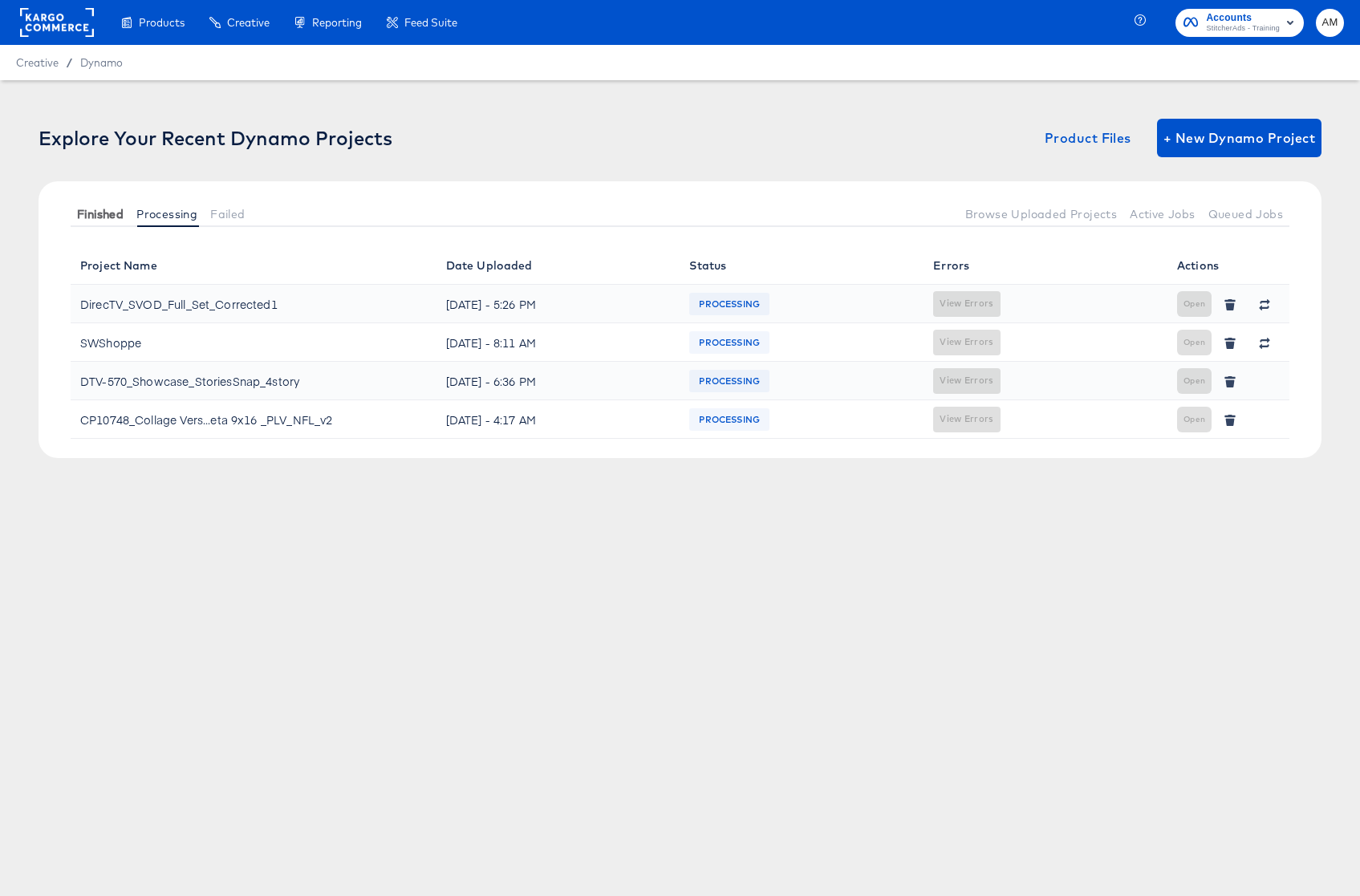
click at [83, 218] on span "Finished" at bounding box center [100, 214] width 47 height 13
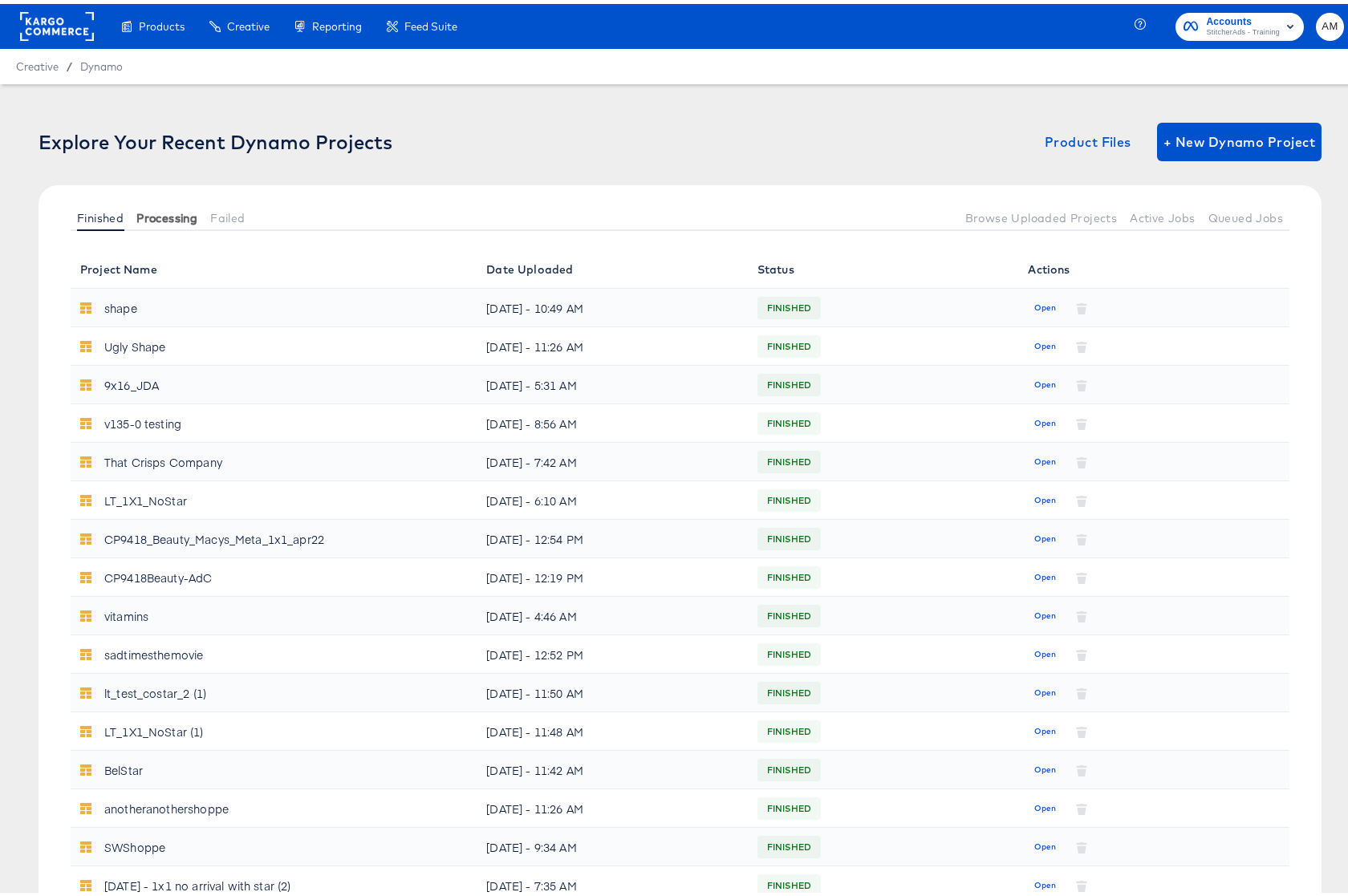
click at [163, 212] on span "Processing" at bounding box center [166, 214] width 61 height 13
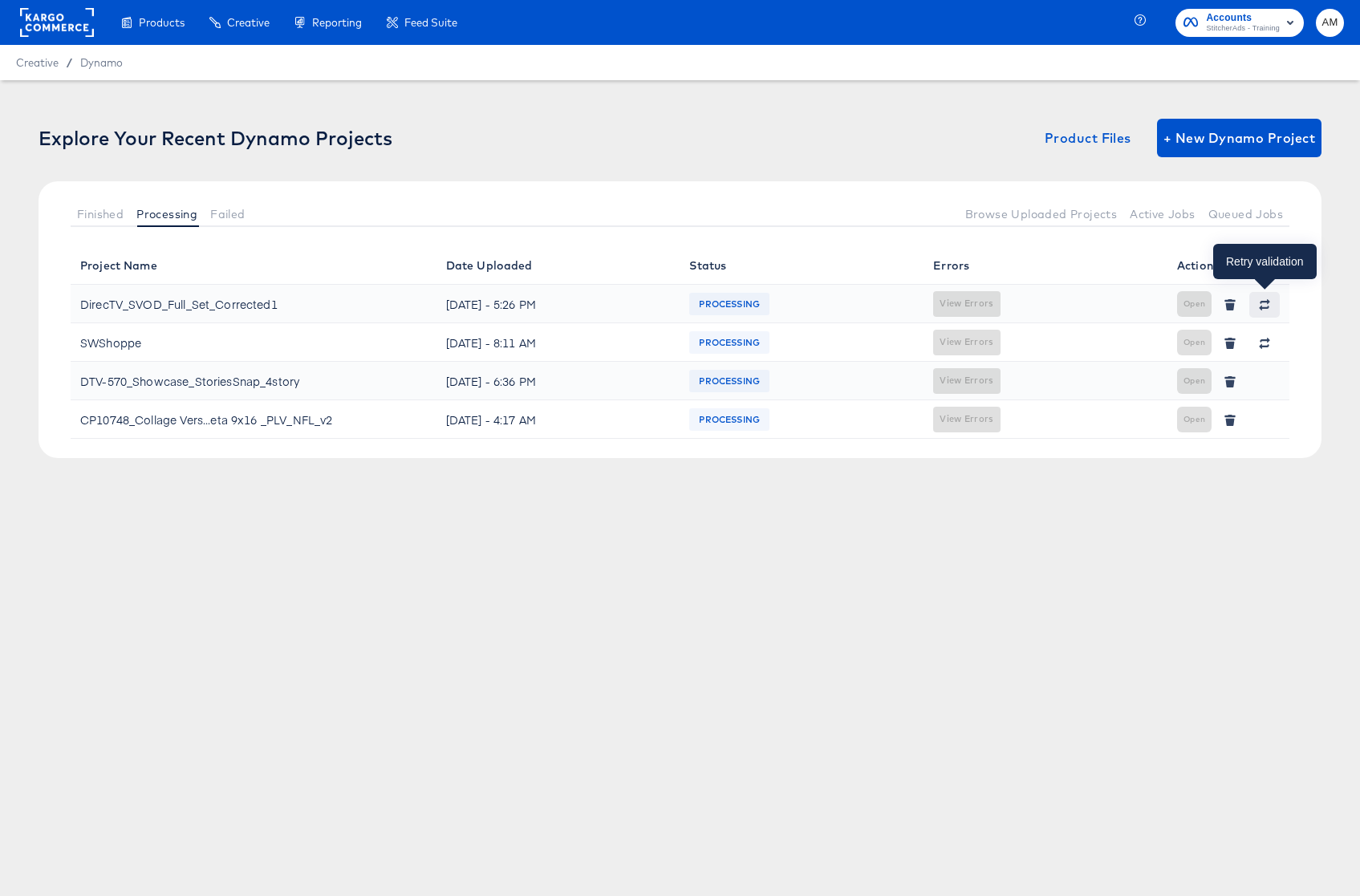
click at [1181, 304] on icon "button" at bounding box center [1264, 305] width 11 height 11
